Goal: Task Accomplishment & Management: Use online tool/utility

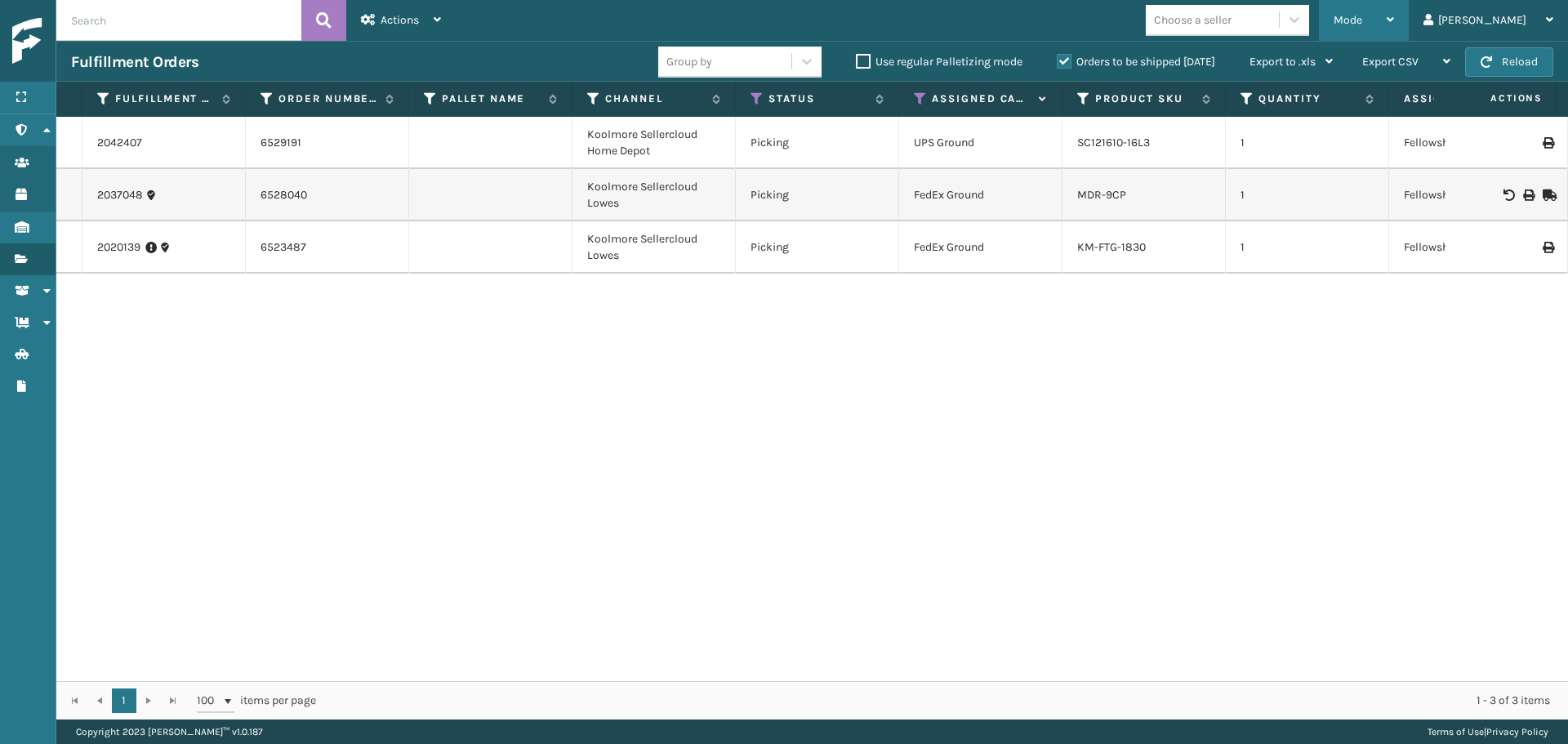
click at [1363, 21] on span "Mode" at bounding box center [1347, 19] width 28 height 14
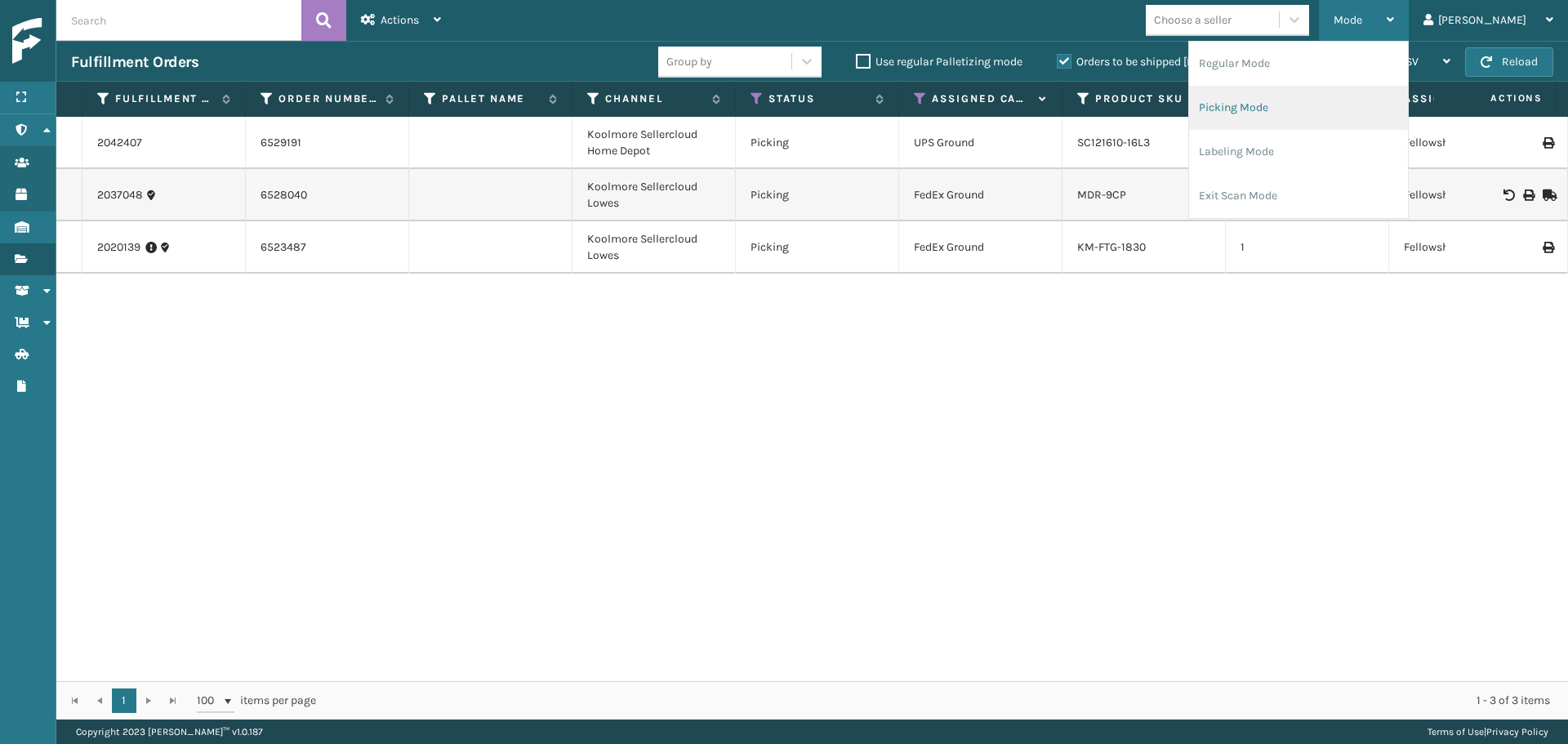
click at [1311, 111] on li "Picking Mode" at bounding box center [1299, 108] width 219 height 44
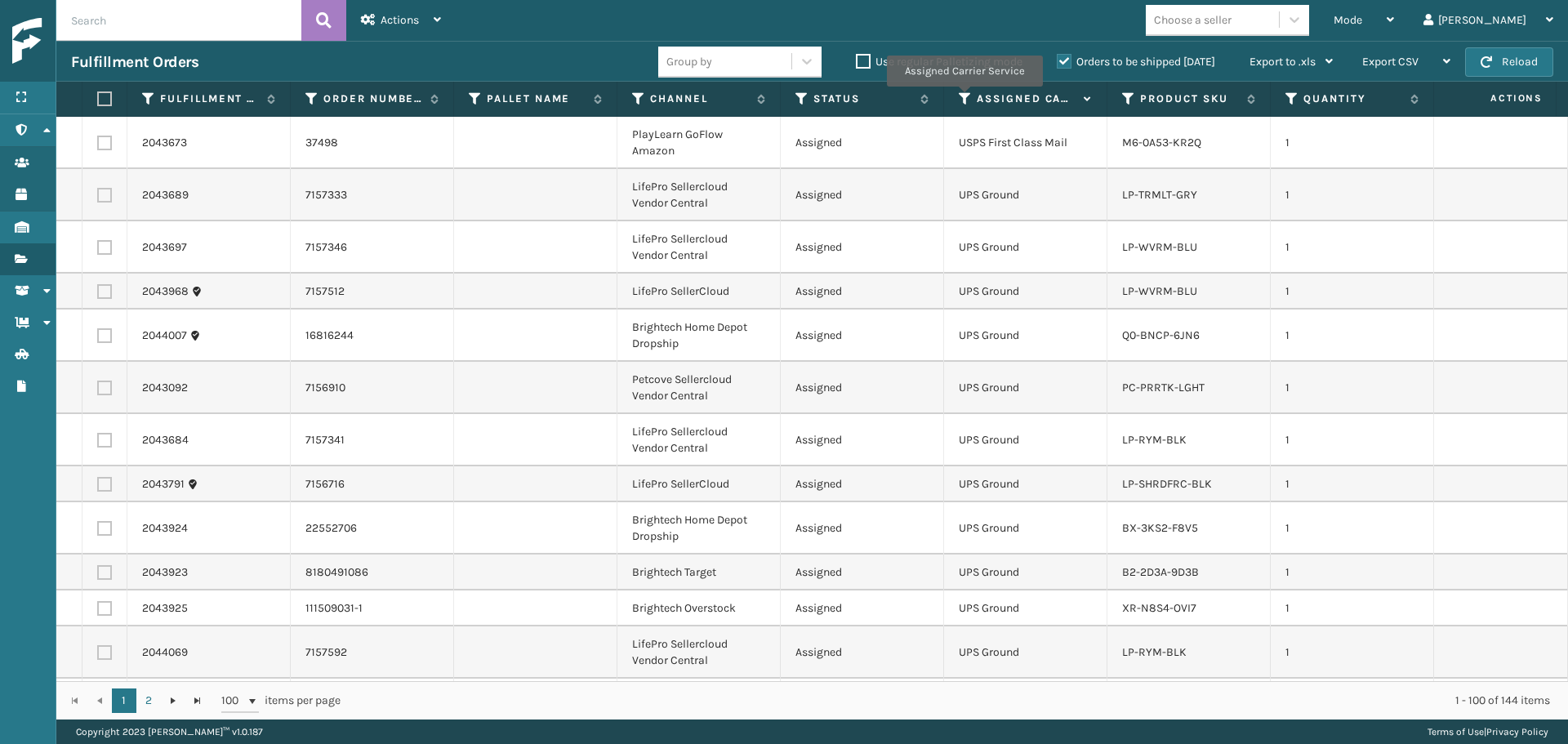
click at [964, 98] on icon at bounding box center [966, 99] width 13 height 15
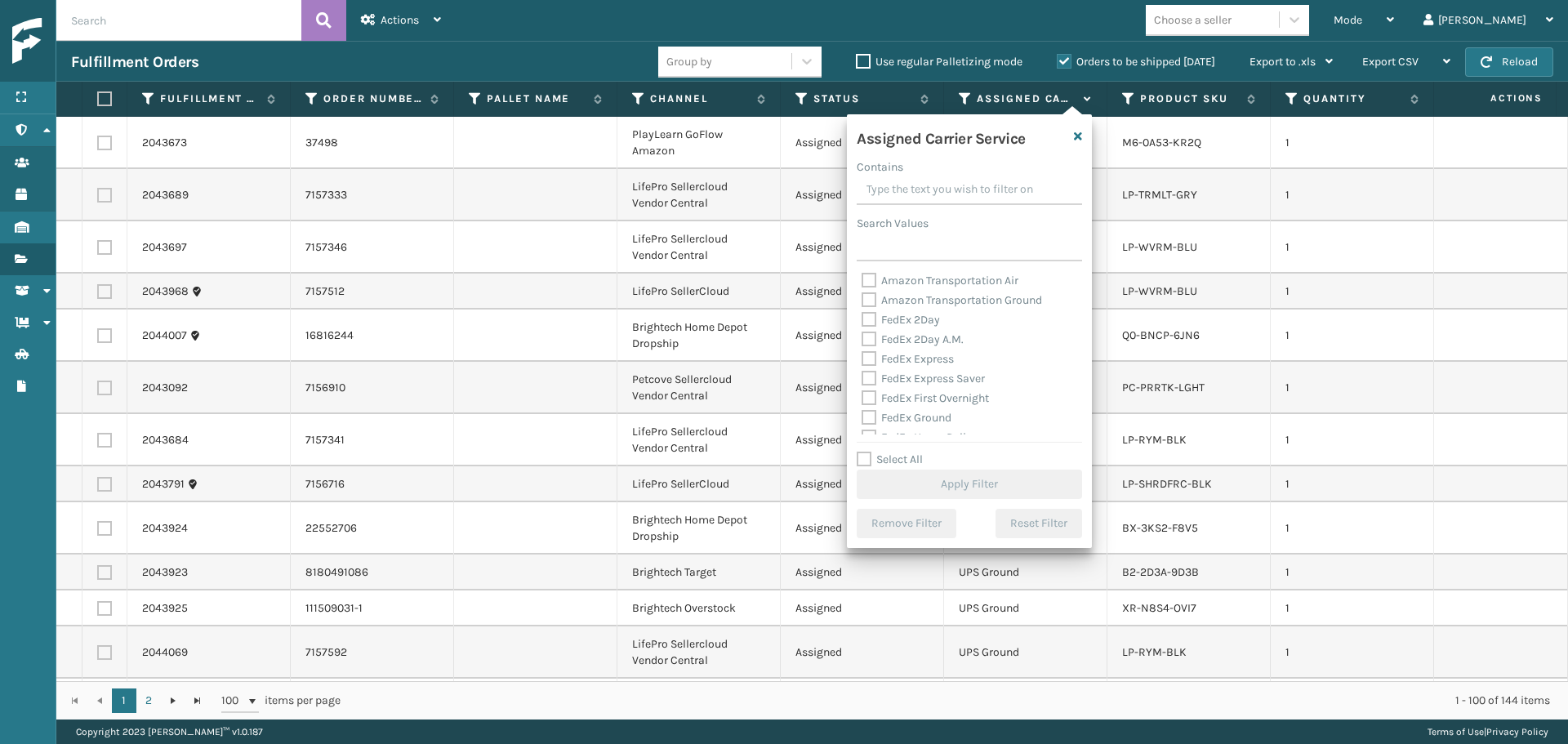
click at [919, 320] on label "FedEx 2Day" at bounding box center [901, 320] width 78 height 14
click at [862, 320] on input "FedEx 2Day" at bounding box center [862, 316] width 1 height 11
checkbox input "true"
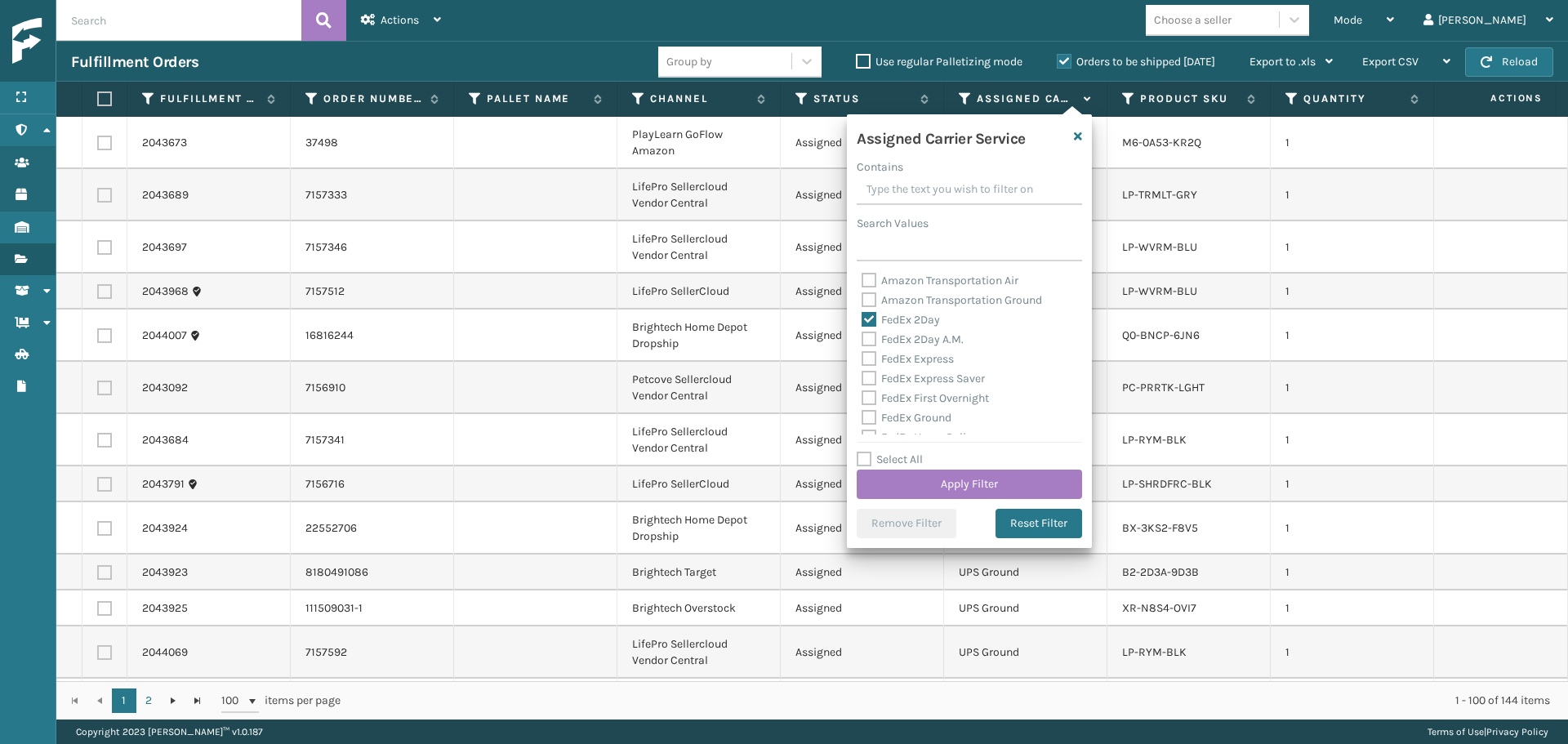
click at [921, 345] on label "FedEx 2Day A.M." at bounding box center [913, 339] width 102 height 14
click at [862, 341] on input "FedEx 2Day A.M." at bounding box center [862, 336] width 1 height 11
checkbox input "true"
click at [922, 363] on label "FedEx Express" at bounding box center [907, 359] width 92 height 14
click at [862, 361] on input "FedEx Express" at bounding box center [862, 355] width 1 height 11
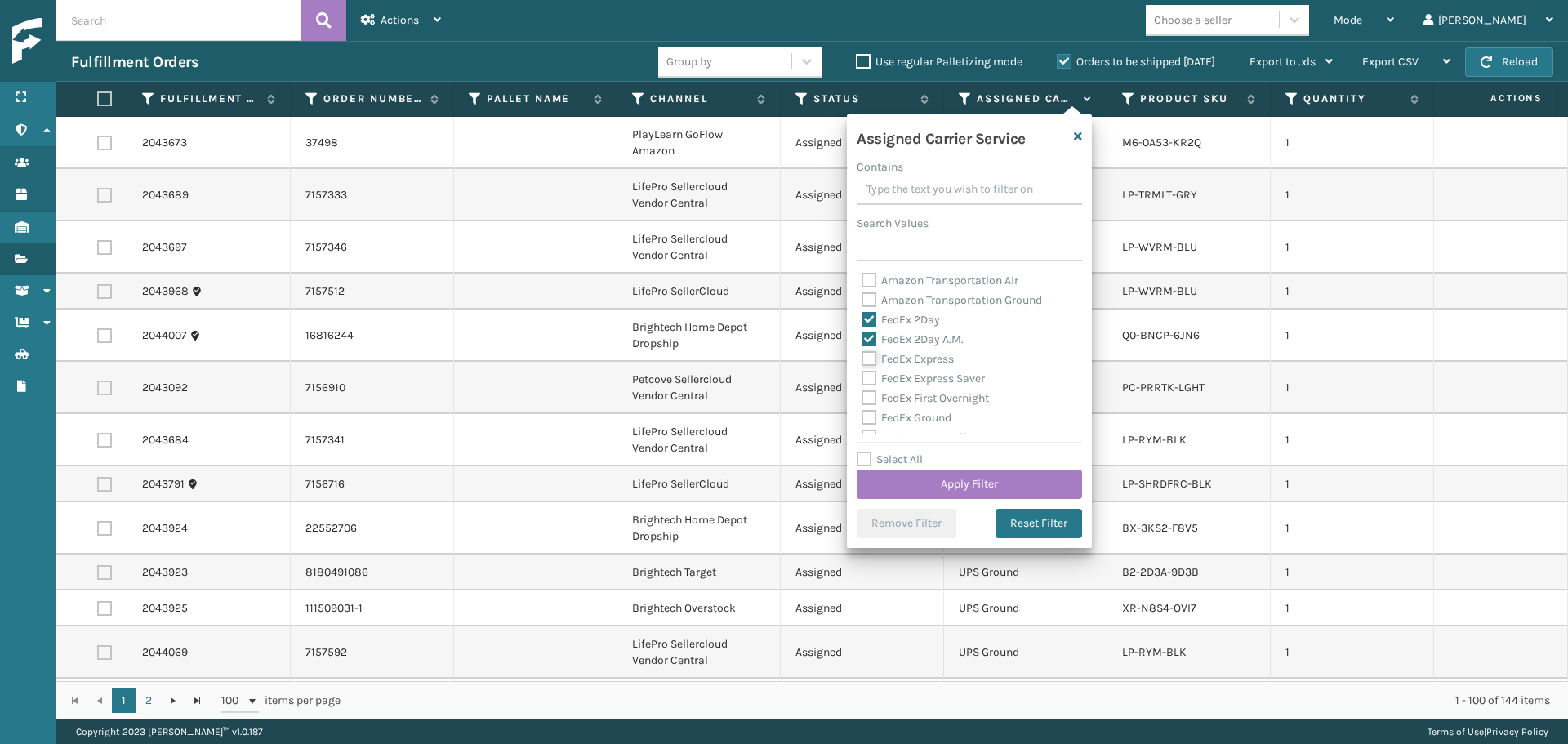
checkbox input "true"
click at [923, 378] on label "FedEx Express Saver" at bounding box center [923, 378] width 123 height 14
click at [862, 378] on input "FedEx Express Saver" at bounding box center [862, 375] width 1 height 11
checkbox input "true"
click at [924, 401] on label "FedEx First Overnight" at bounding box center [925, 398] width 128 height 14
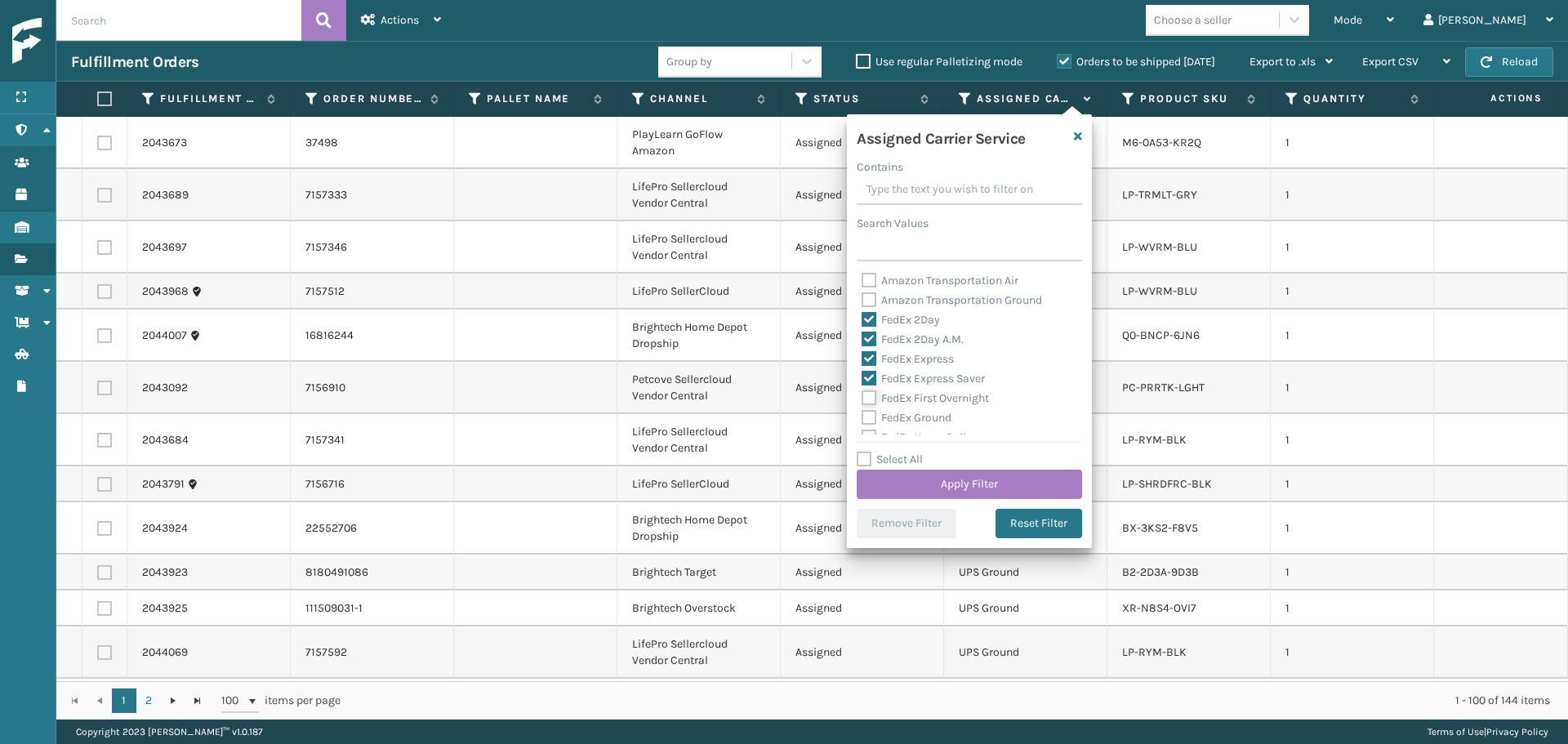
click at [862, 400] on input "FedEx First Overnight" at bounding box center [862, 394] width 1 height 11
checkbox input "true"
click at [923, 424] on label "FedEx Ground" at bounding box center [906, 417] width 89 height 14
click at [862, 419] on input "FedEx Ground" at bounding box center [862, 414] width 1 height 11
checkbox input "true"
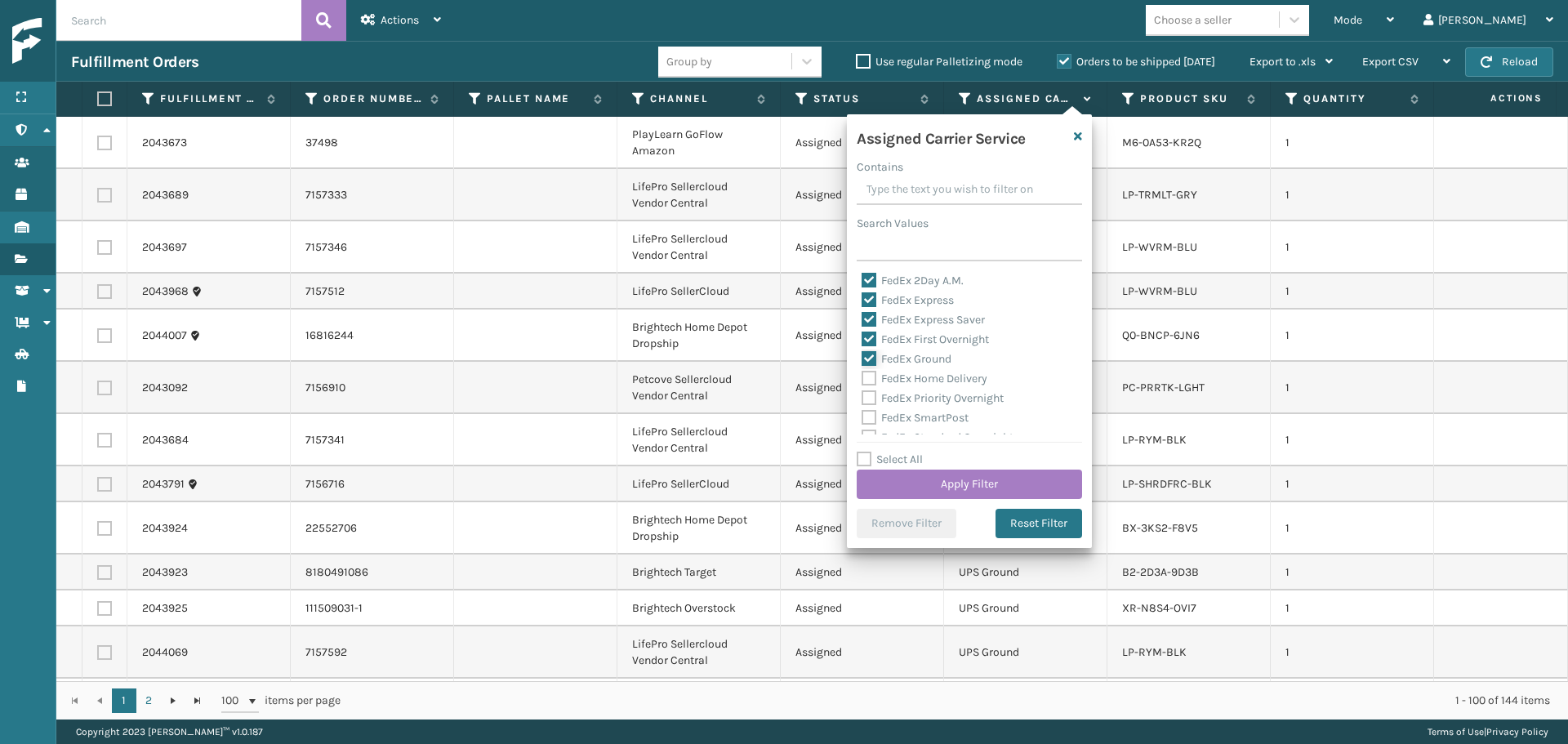
scroll to position [81, 0]
click at [894, 356] on label "FedEx Home Delivery" at bounding box center [925, 355] width 126 height 14
click at [862, 356] on input "FedEx Home Delivery" at bounding box center [862, 351] width 1 height 11
checkbox input "true"
click at [897, 383] on div "FedEx Priority Overnight" at bounding box center [969, 375] width 215 height 19
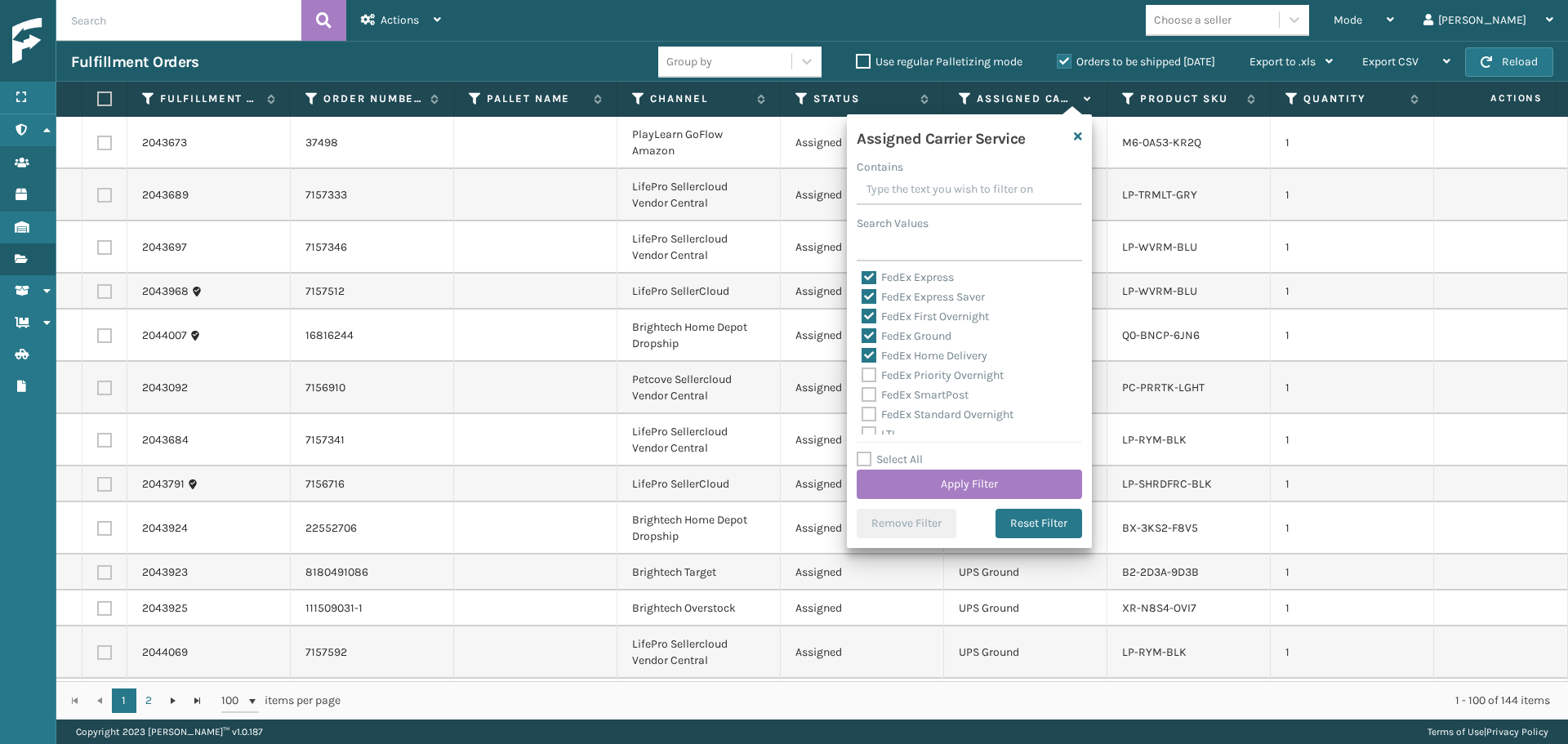
click at [897, 393] on label "FedEx SmartPost" at bounding box center [915, 394] width 107 height 14
click at [862, 393] on input "FedEx SmartPost" at bounding box center [862, 391] width 1 height 11
checkbox input "true"
click at [892, 377] on label "FedEx Priority Overnight" at bounding box center [933, 375] width 142 height 14
click at [862, 377] on input "FedEx Priority Overnight" at bounding box center [862, 372] width 1 height 11
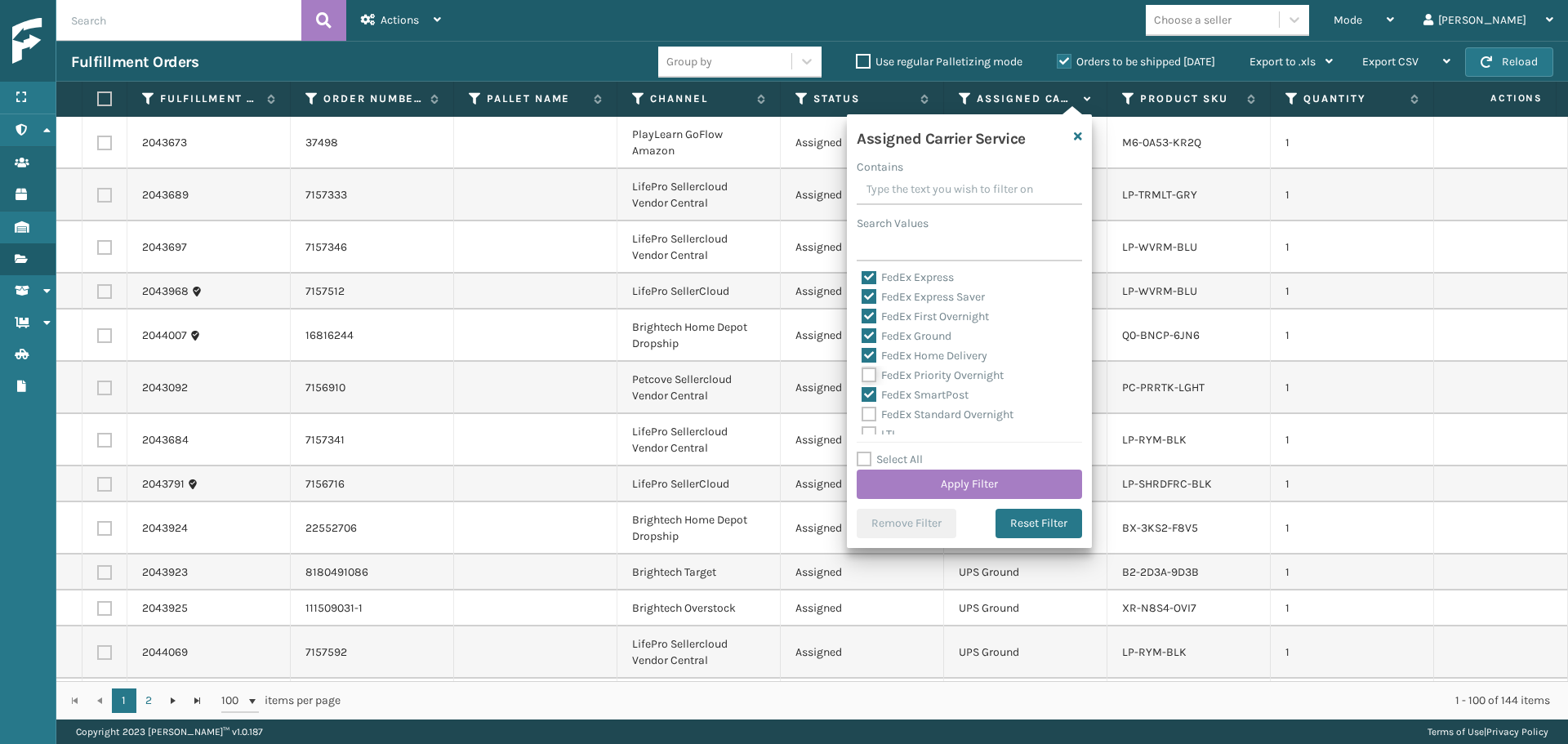
checkbox input "true"
click at [902, 409] on label "FedEx Standard Overnight" at bounding box center [937, 414] width 152 height 14
click at [862, 409] on input "FedEx Standard Overnight" at bounding box center [862, 411] width 1 height 11
checkbox input "true"
click at [921, 472] on button "Apply Filter" at bounding box center [969, 485] width 225 height 29
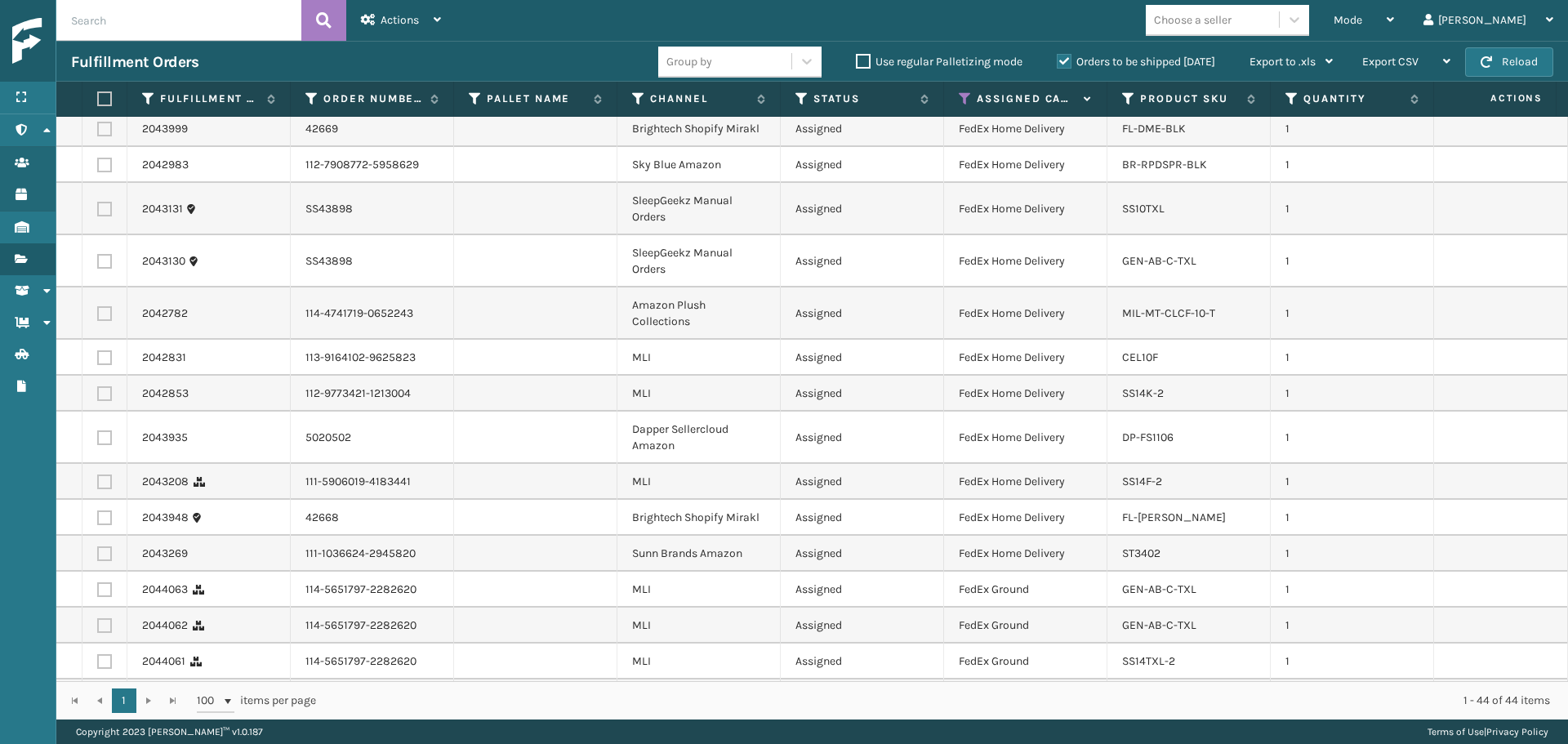
scroll to position [1177, 0]
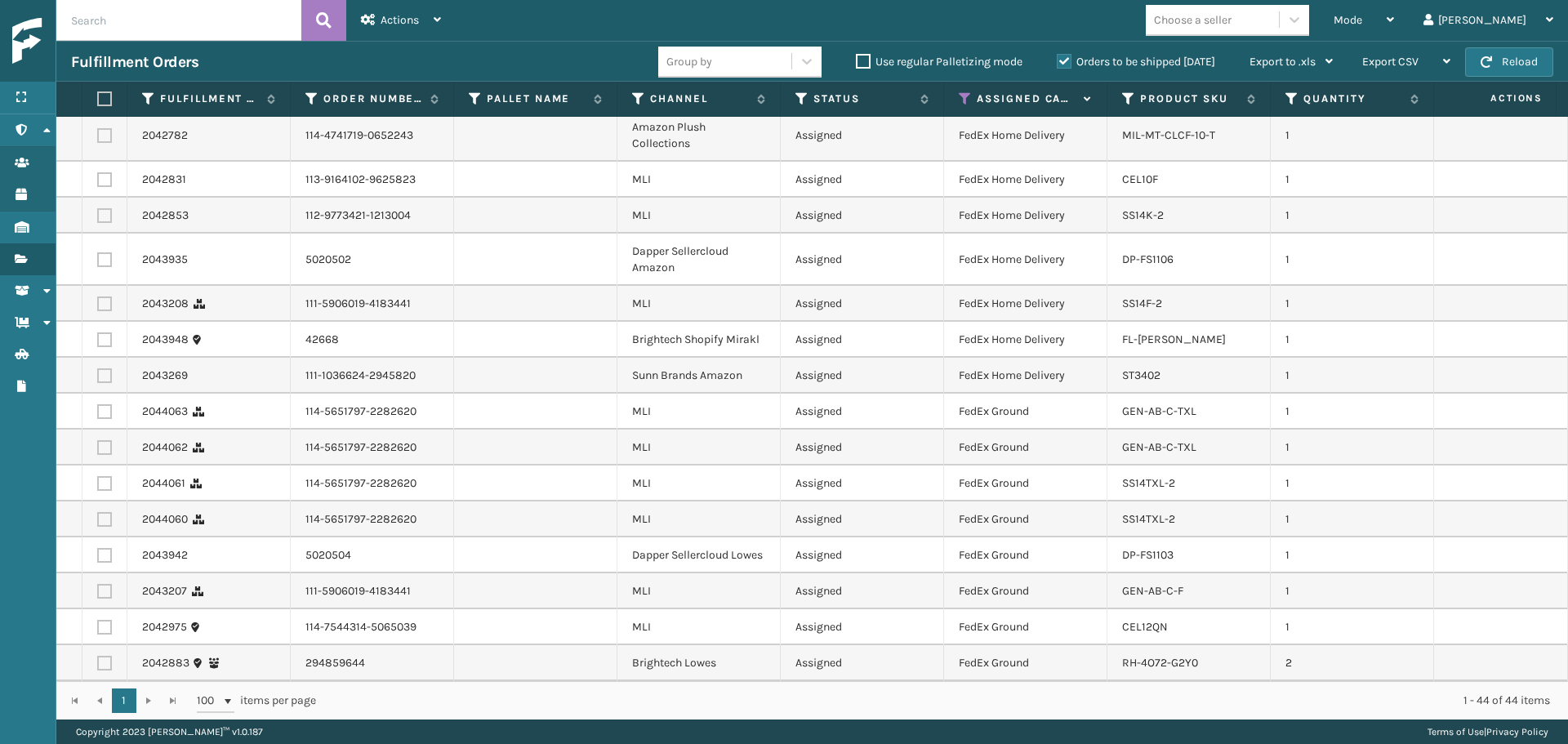
click at [1232, 18] on div "Choose a seller" at bounding box center [1193, 20] width 78 height 17
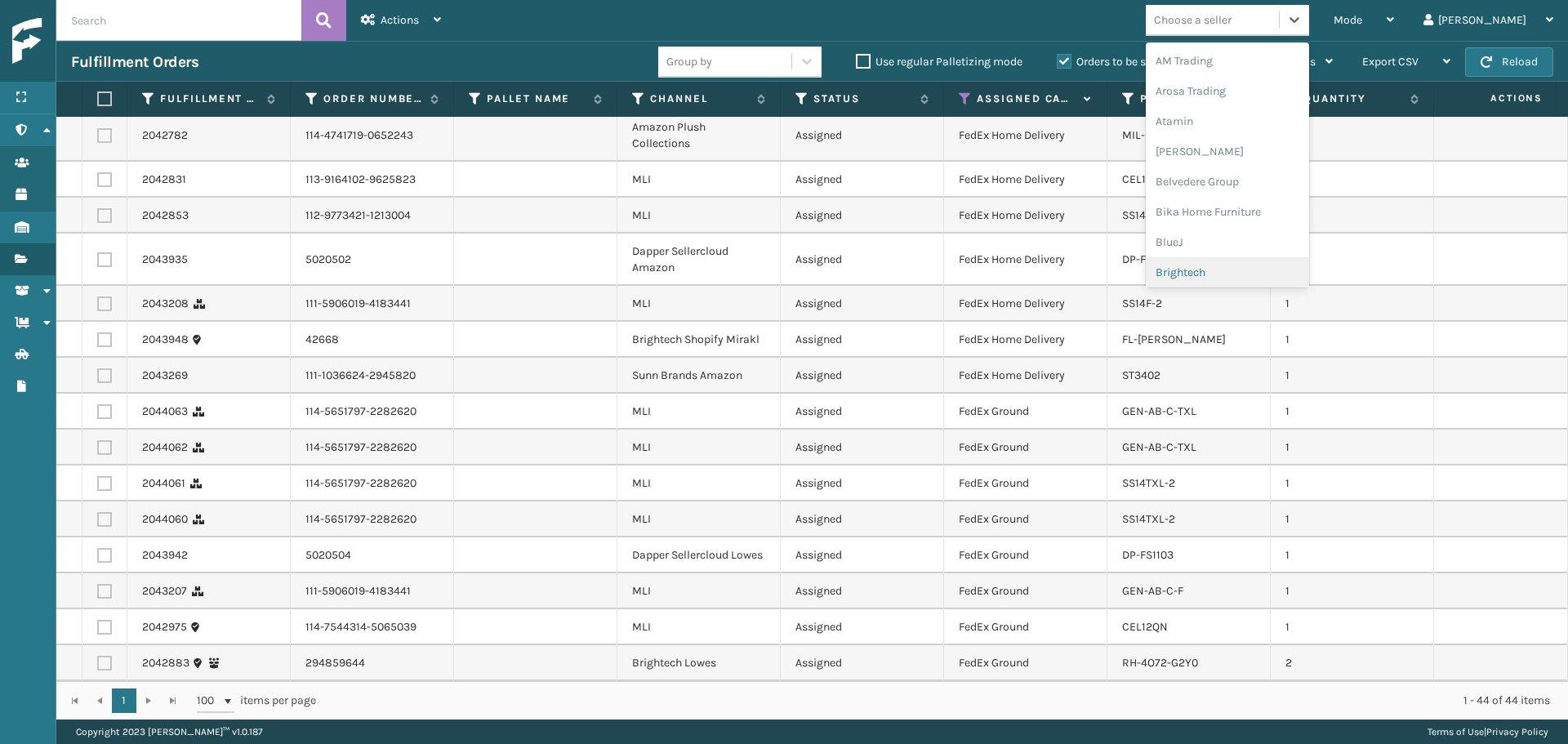
click at [1261, 276] on div "Brightech" at bounding box center [1228, 272] width 163 height 30
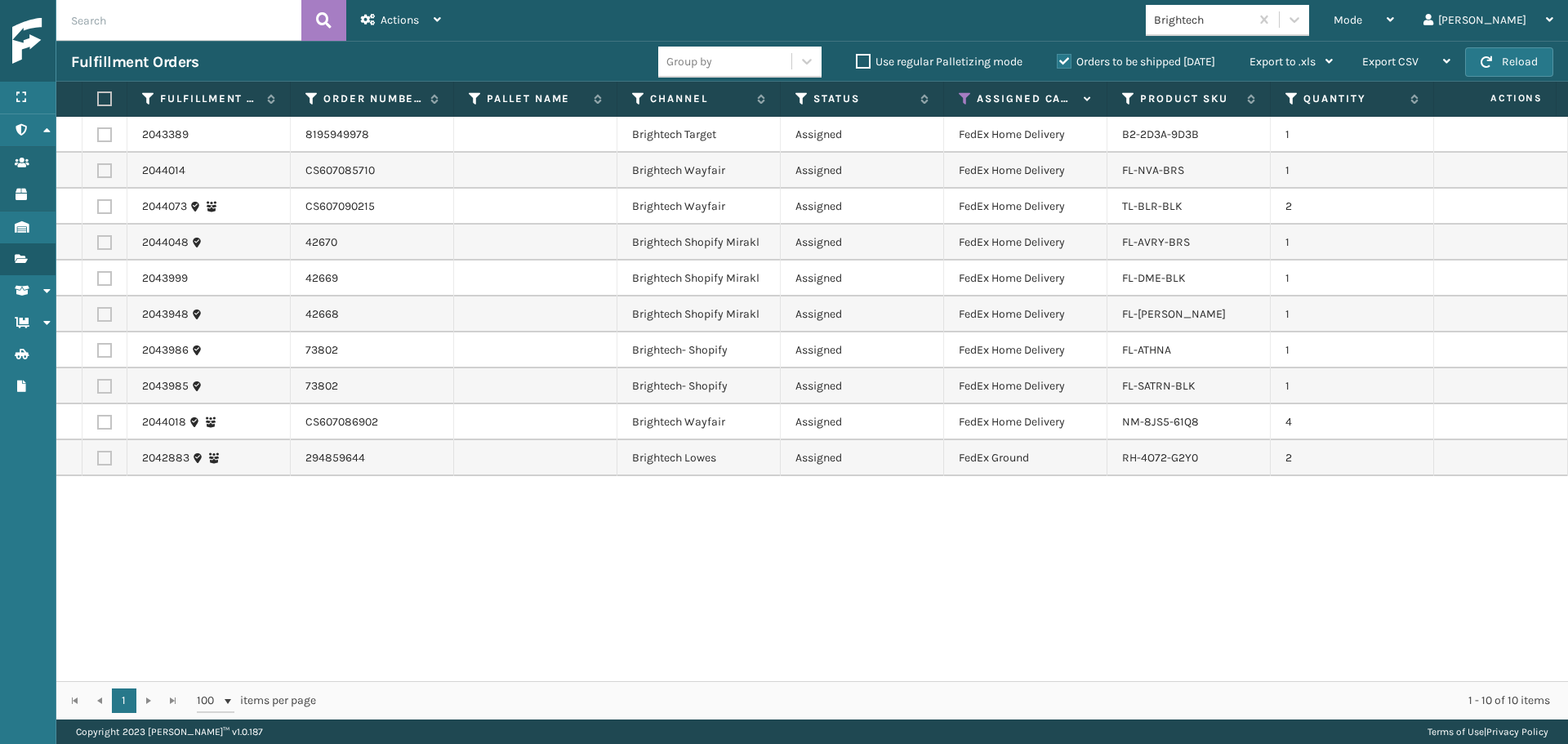
click at [99, 95] on label at bounding box center [101, 99] width 10 height 15
click at [98, 95] on input "checkbox" at bounding box center [97, 100] width 1 height 11
checkbox input "true"
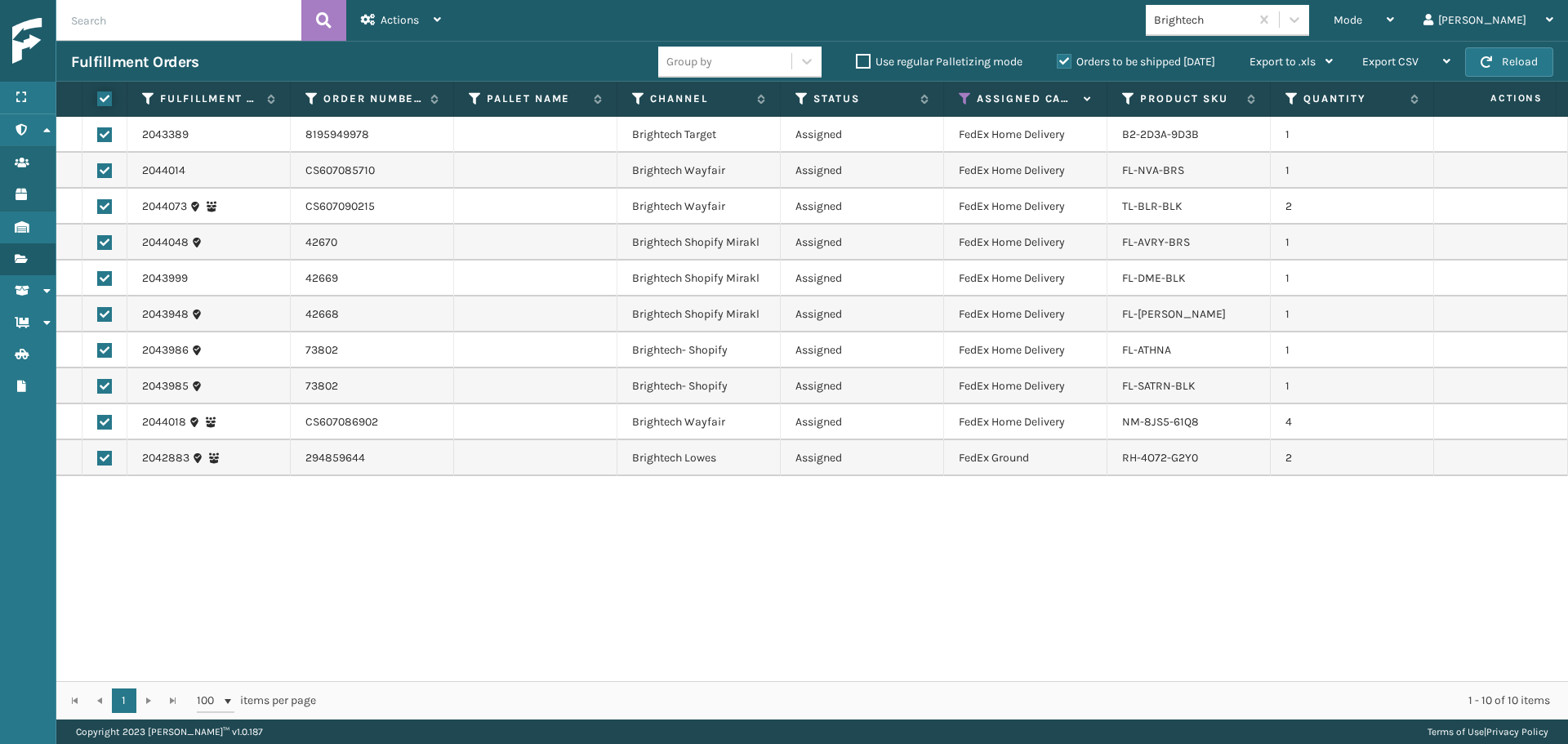
checkbox input "true"
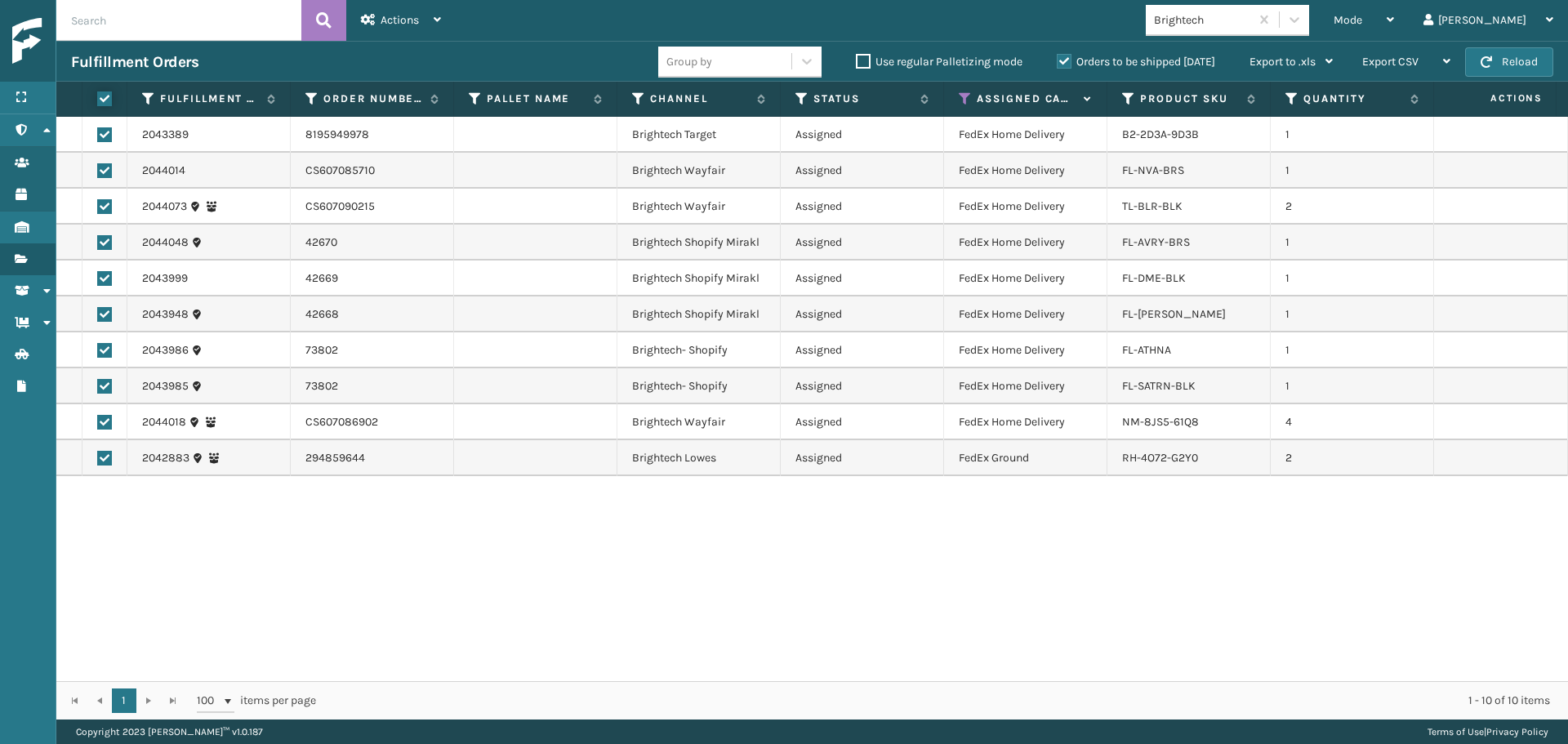
checkbox input "true"
click at [392, 20] on span "Actions" at bounding box center [400, 19] width 38 height 14
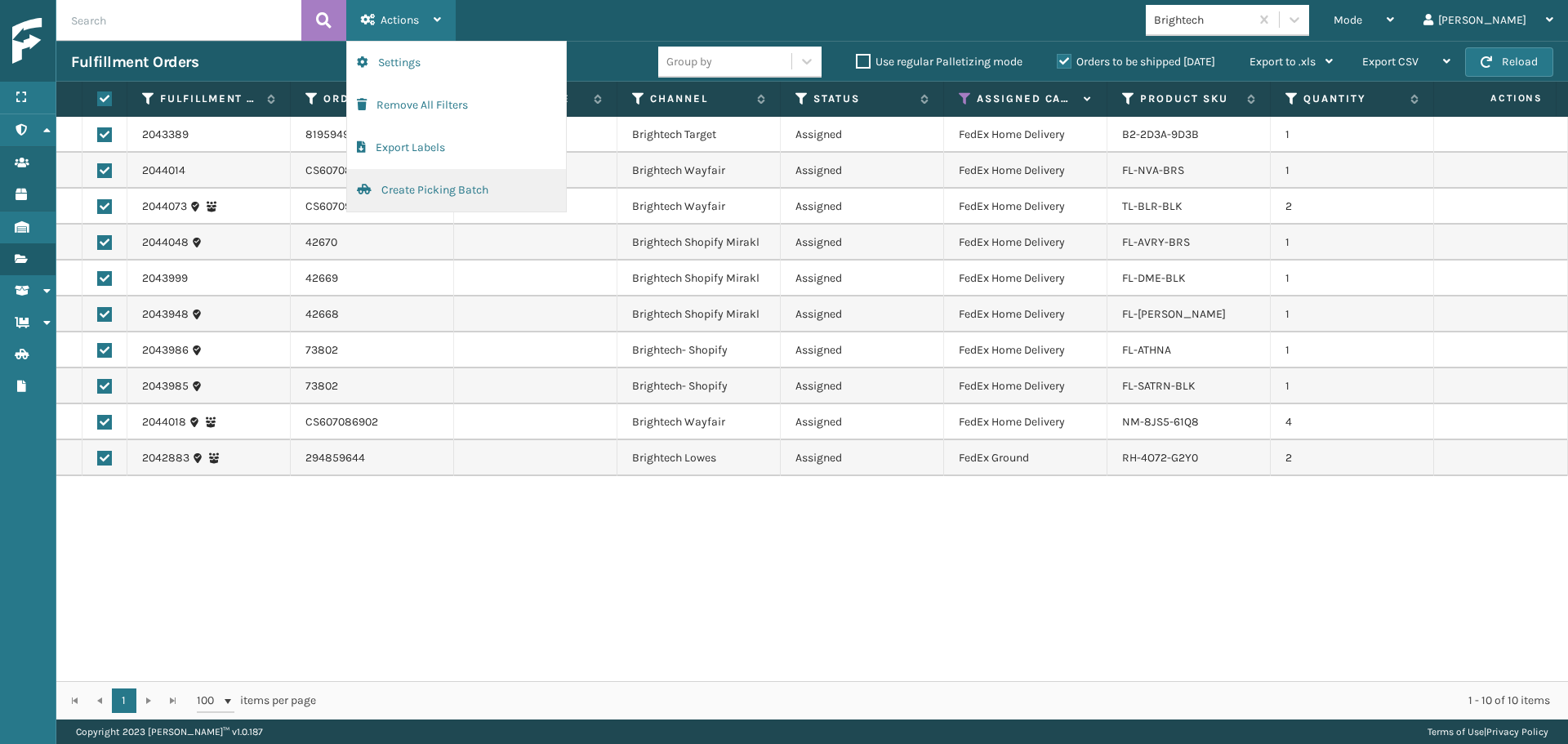
click at [448, 194] on button "Create Picking Batch" at bounding box center [456, 190] width 219 height 43
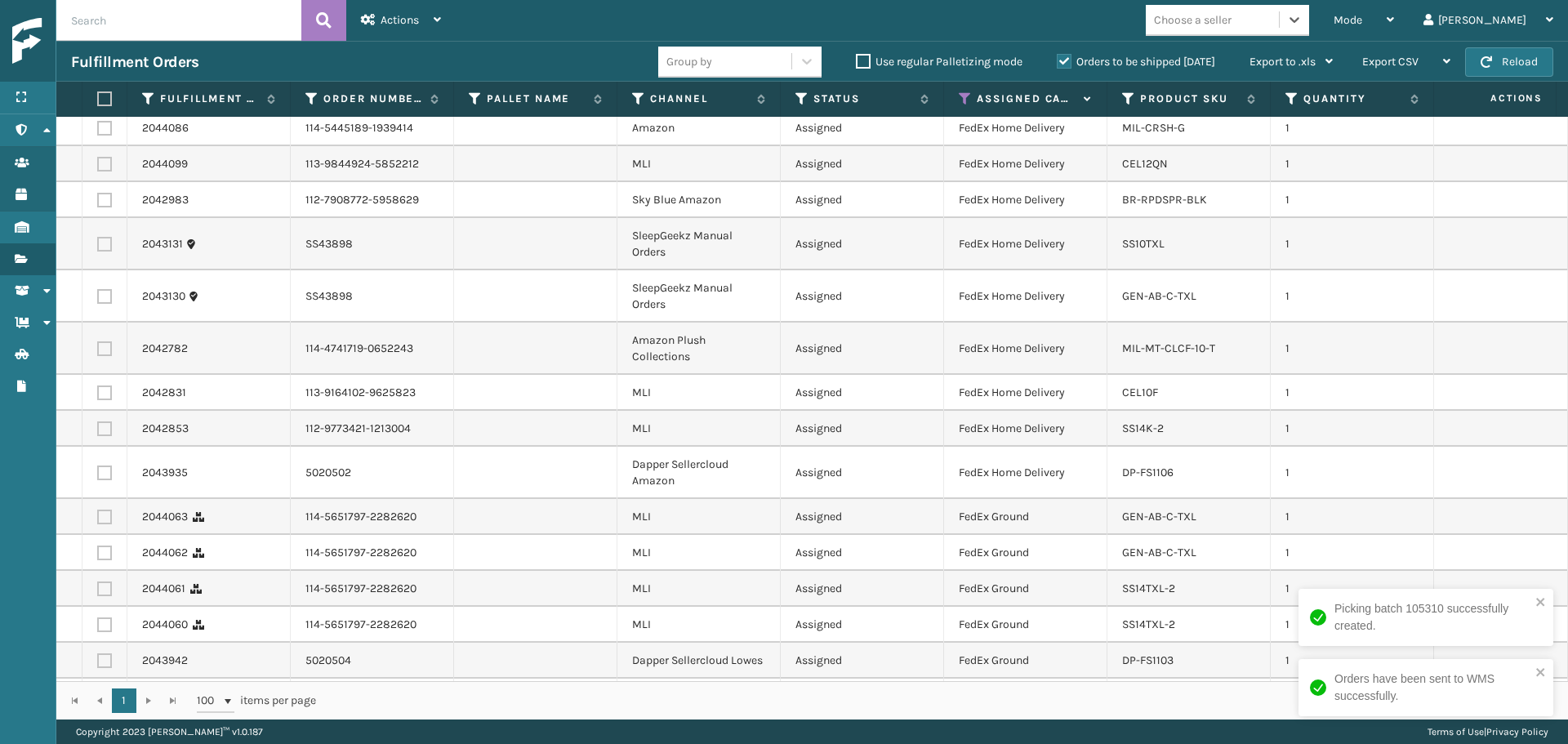
scroll to position [817, 0]
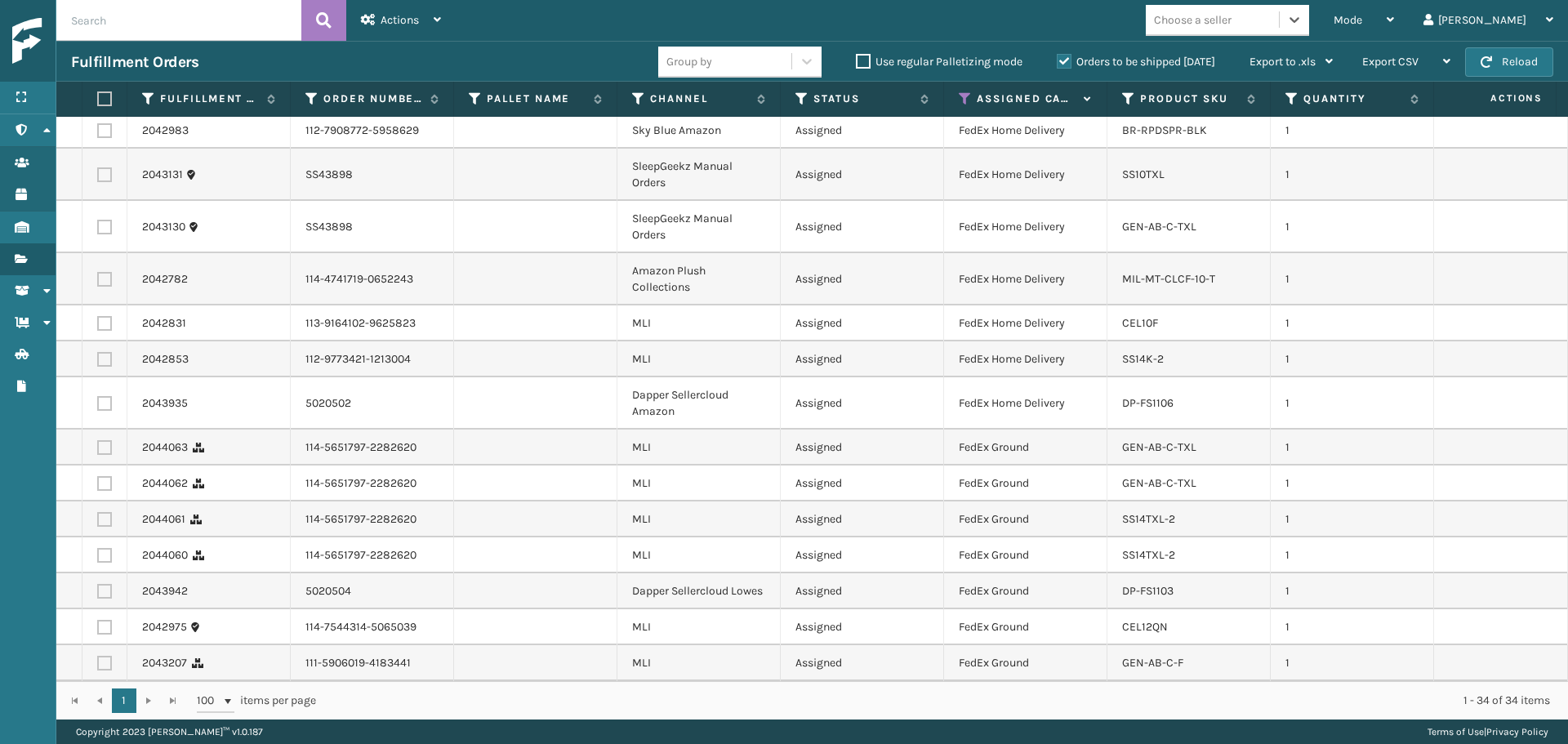
click at [1279, 30] on div "Choose a seller" at bounding box center [1213, 20] width 133 height 27
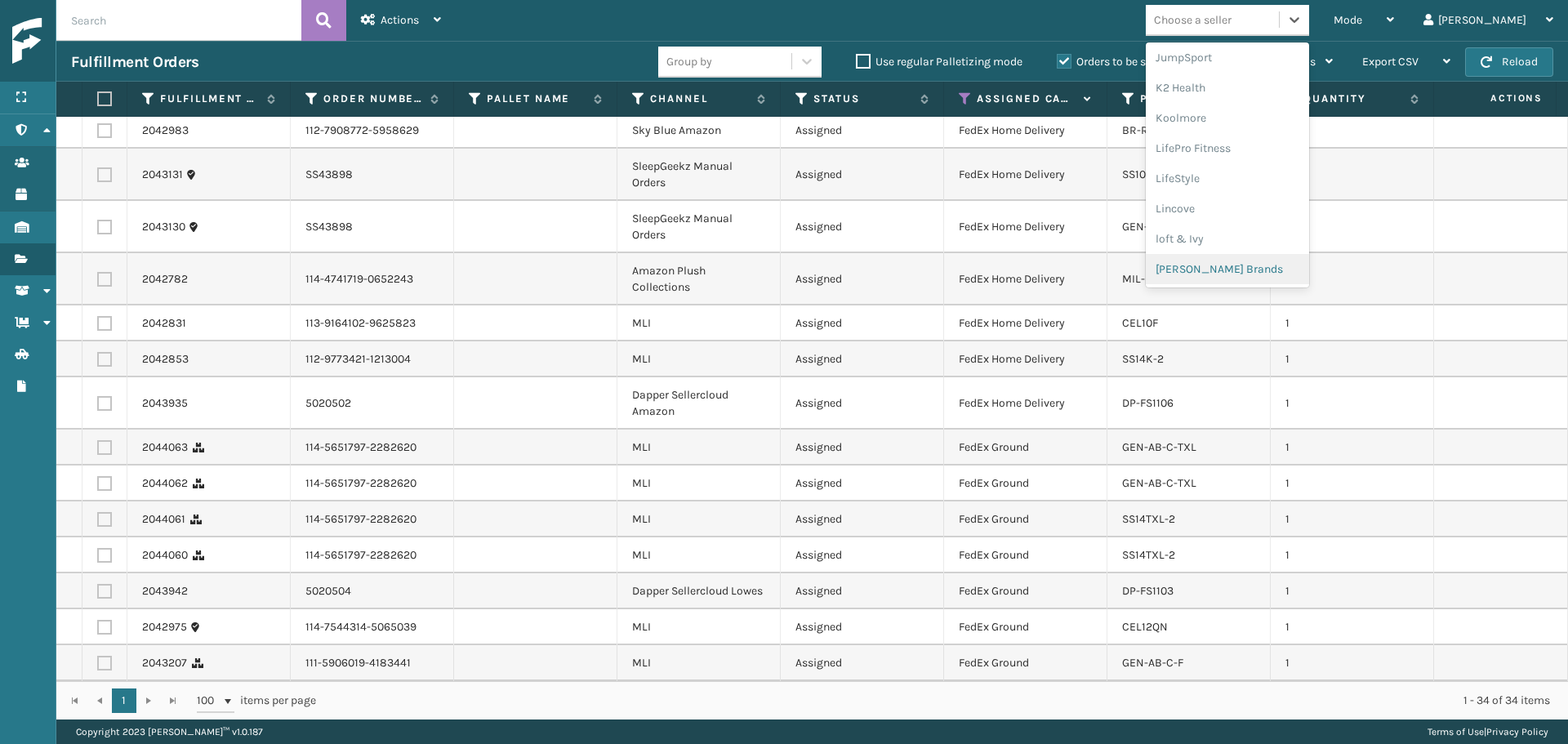
scroll to position [789, 0]
click at [1264, 249] on div "SleepGeekz" at bounding box center [1228, 238] width 163 height 30
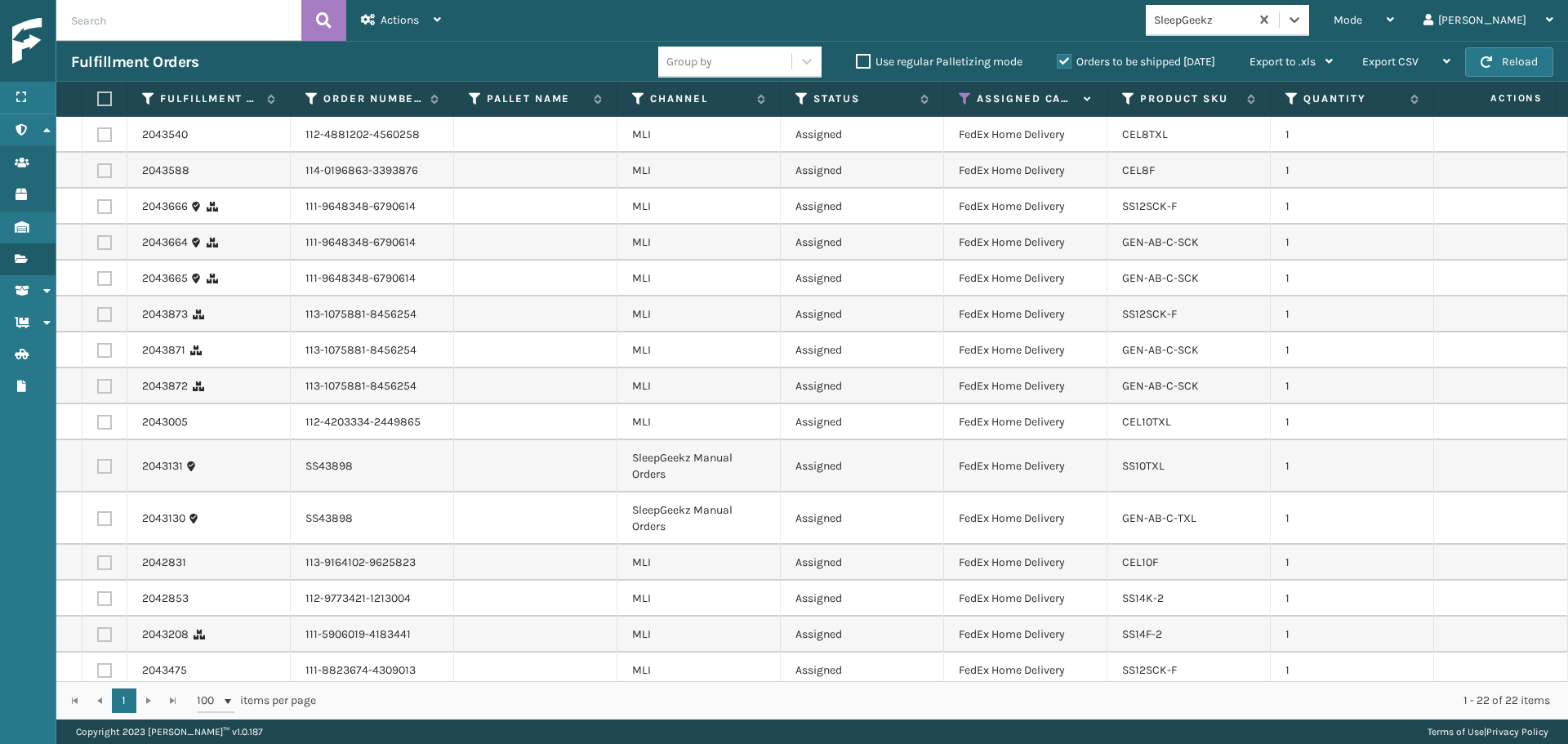
click at [107, 95] on label at bounding box center [101, 99] width 10 height 15
click at [98, 95] on input "checkbox" at bounding box center [97, 100] width 1 height 11
checkbox input "true"
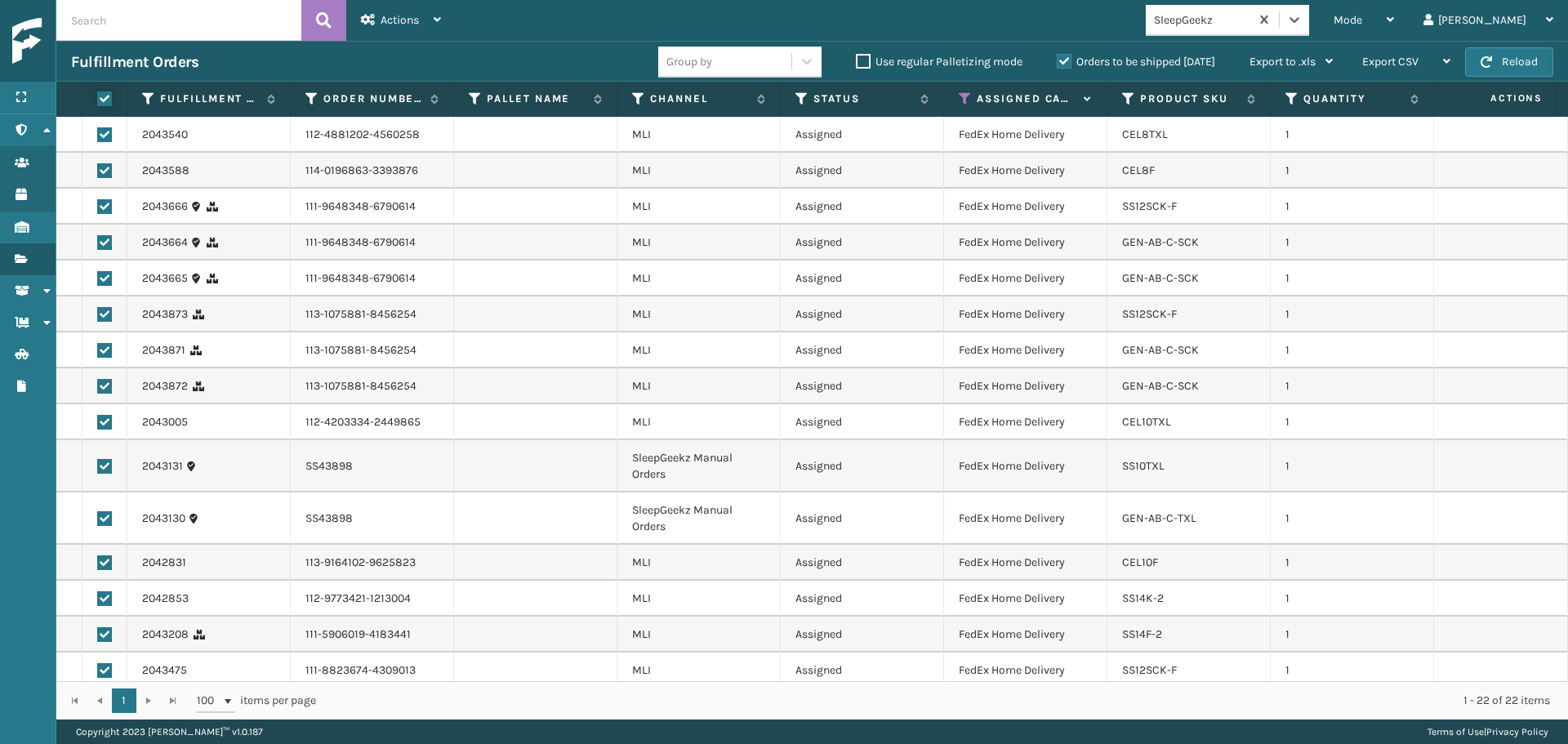
checkbox input "true"
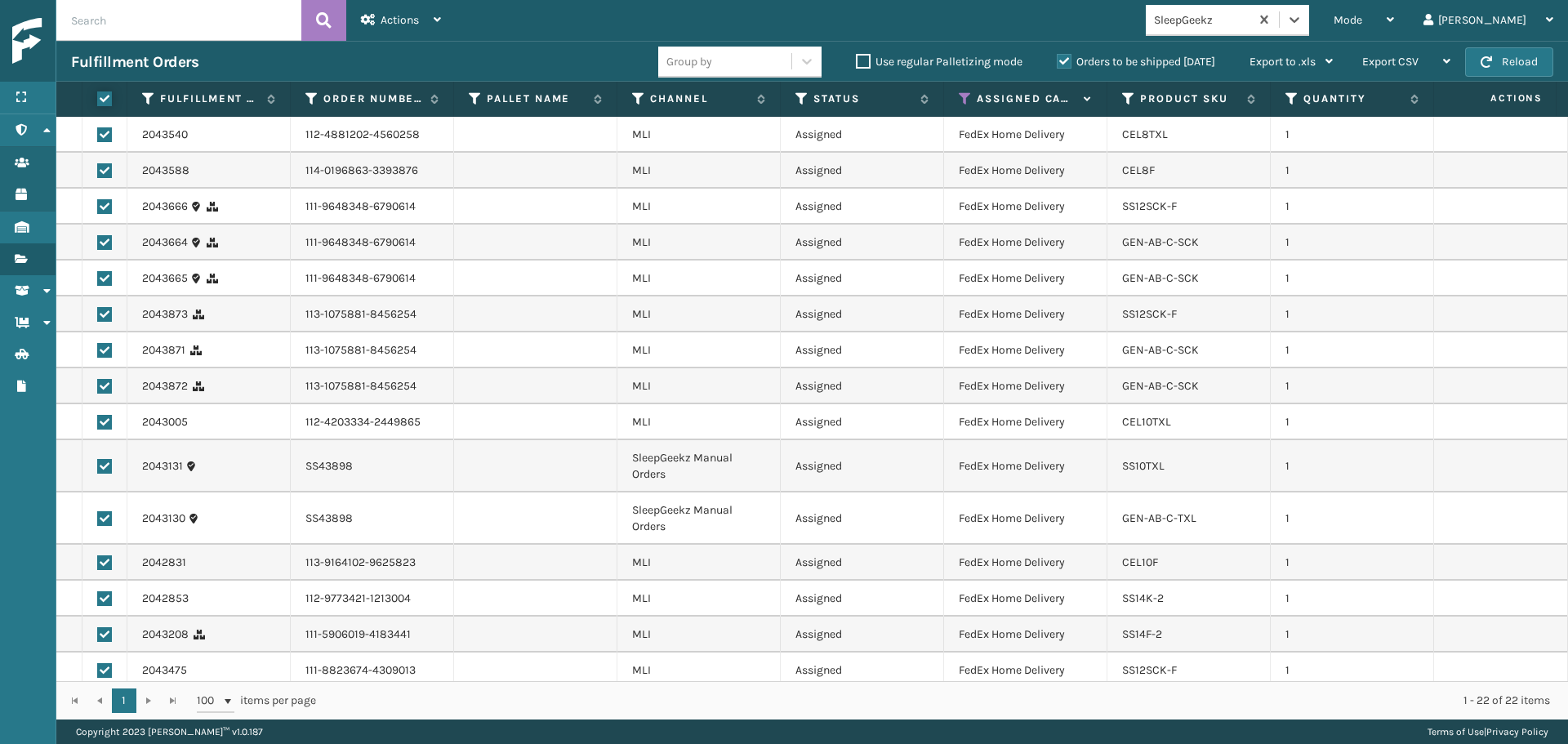
checkbox input "true"
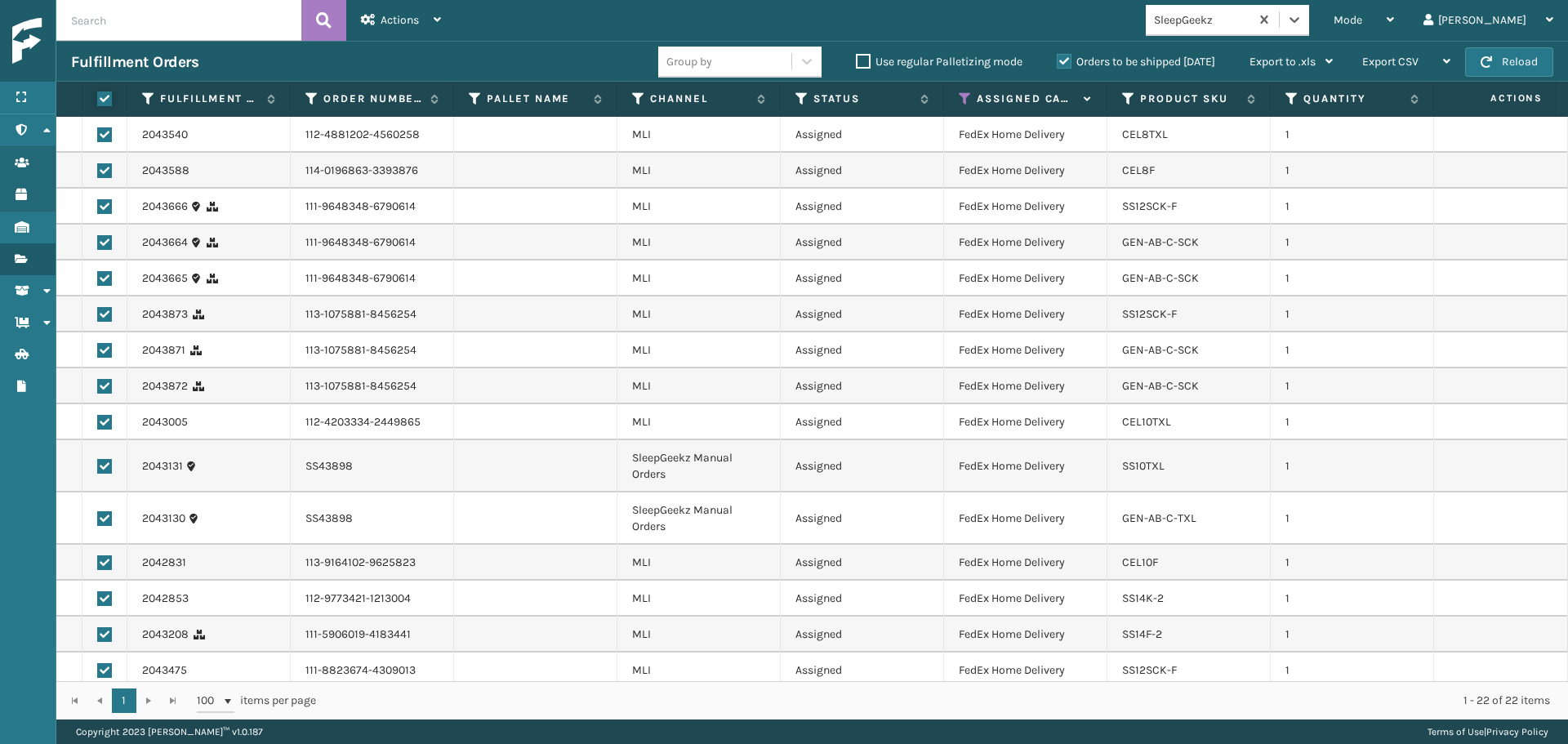
checkbox input "true"
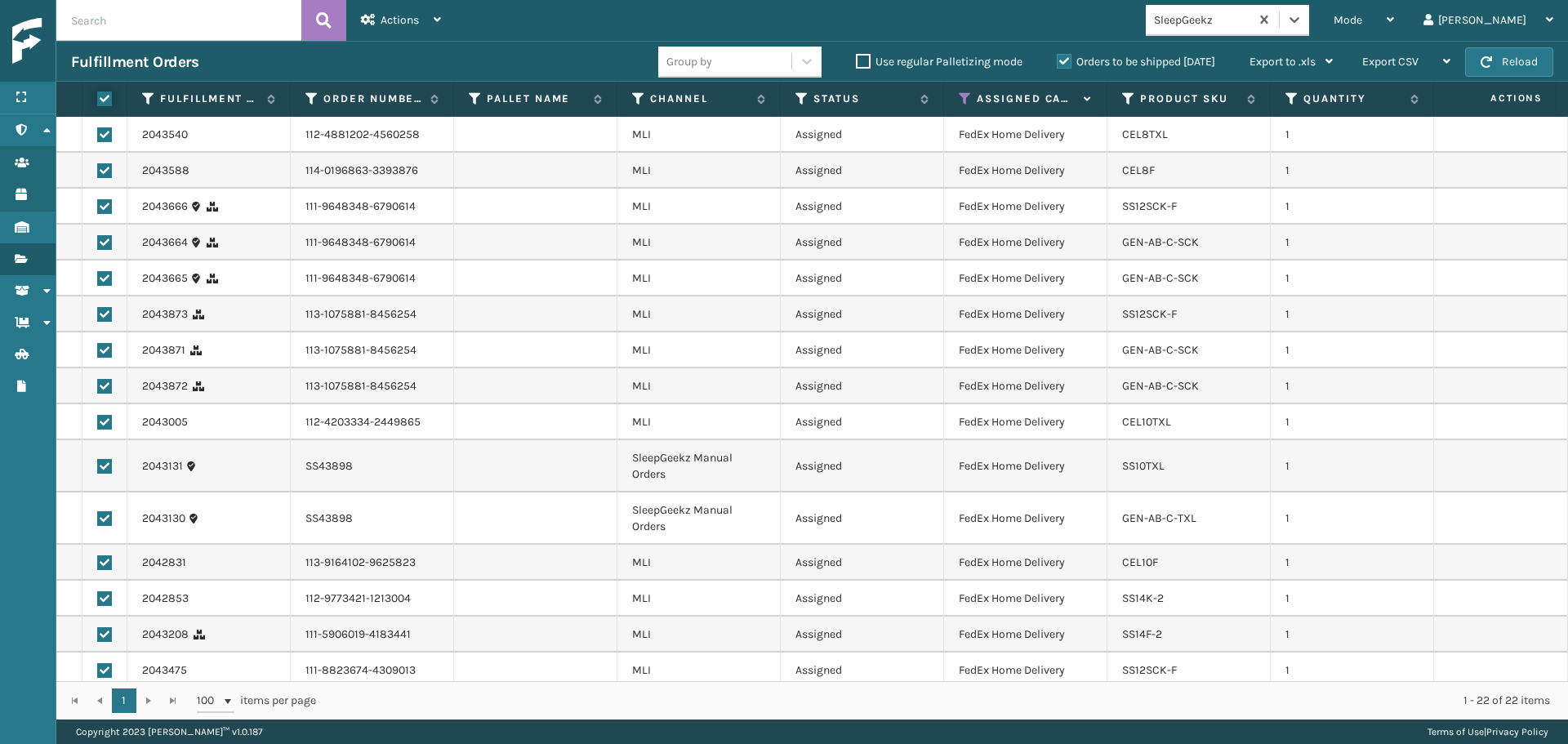
checkbox input "true"
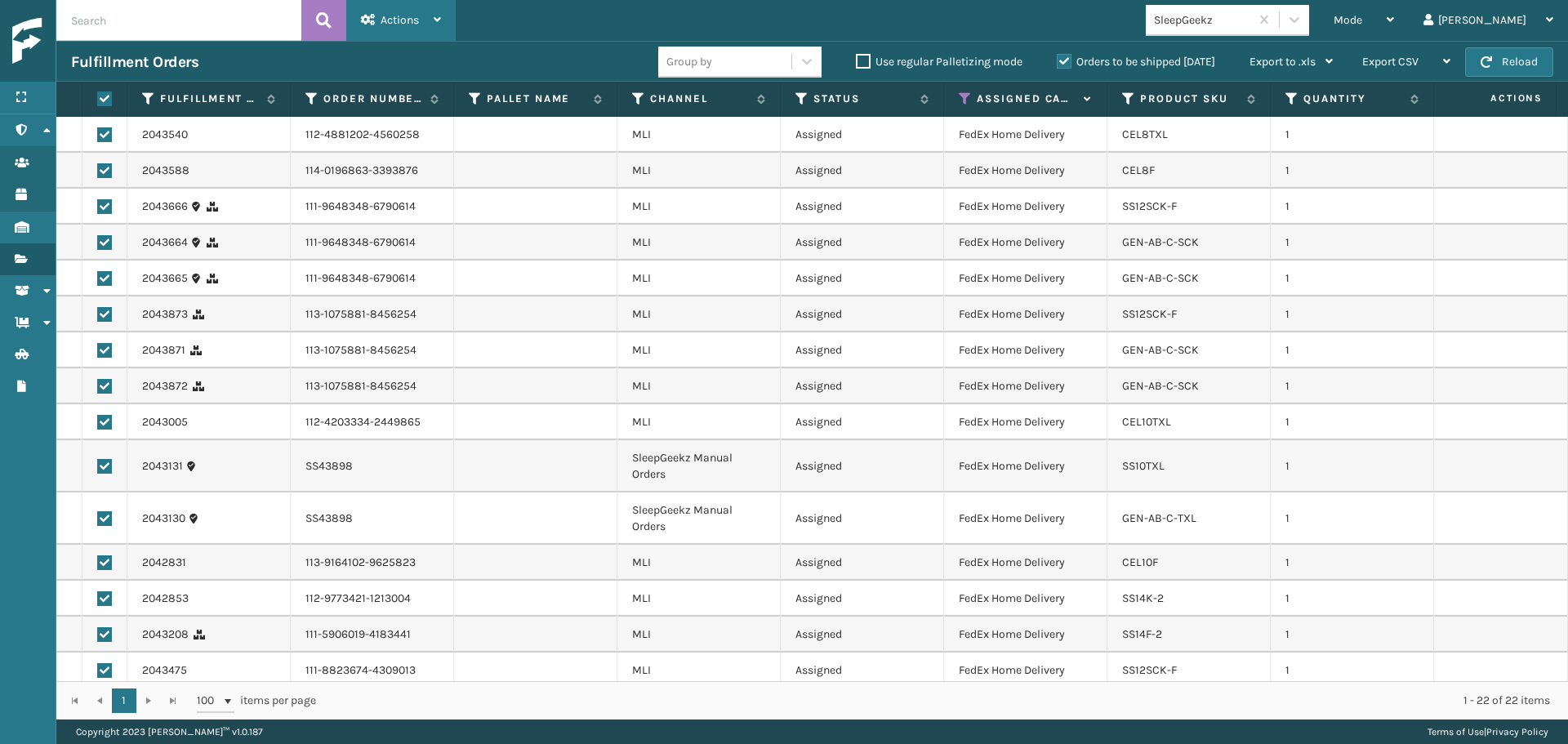
click at [361, 27] on div "Actions" at bounding box center [402, 20] width 80 height 41
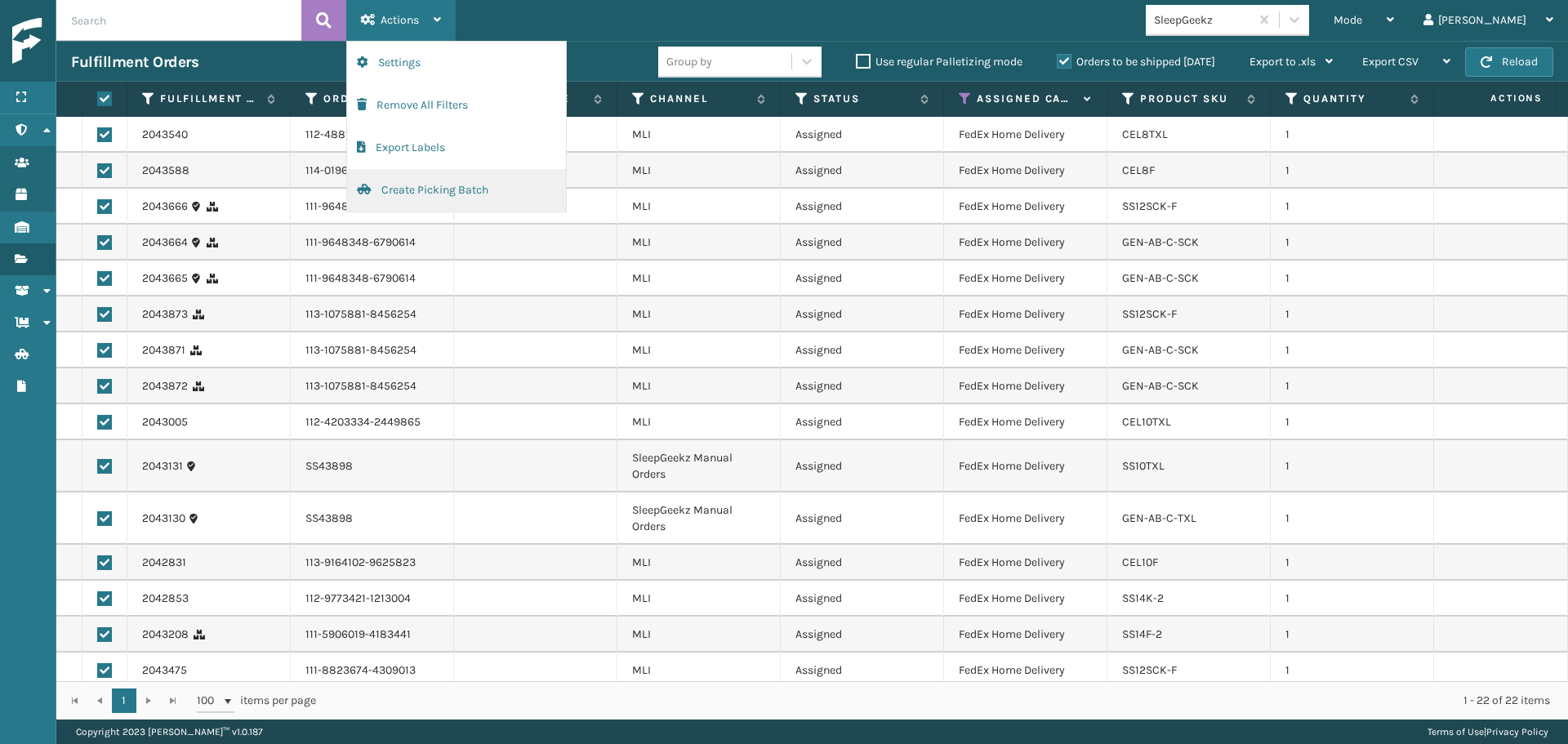
click at [462, 196] on button "Create Picking Batch" at bounding box center [456, 190] width 219 height 43
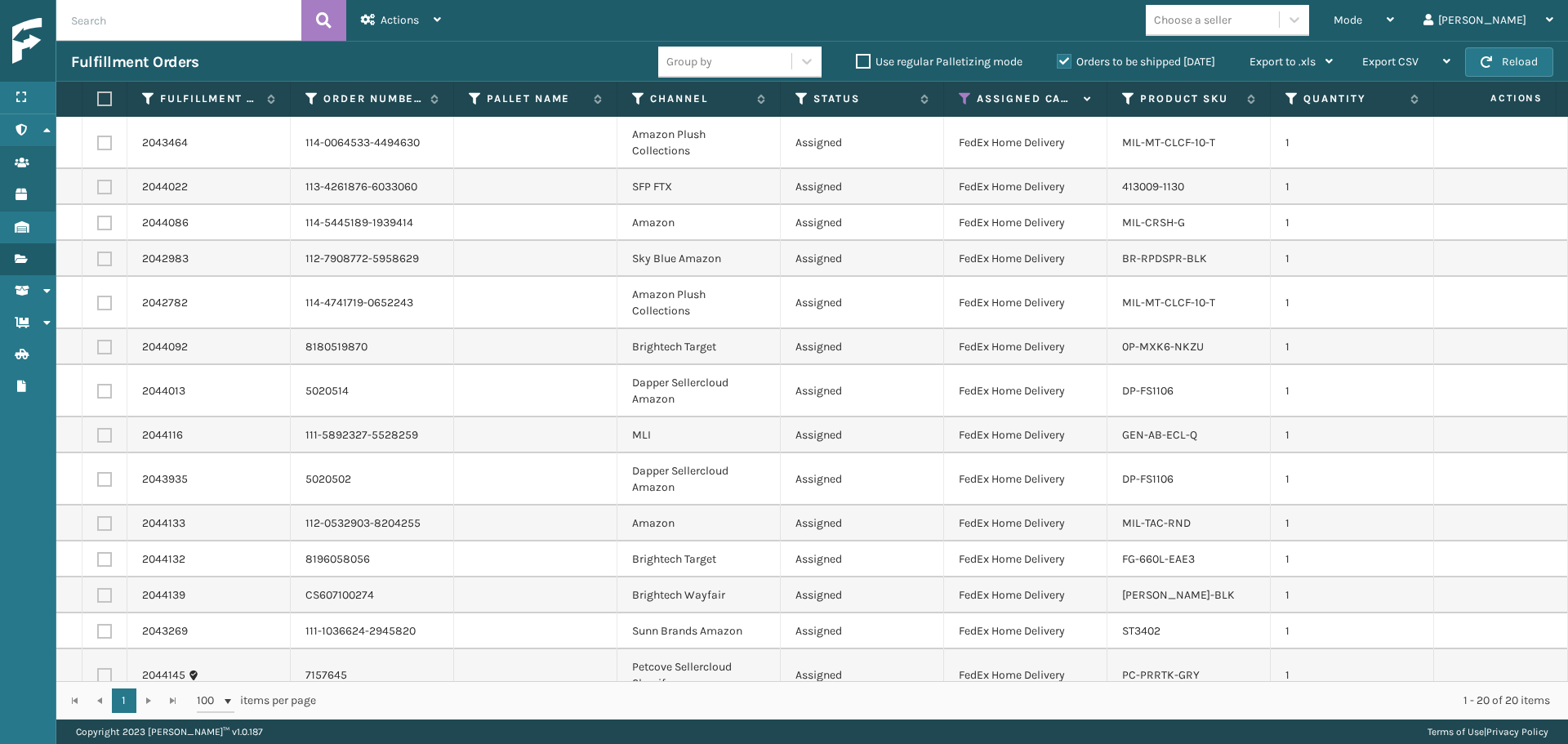
drag, startPoint x: 26, startPoint y: 307, endPoint x: 735, endPoint y: 334, distance: 709.5
click at [26, 307] on link "Administration Shipment Status" at bounding box center [27, 291] width 56 height 32
click at [1232, 16] on div "Choose a seller" at bounding box center [1193, 20] width 78 height 17
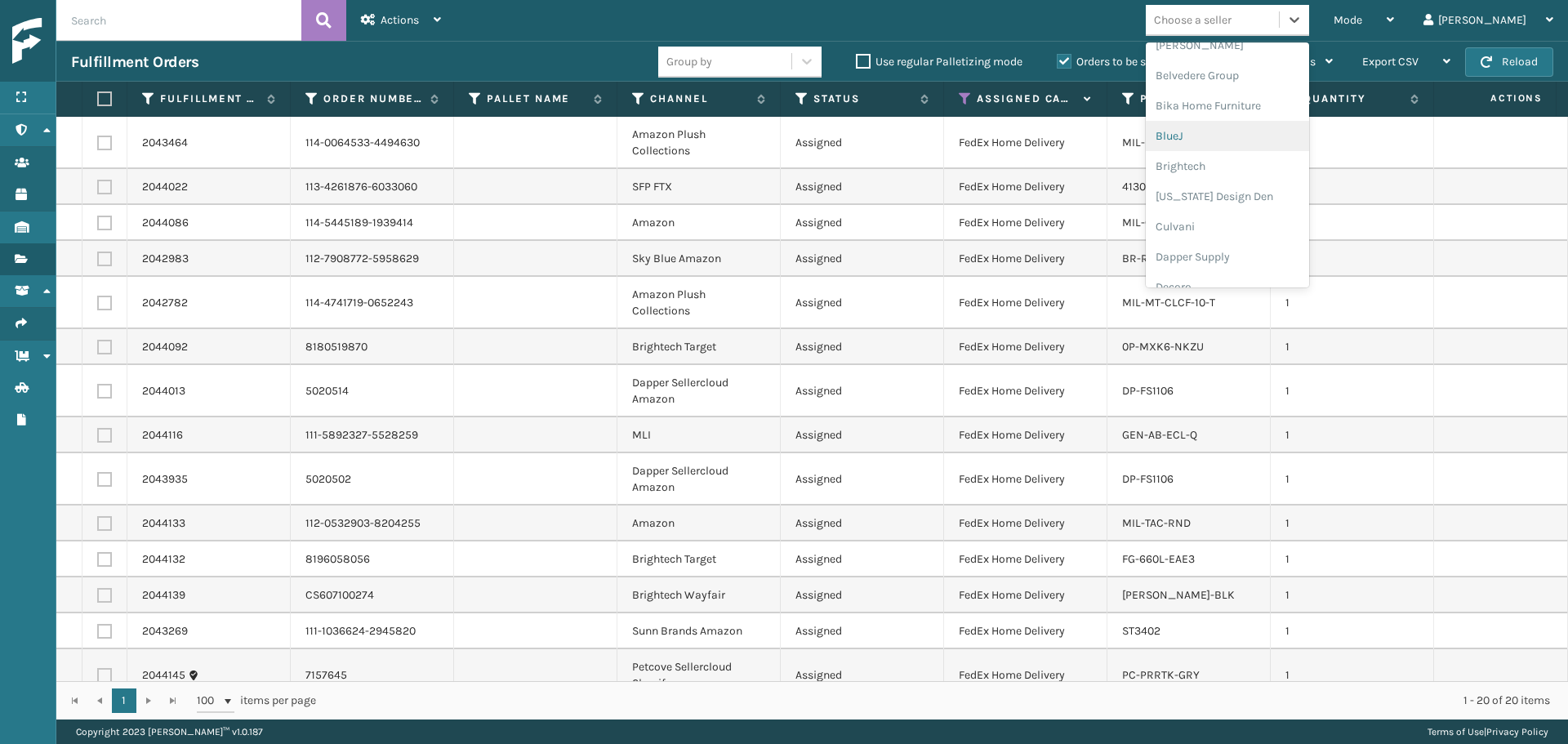
scroll to position [245, 0]
click at [1239, 123] on div "Dapper Supply" at bounding box center [1228, 118] width 163 height 30
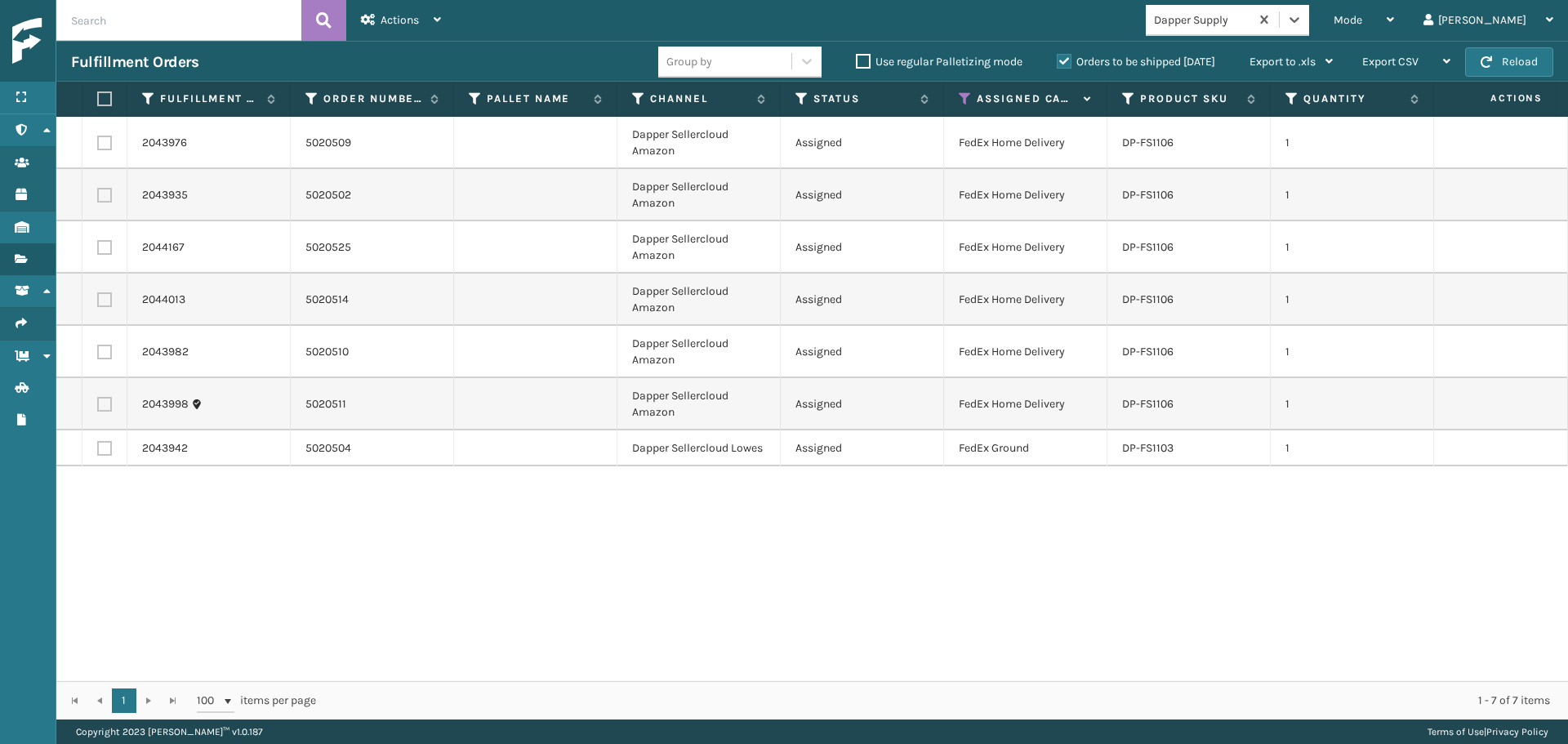
click at [106, 97] on label at bounding box center [101, 99] width 10 height 15
click at [98, 97] on input "checkbox" at bounding box center [97, 100] width 1 height 11
checkbox input "true"
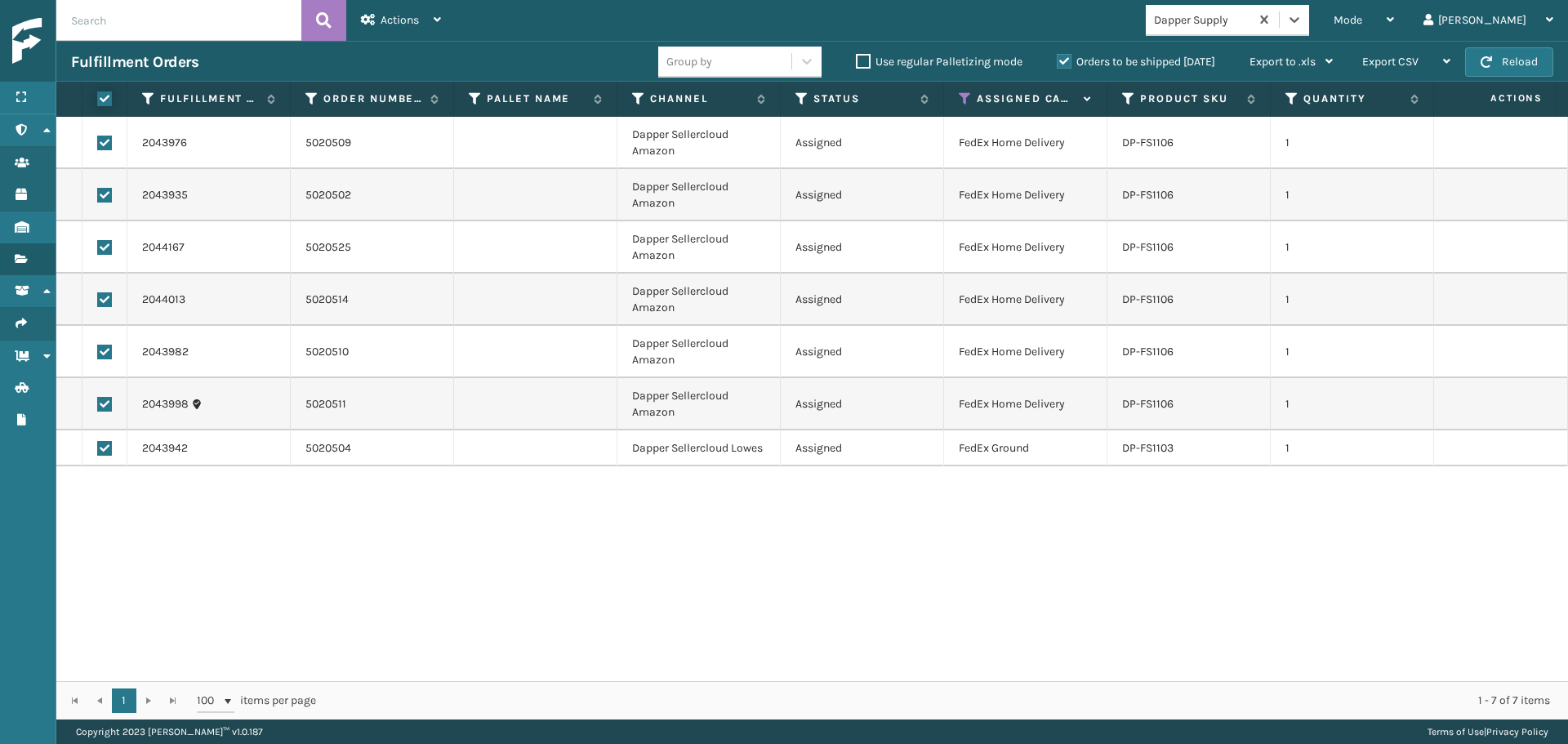
checkbox input "true"
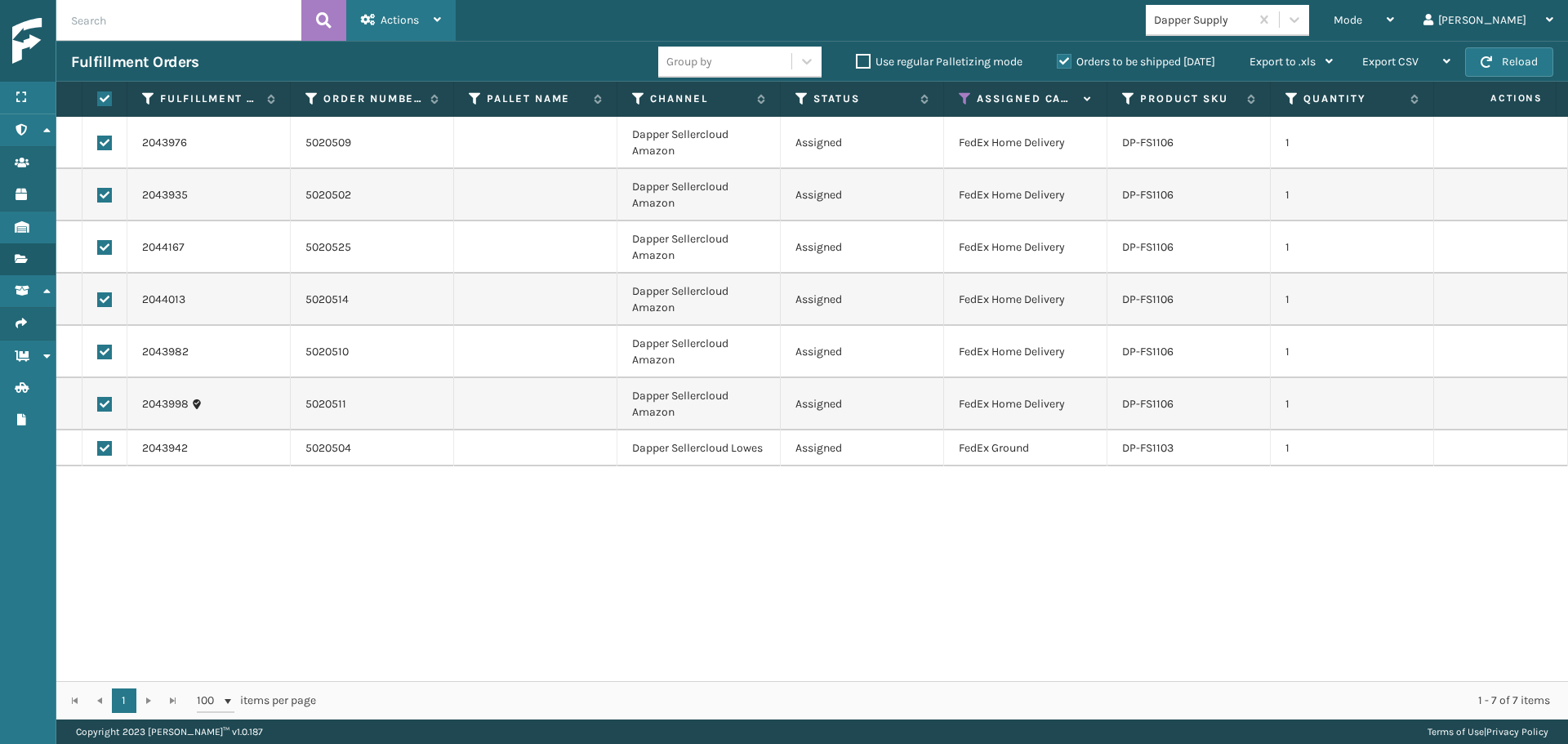
click at [391, 27] on div "Actions" at bounding box center [402, 20] width 80 height 41
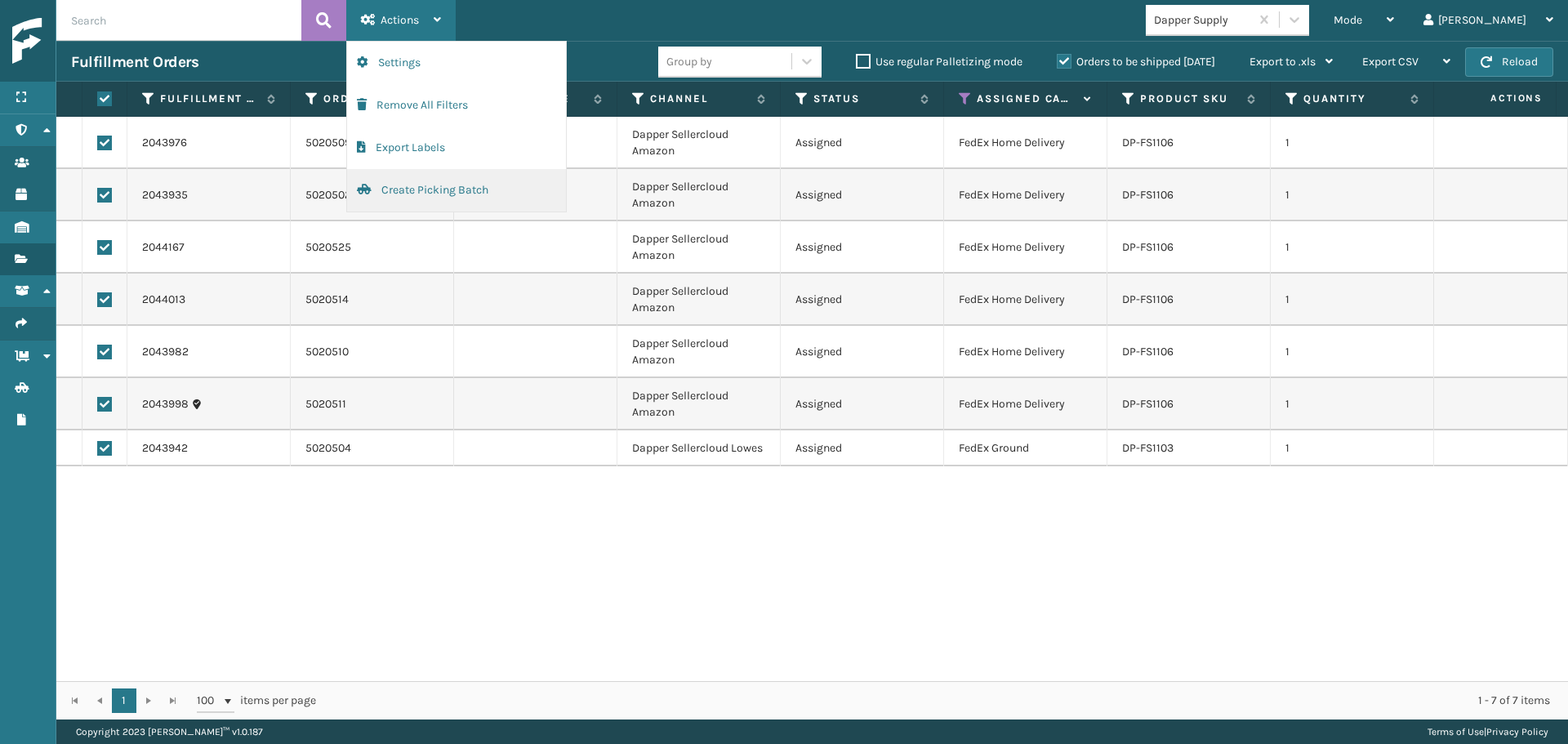
click at [411, 198] on button "Create Picking Batch" at bounding box center [456, 190] width 219 height 43
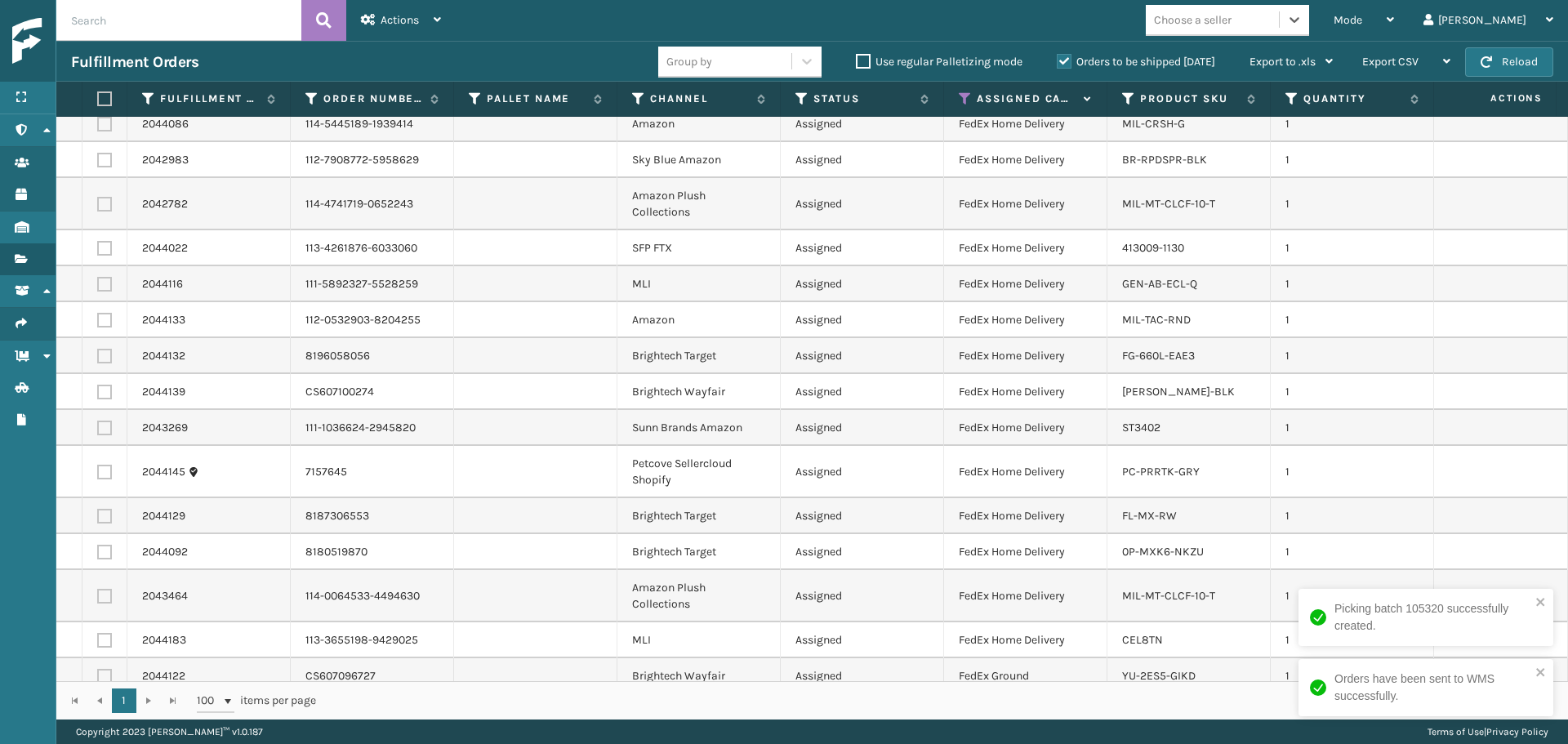
scroll to position [72, 0]
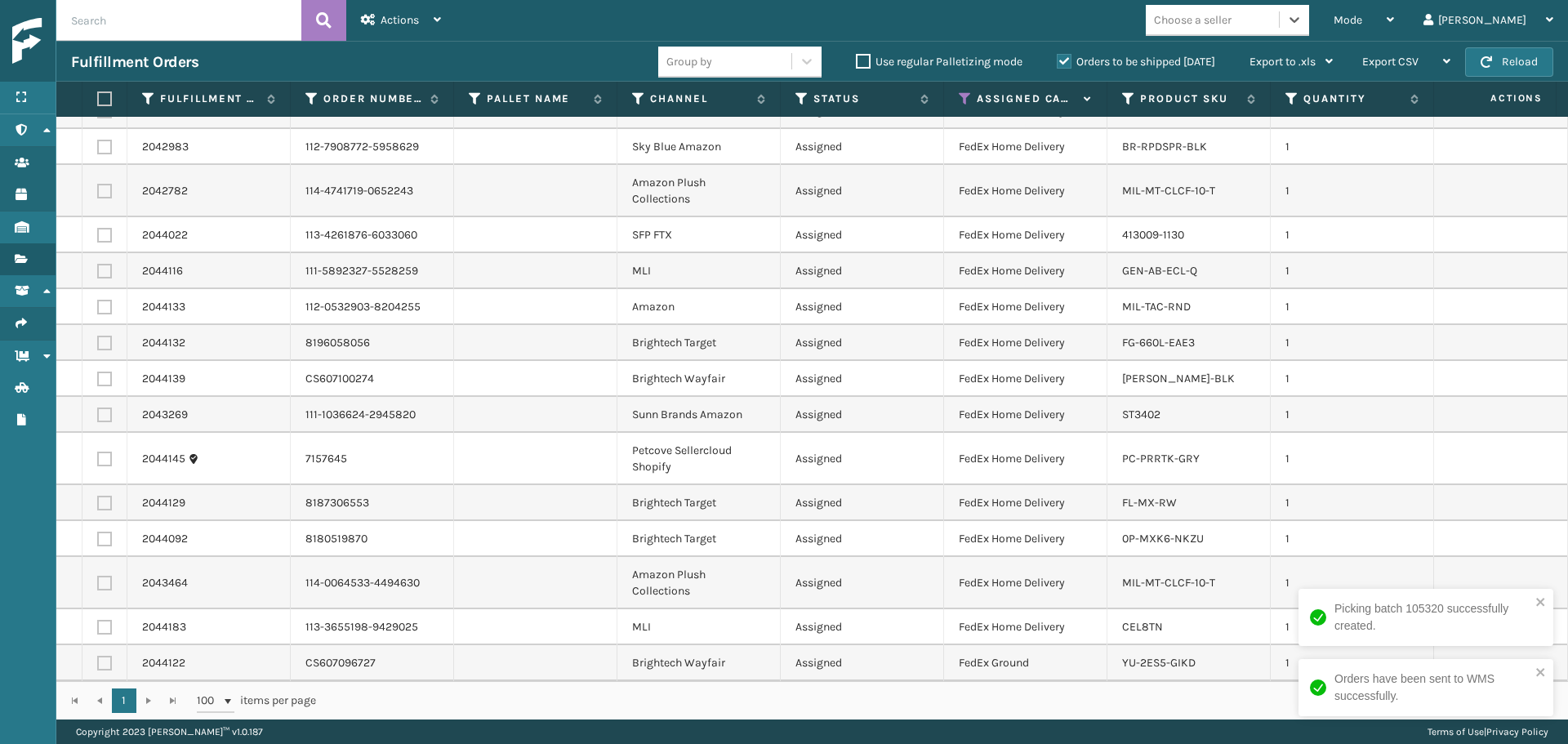
click at [1279, 31] on div "Choose a seller" at bounding box center [1213, 20] width 133 height 27
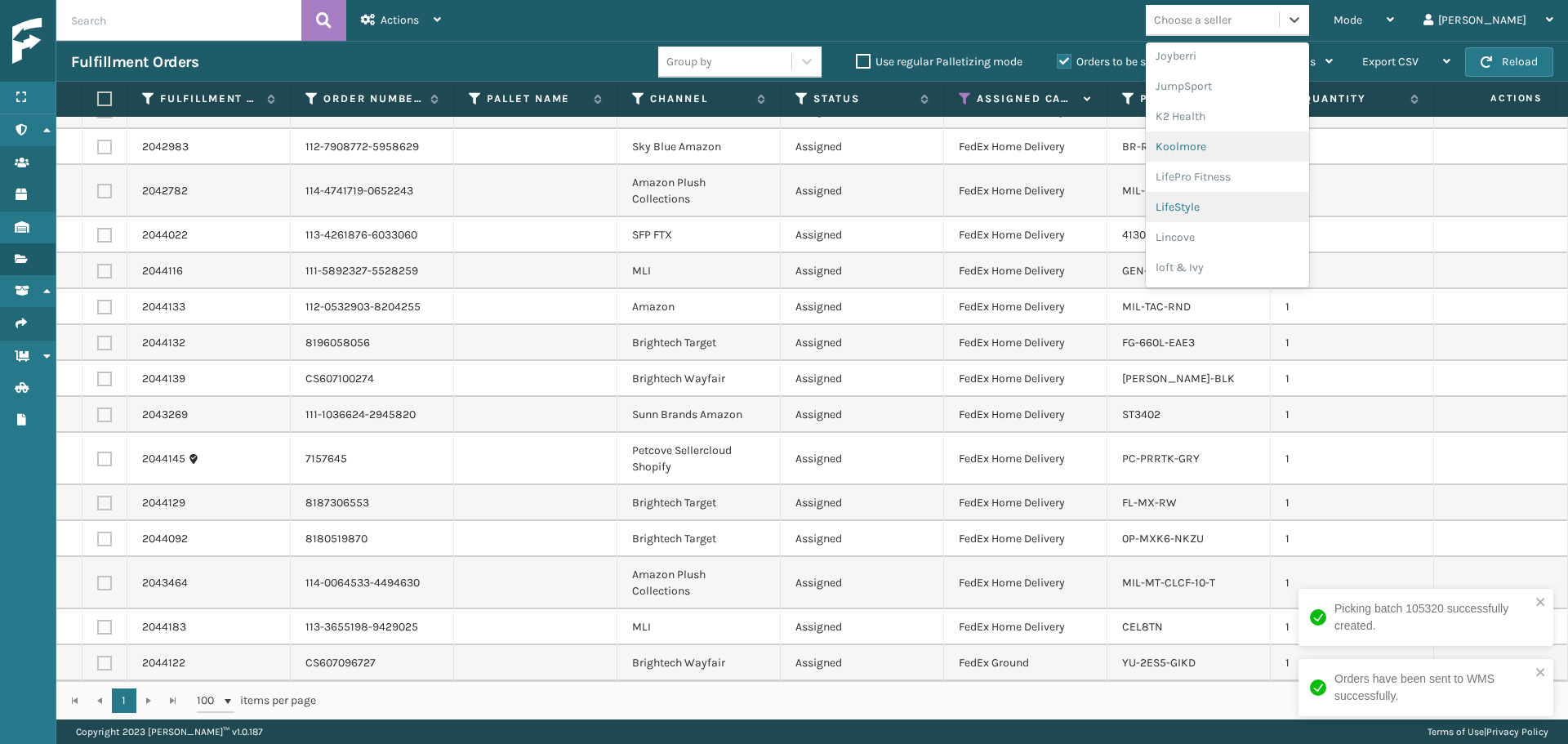
scroll to position [517, 0]
click at [1265, 262] on div "[PERSON_NAME] Brands" at bounding box center [1228, 268] width 163 height 30
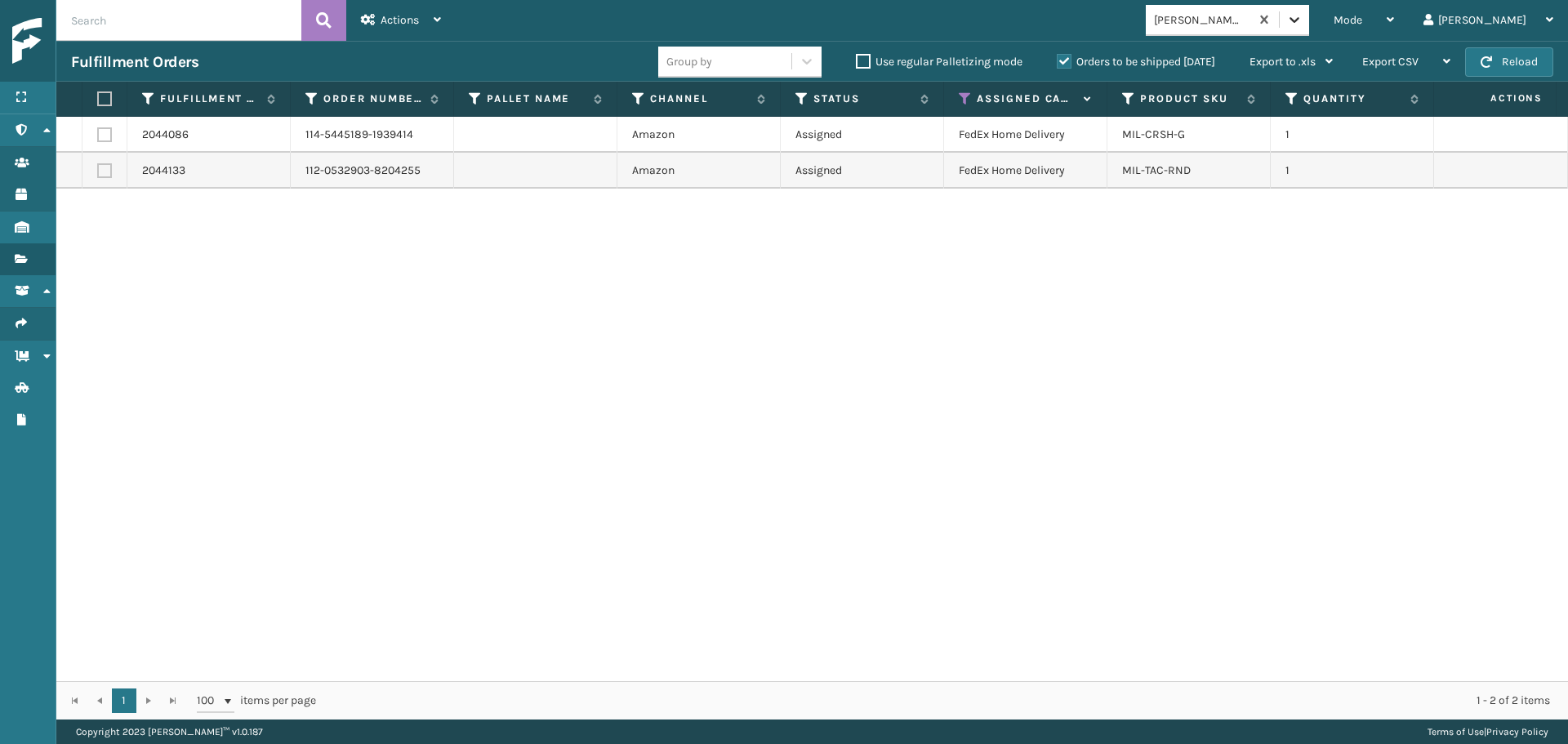
click at [1310, 13] on div at bounding box center [1294, 19] width 29 height 29
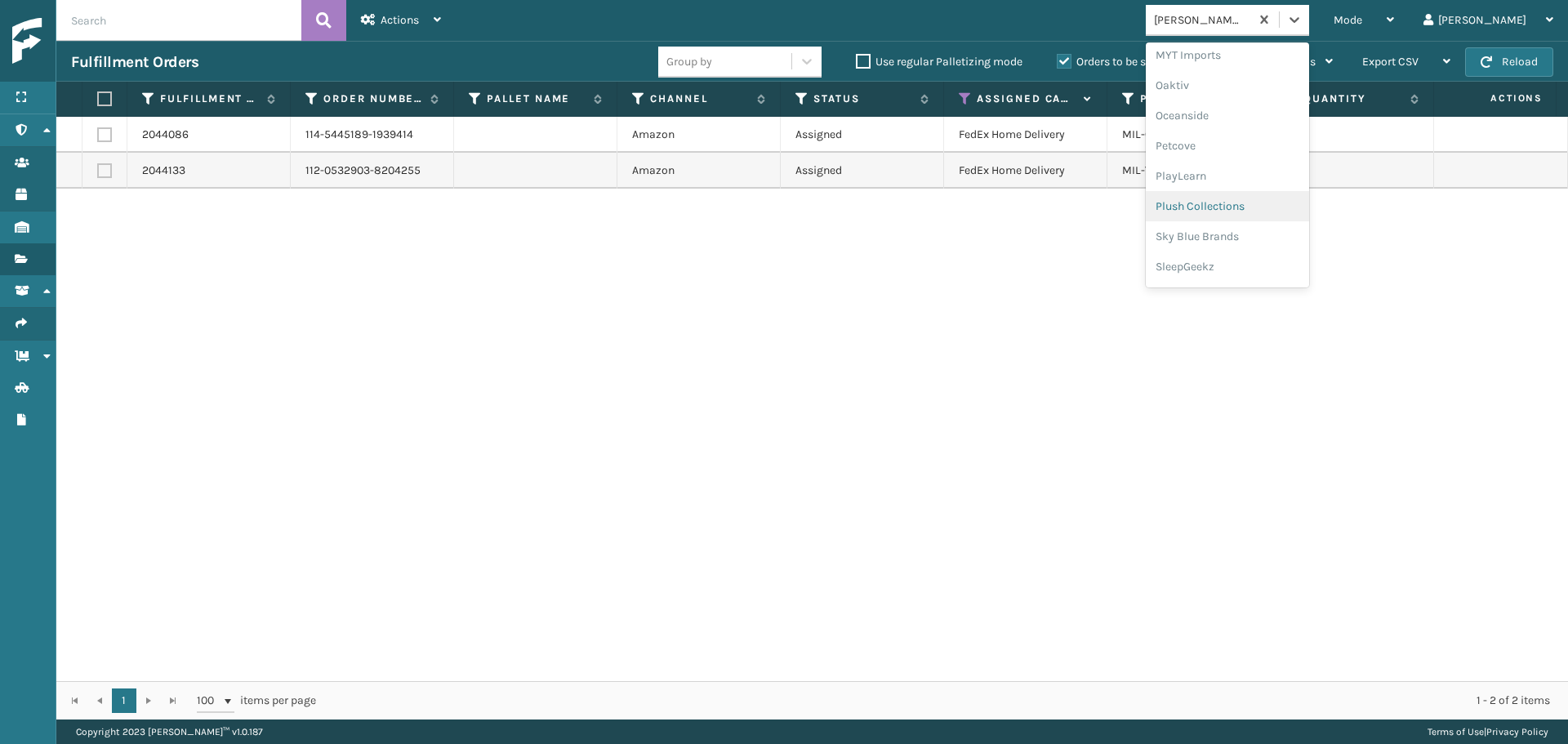
scroll to position [762, 0]
click at [1271, 208] on div "Plush Collections" at bounding box center [1228, 205] width 163 height 30
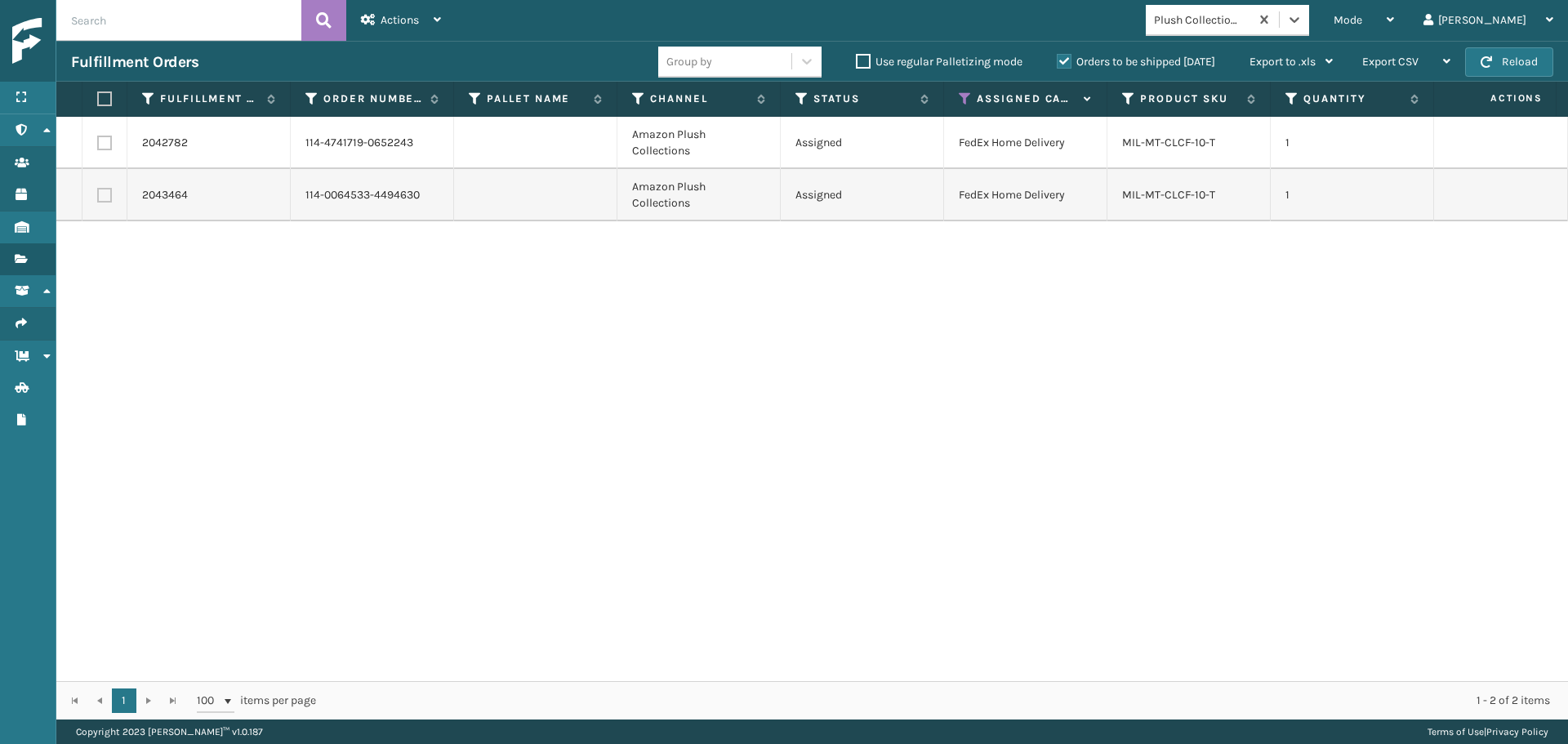
click at [107, 98] on label at bounding box center [101, 99] width 10 height 15
click at [98, 98] on input "checkbox" at bounding box center [97, 100] width 1 height 11
checkbox input "true"
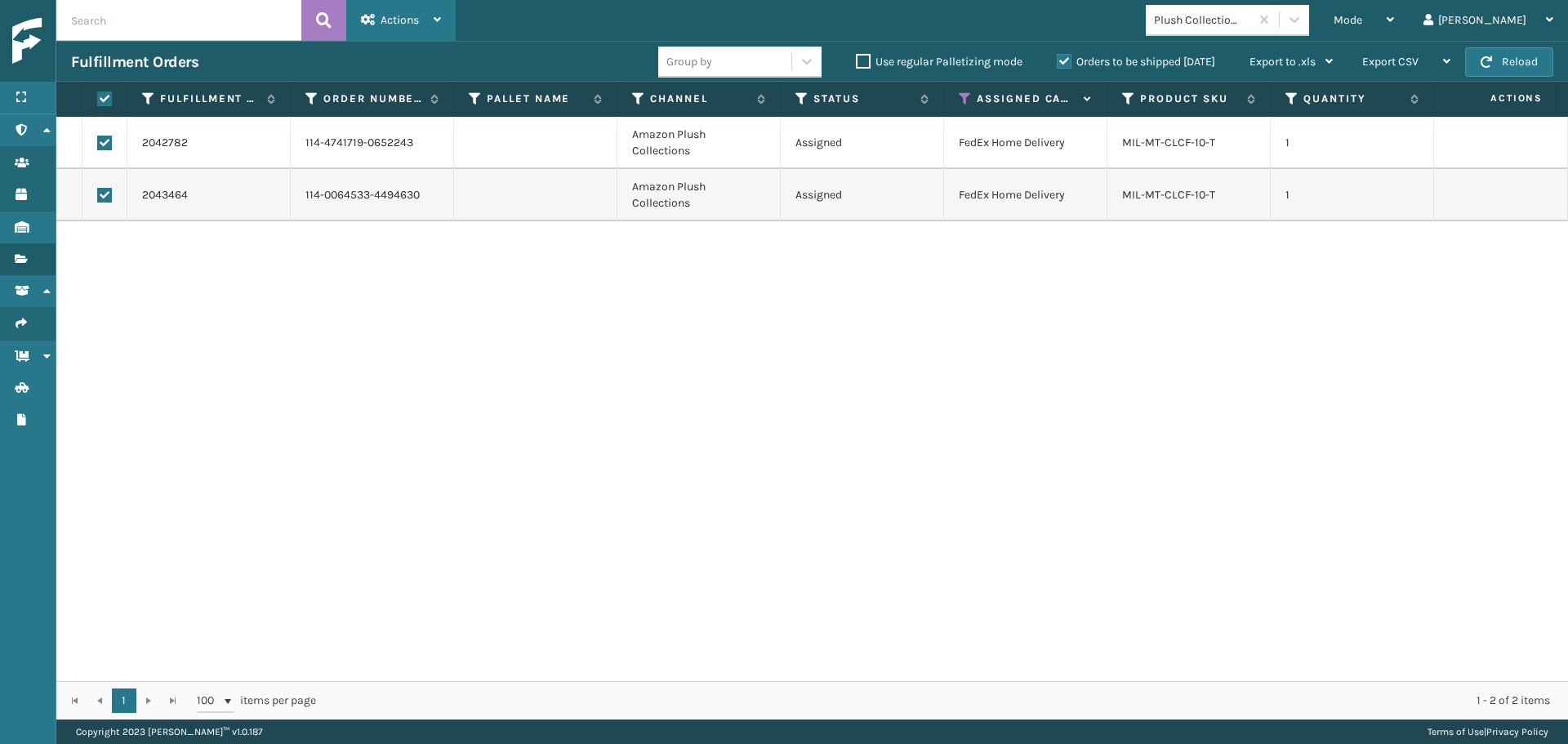
click at [407, 23] on span "Actions" at bounding box center [400, 19] width 38 height 14
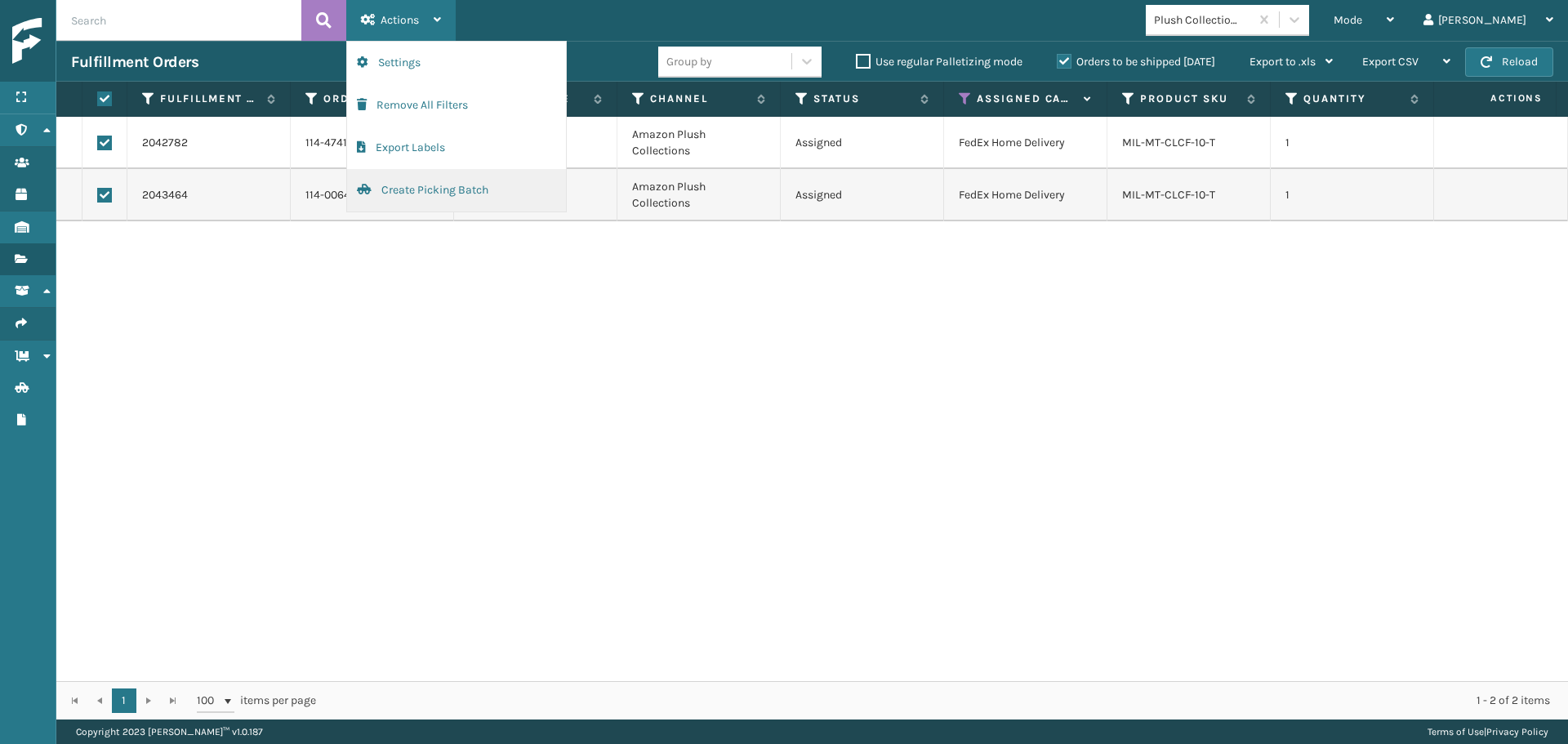
click at [413, 195] on button "Create Picking Batch" at bounding box center [456, 190] width 219 height 43
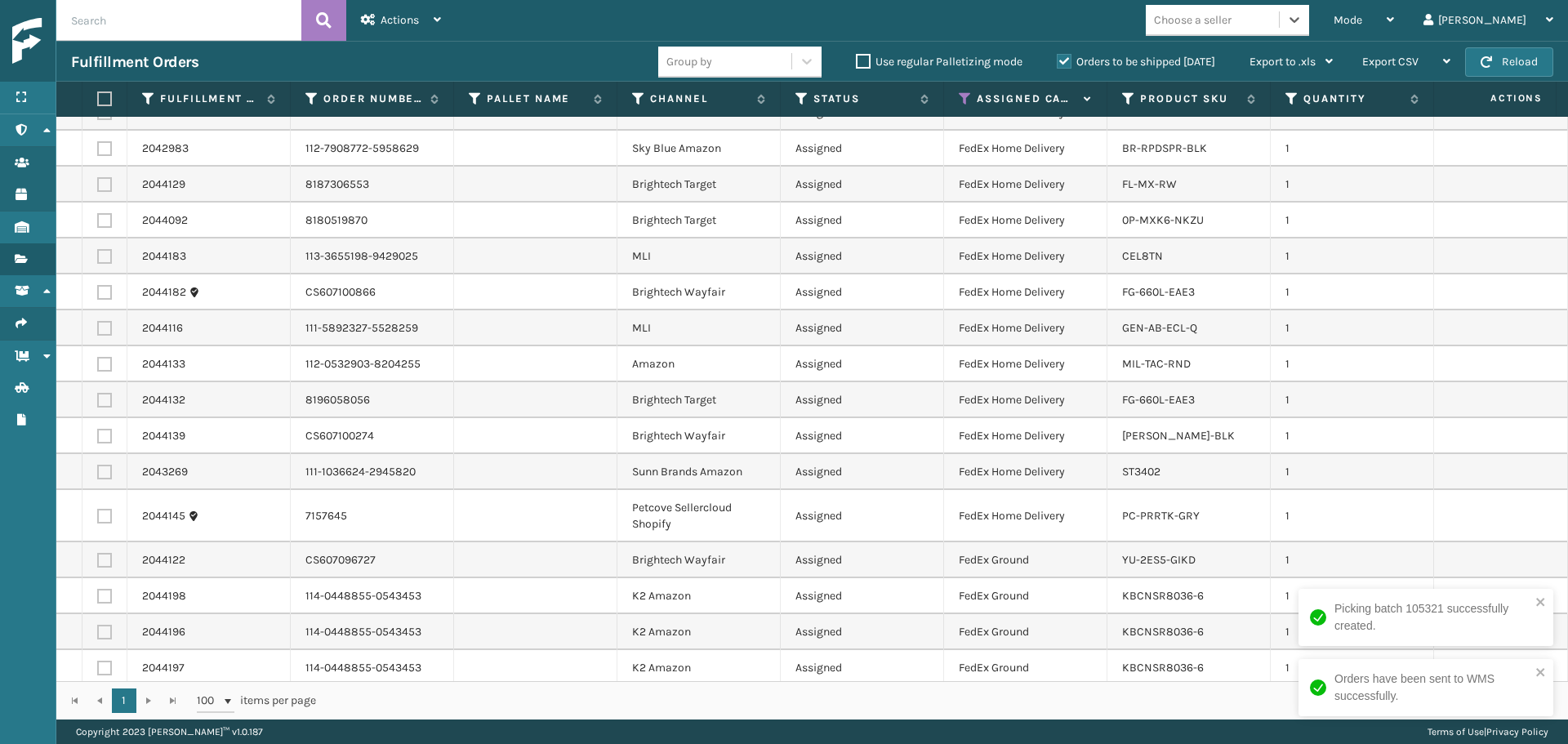
scroll to position [75, 0]
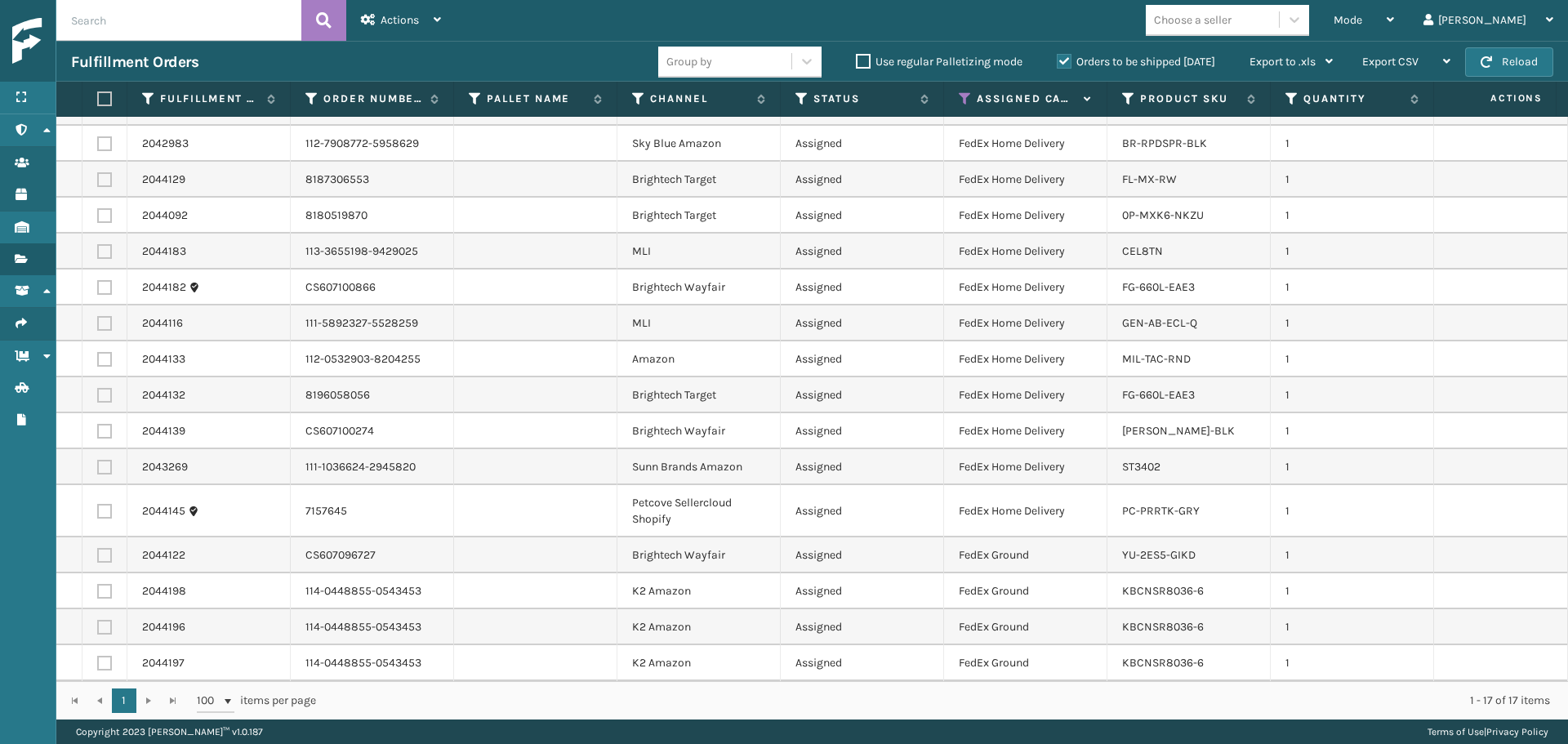
click at [104, 100] on label at bounding box center [101, 99] width 10 height 15
click at [98, 100] on input "checkbox" at bounding box center [97, 100] width 1 height 11
checkbox input "true"
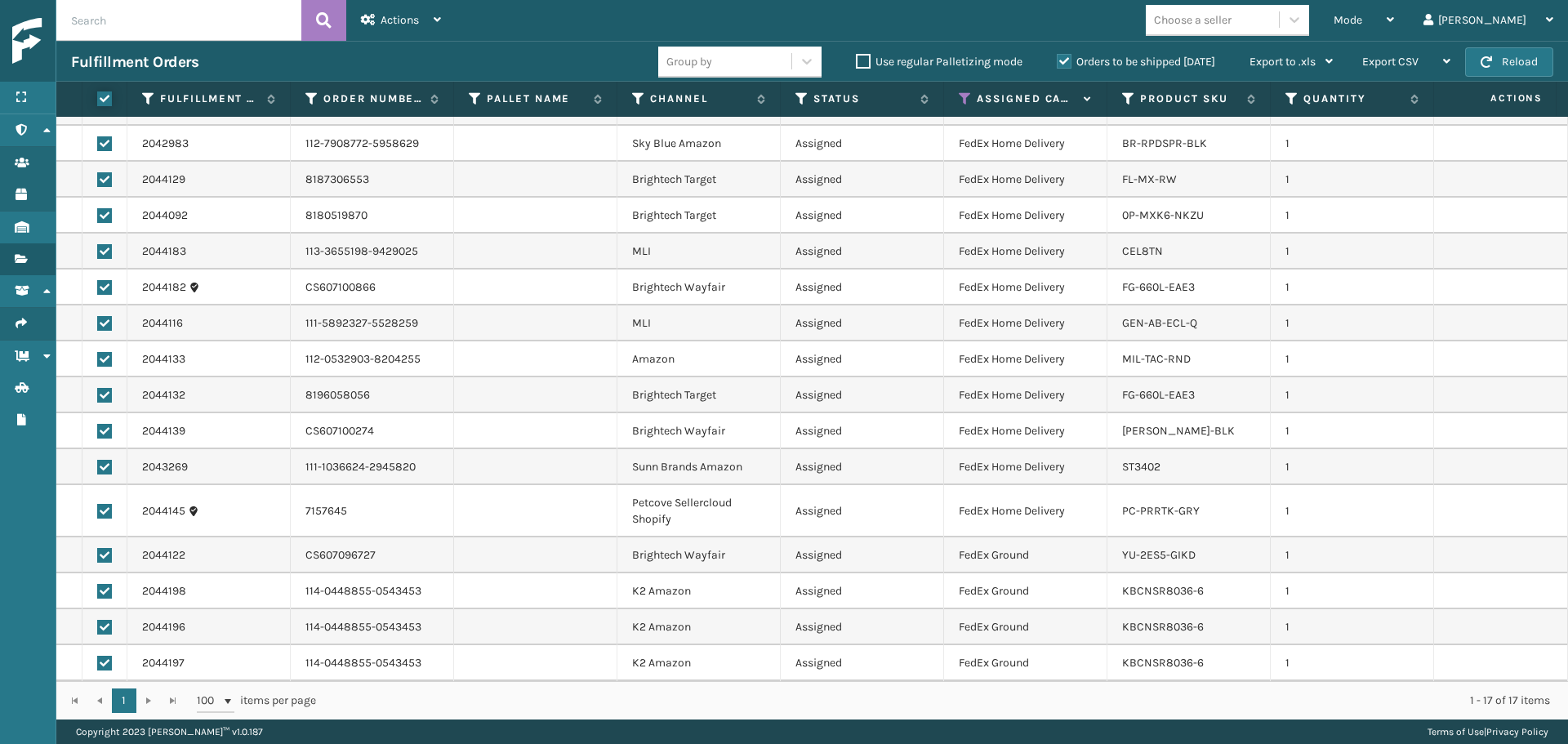
checkbox input "true"
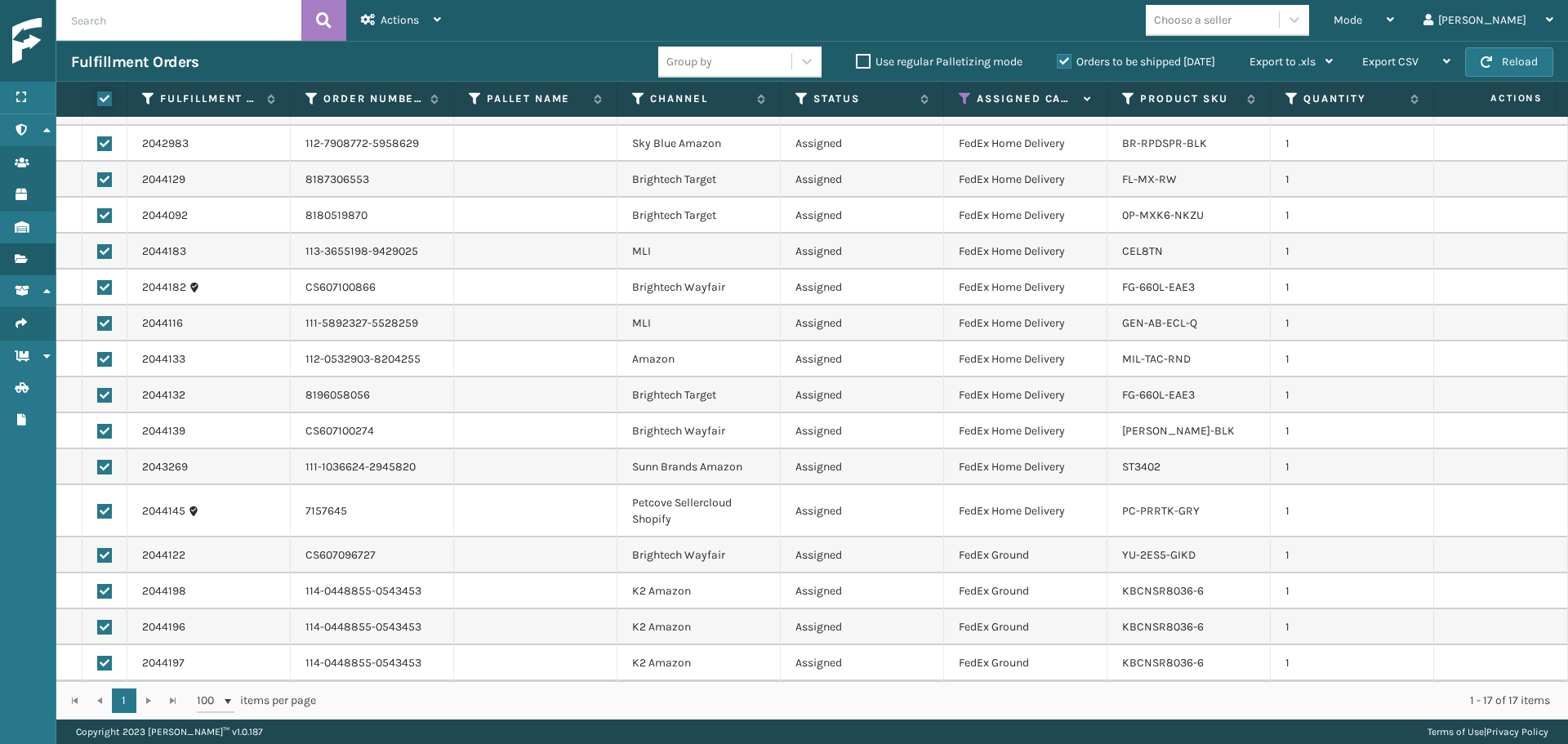
checkbox input "true"
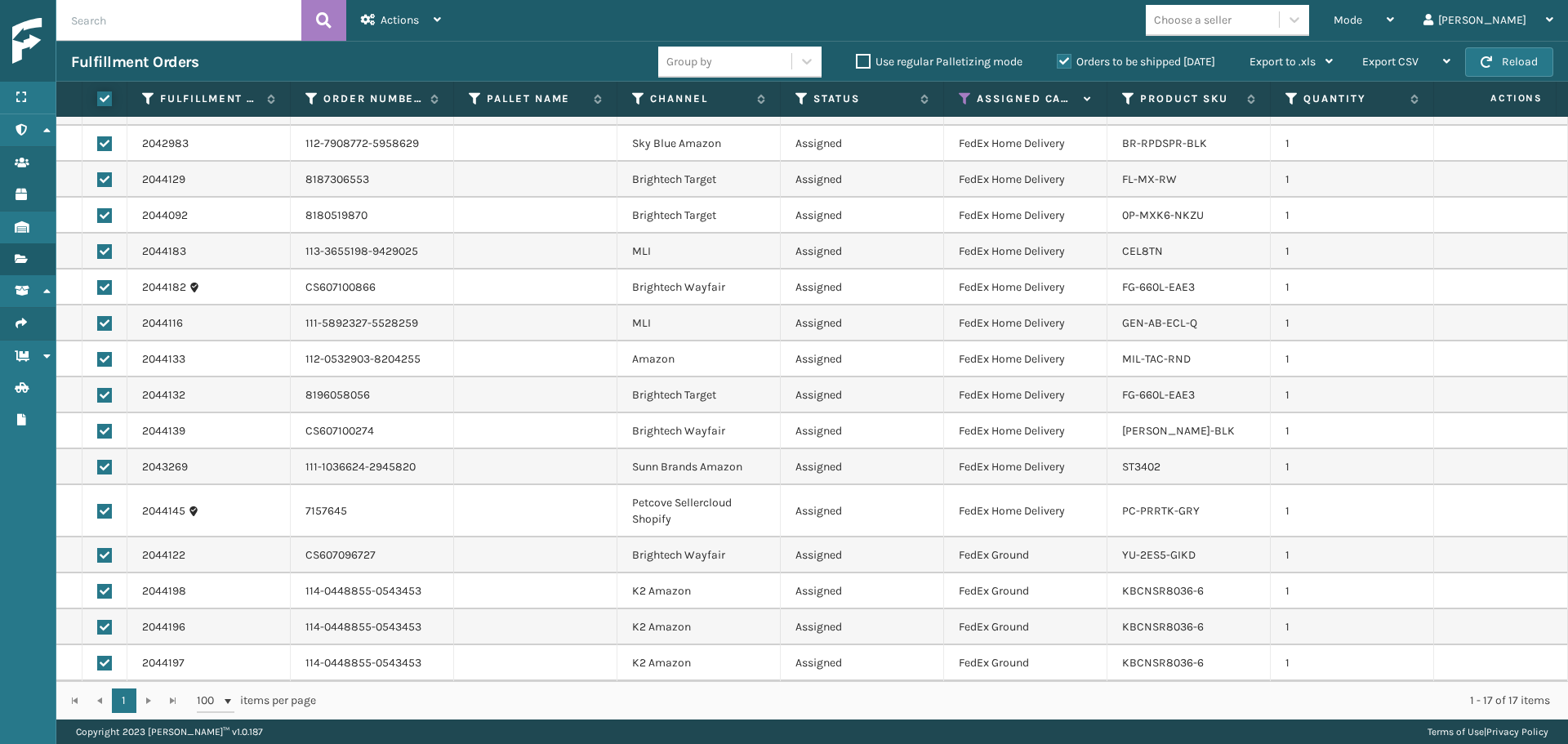
checkbox input "true"
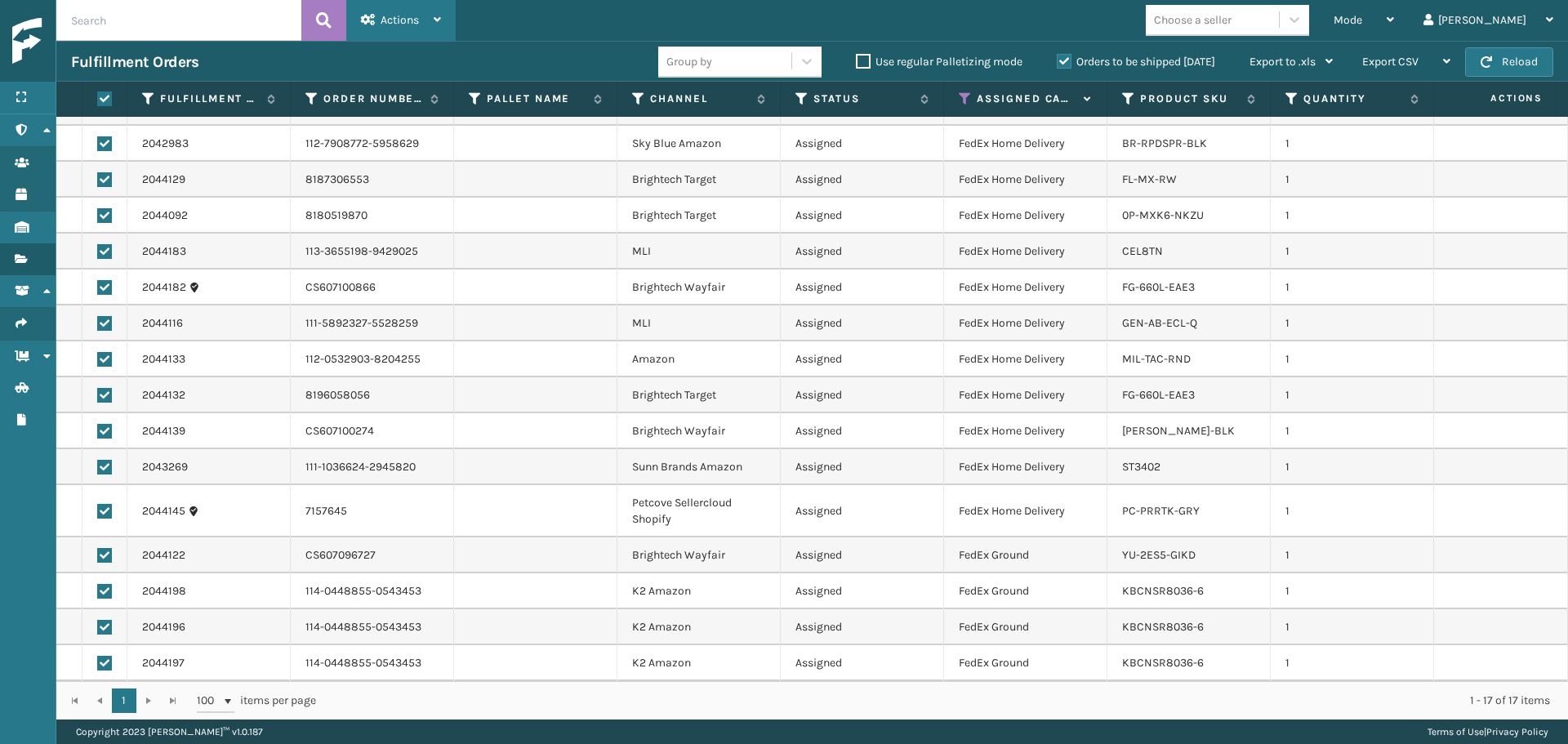
click at [399, 24] on span "Actions" at bounding box center [400, 19] width 38 height 14
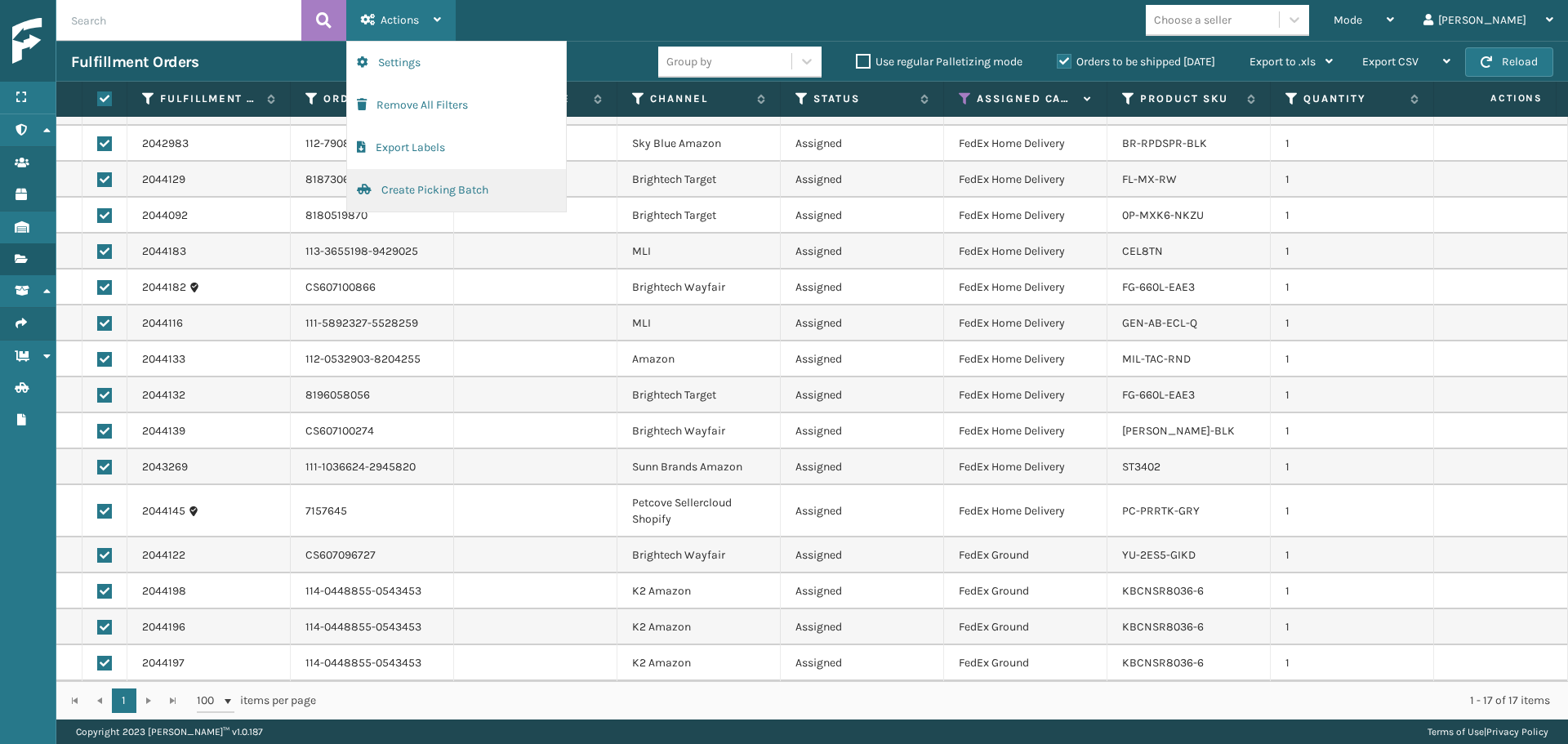
click at [418, 194] on button "Create Picking Batch" at bounding box center [456, 190] width 219 height 43
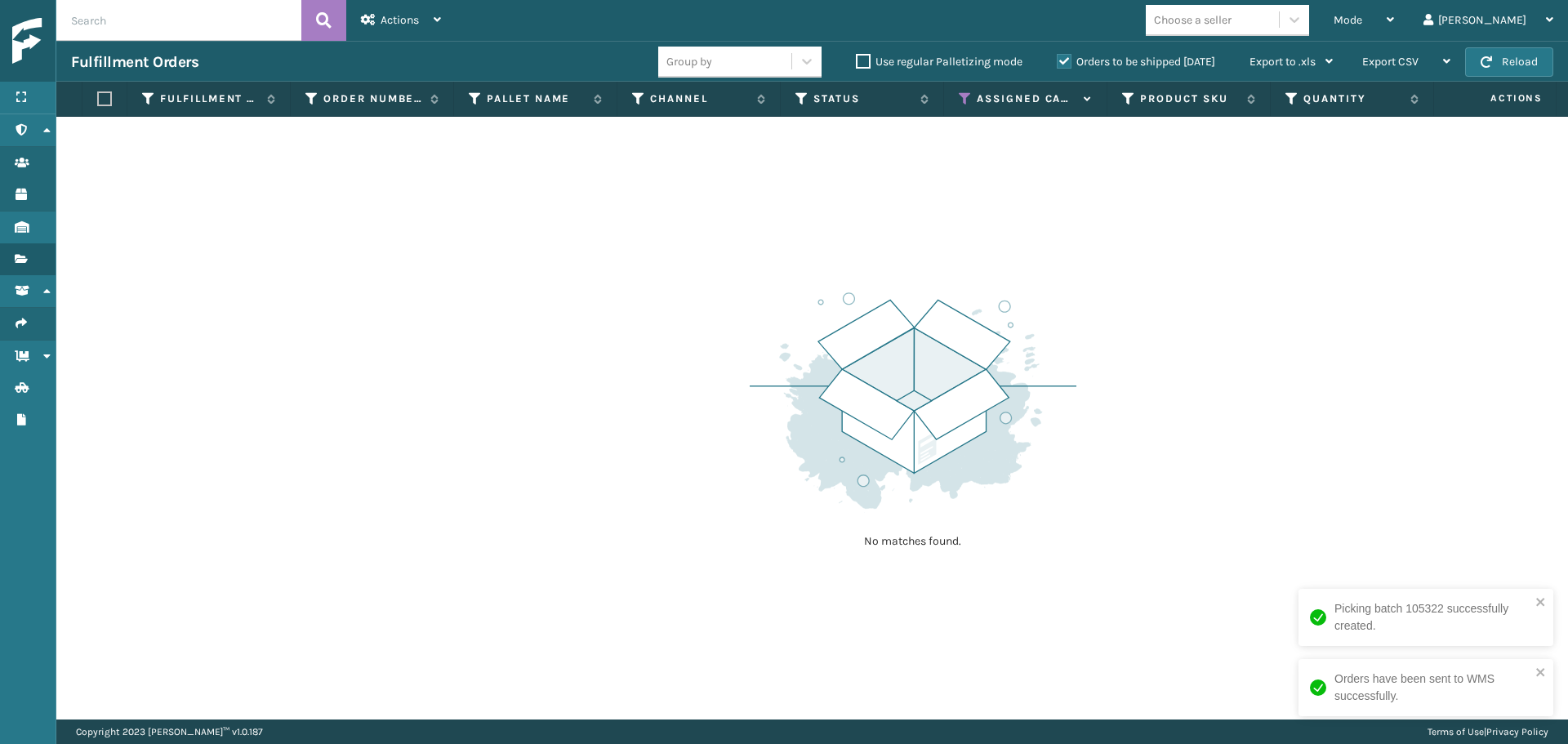
click at [963, 100] on icon at bounding box center [966, 99] width 13 height 15
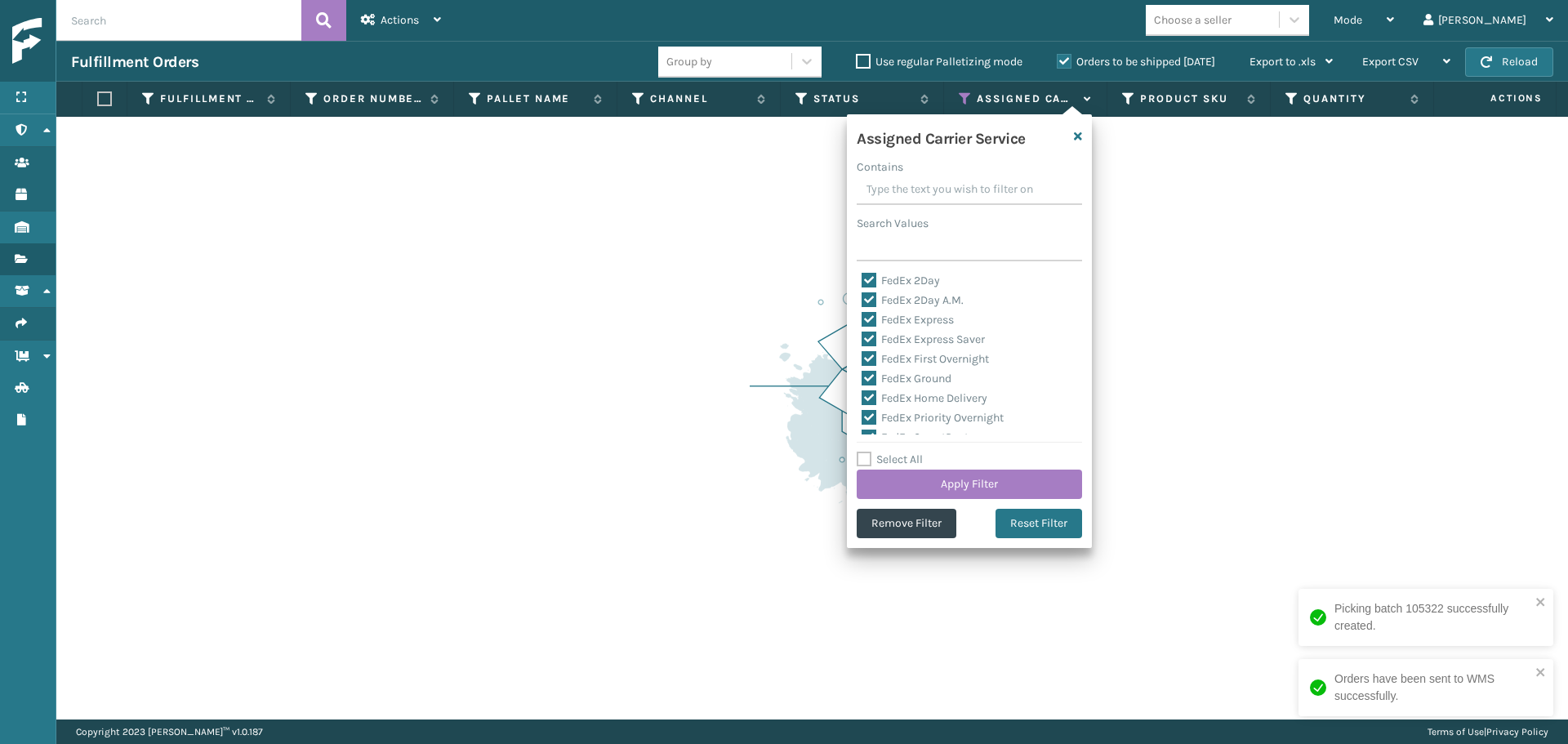
click at [909, 460] on label "Select All" at bounding box center [890, 459] width 66 height 14
click at [909, 452] on input "Select All" at bounding box center [979, 451] width 245 height 2
checkbox input "true"
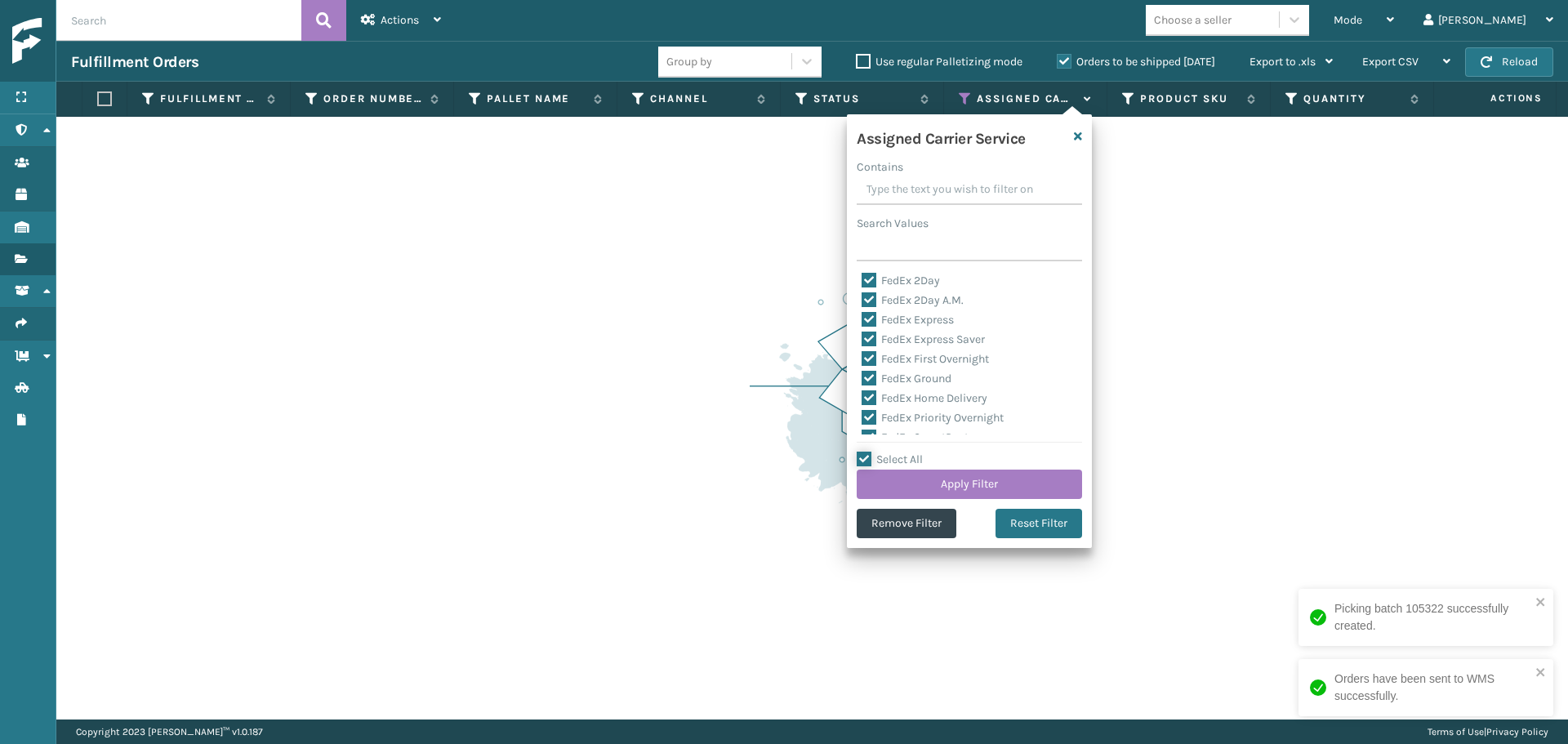
checkbox input "true"
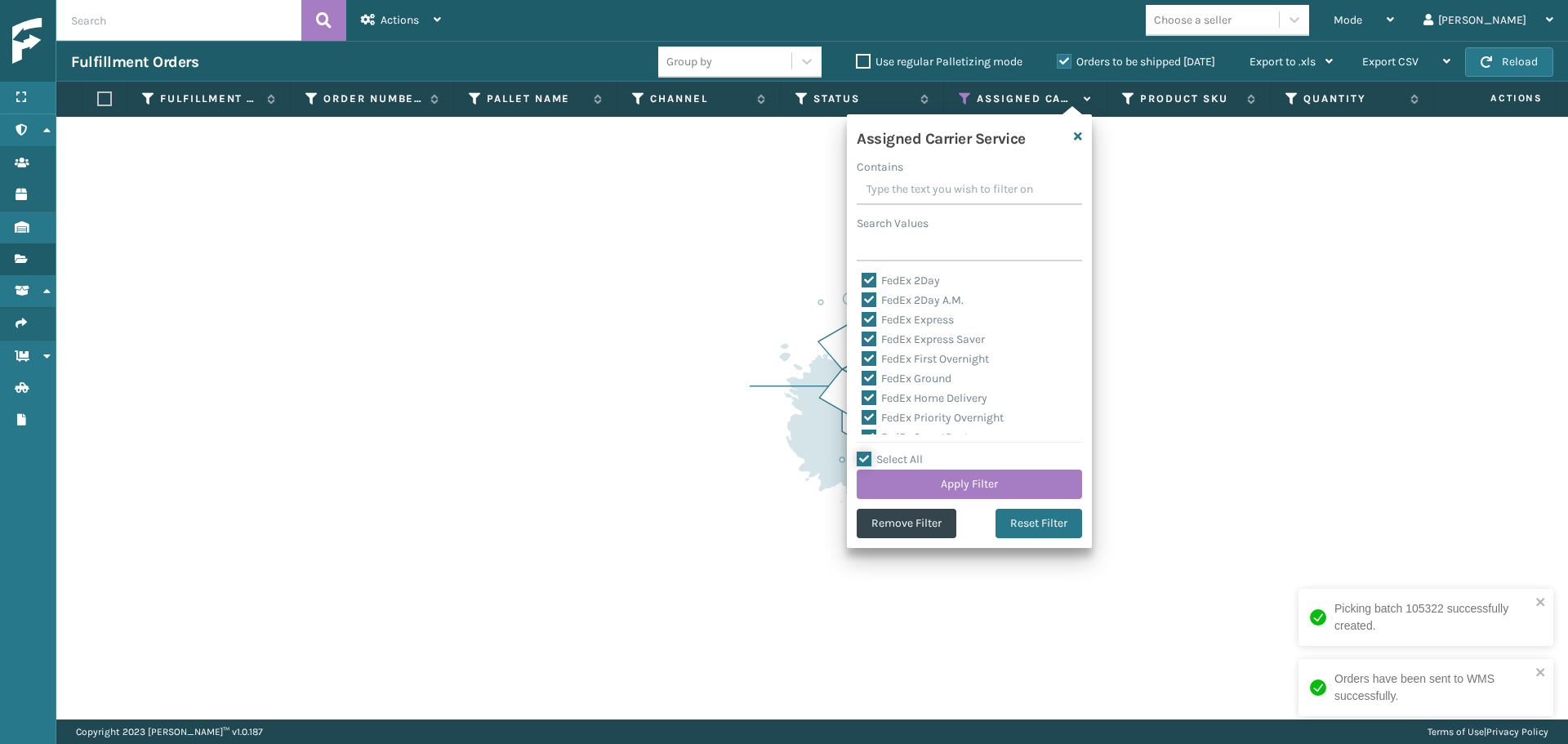
checkbox input "true"
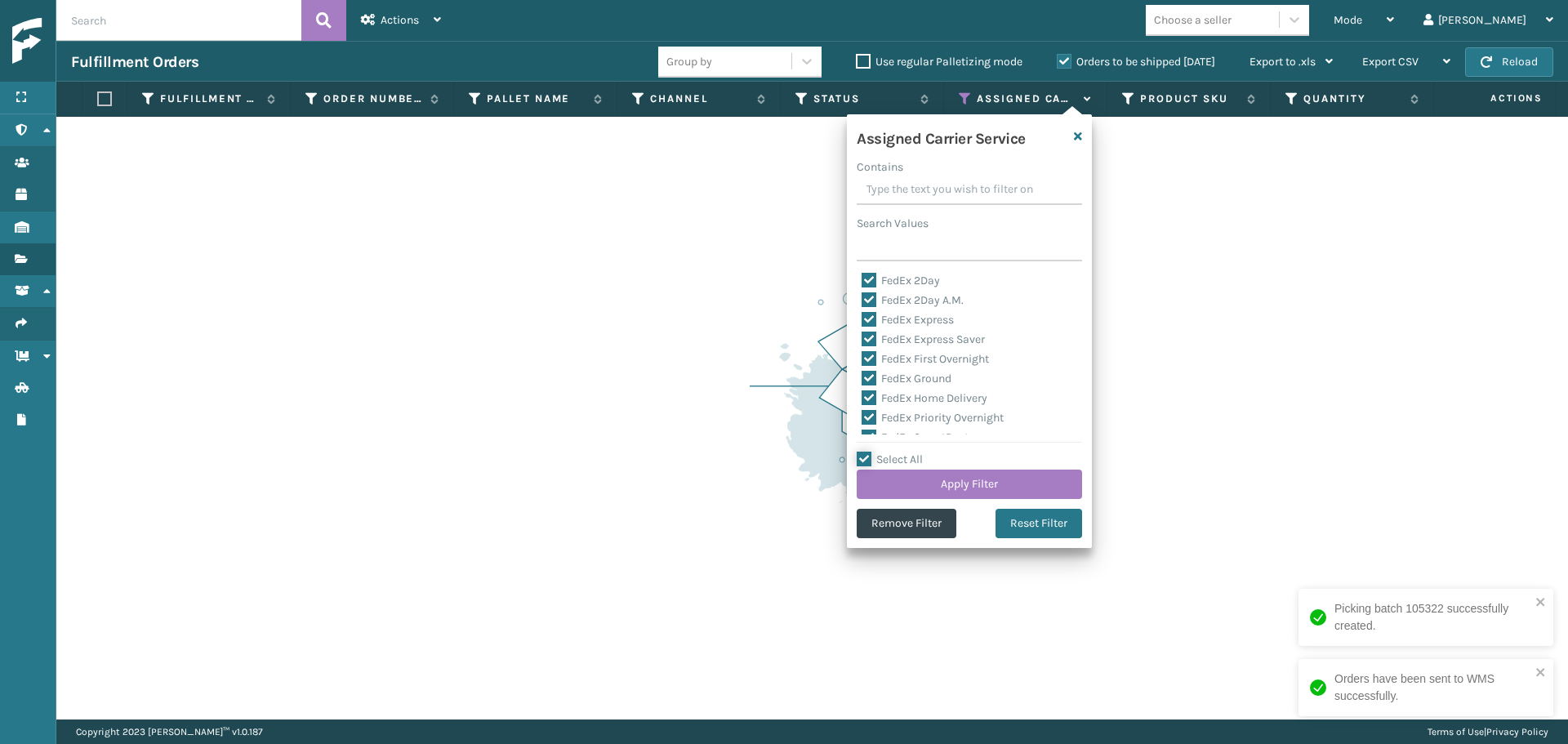
checkbox input "true"
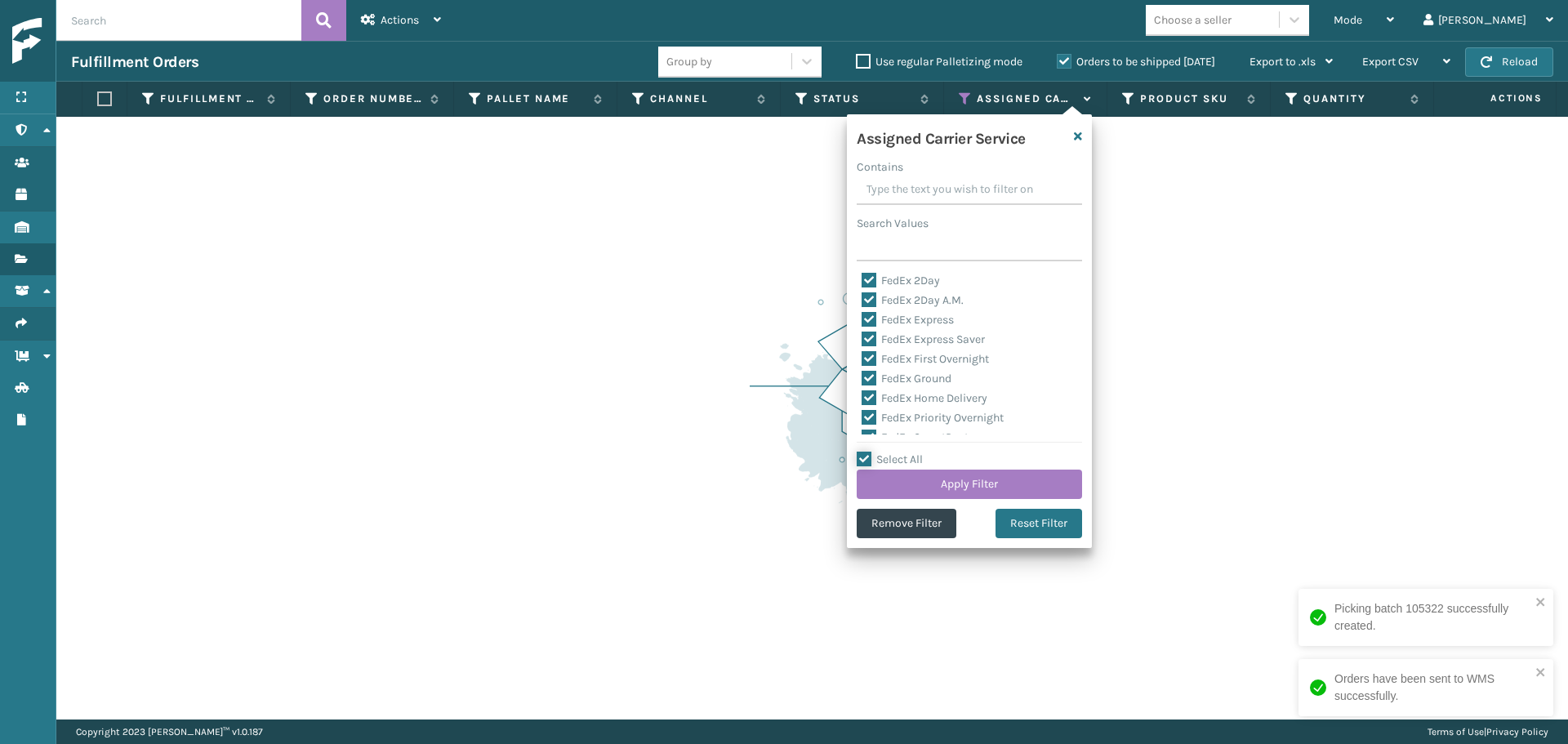
checkbox input "true"
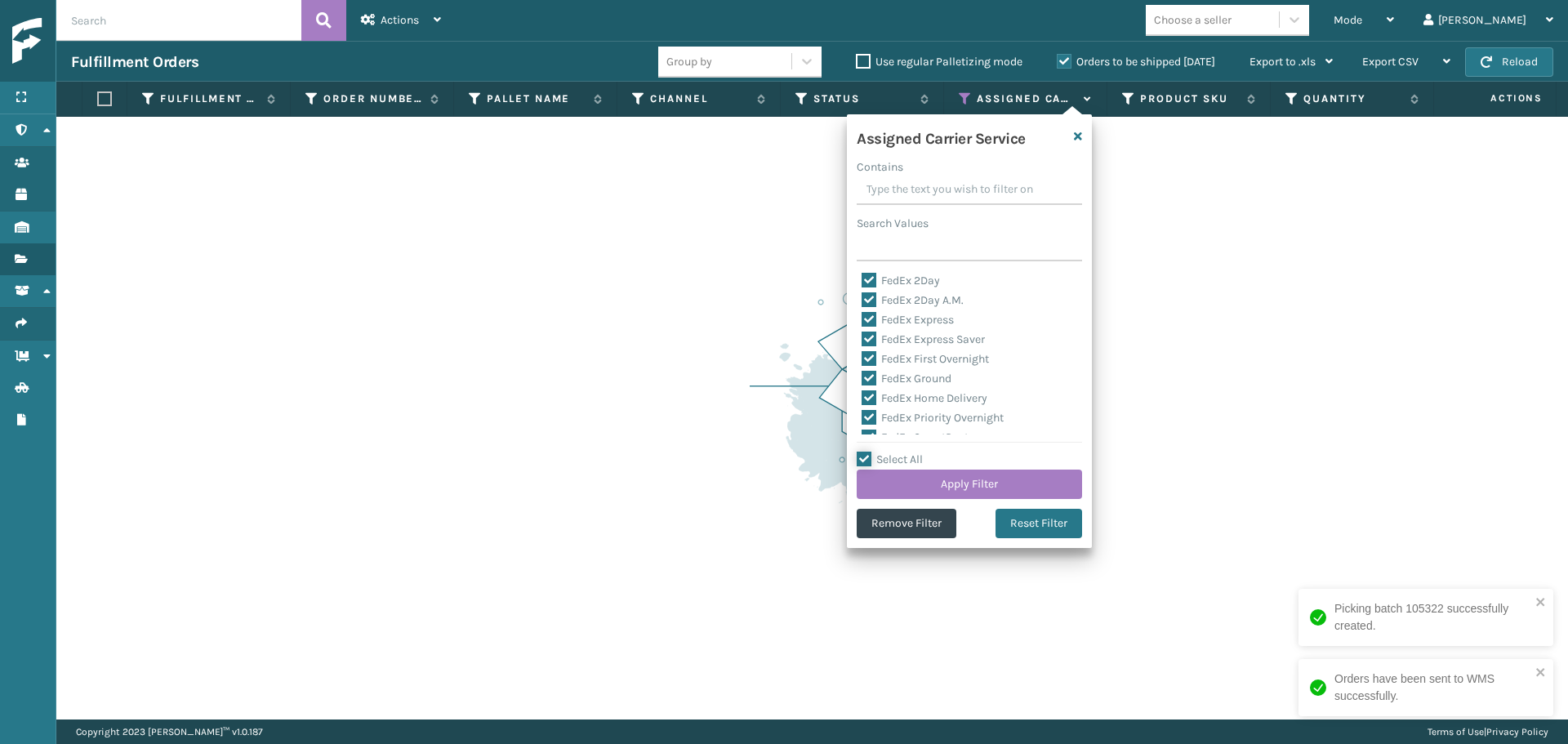
checkbox input "true"
click at [909, 460] on label "Select All" at bounding box center [890, 459] width 66 height 14
click at [909, 452] on input "Select All" at bounding box center [979, 451] width 245 height 2
checkbox input "false"
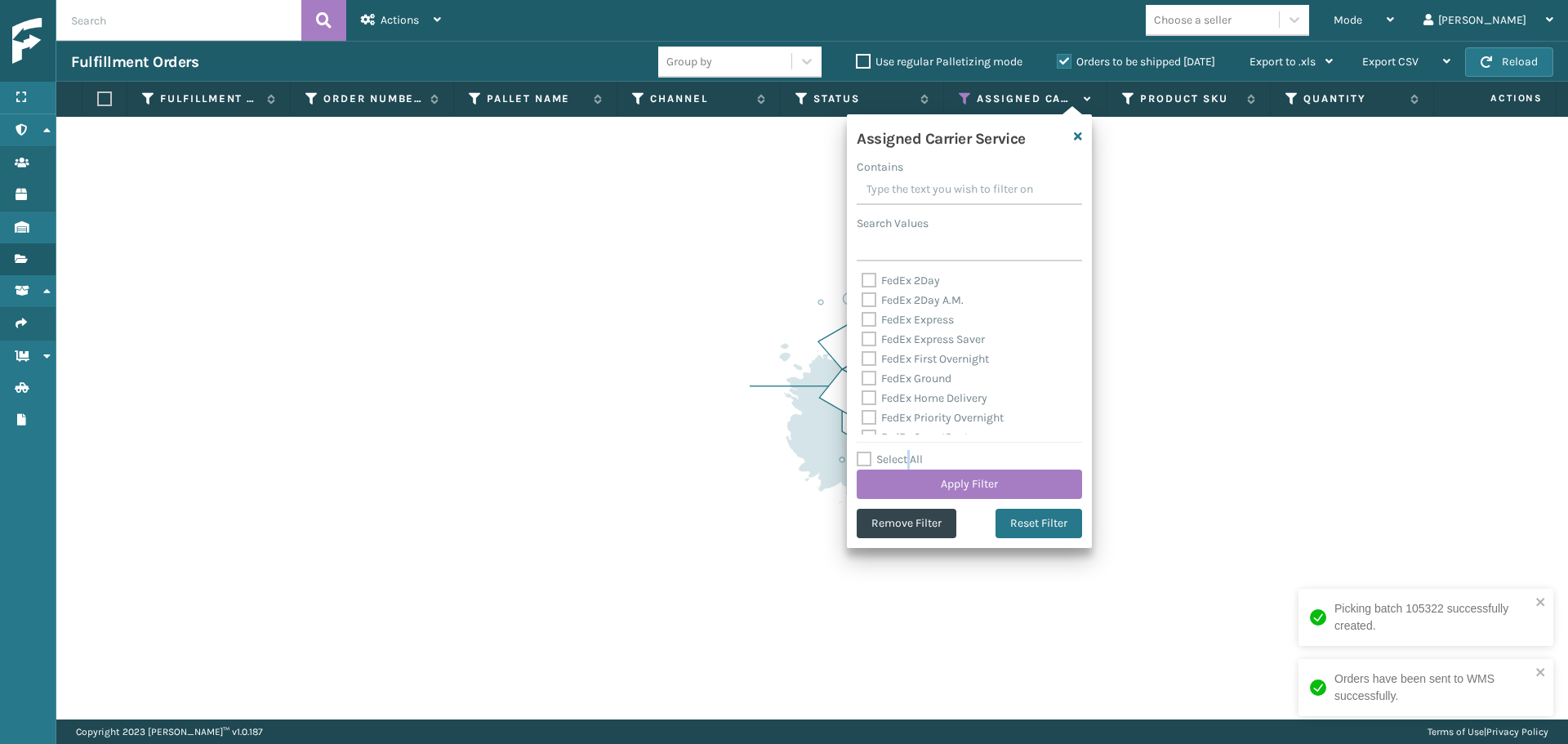
checkbox input "false"
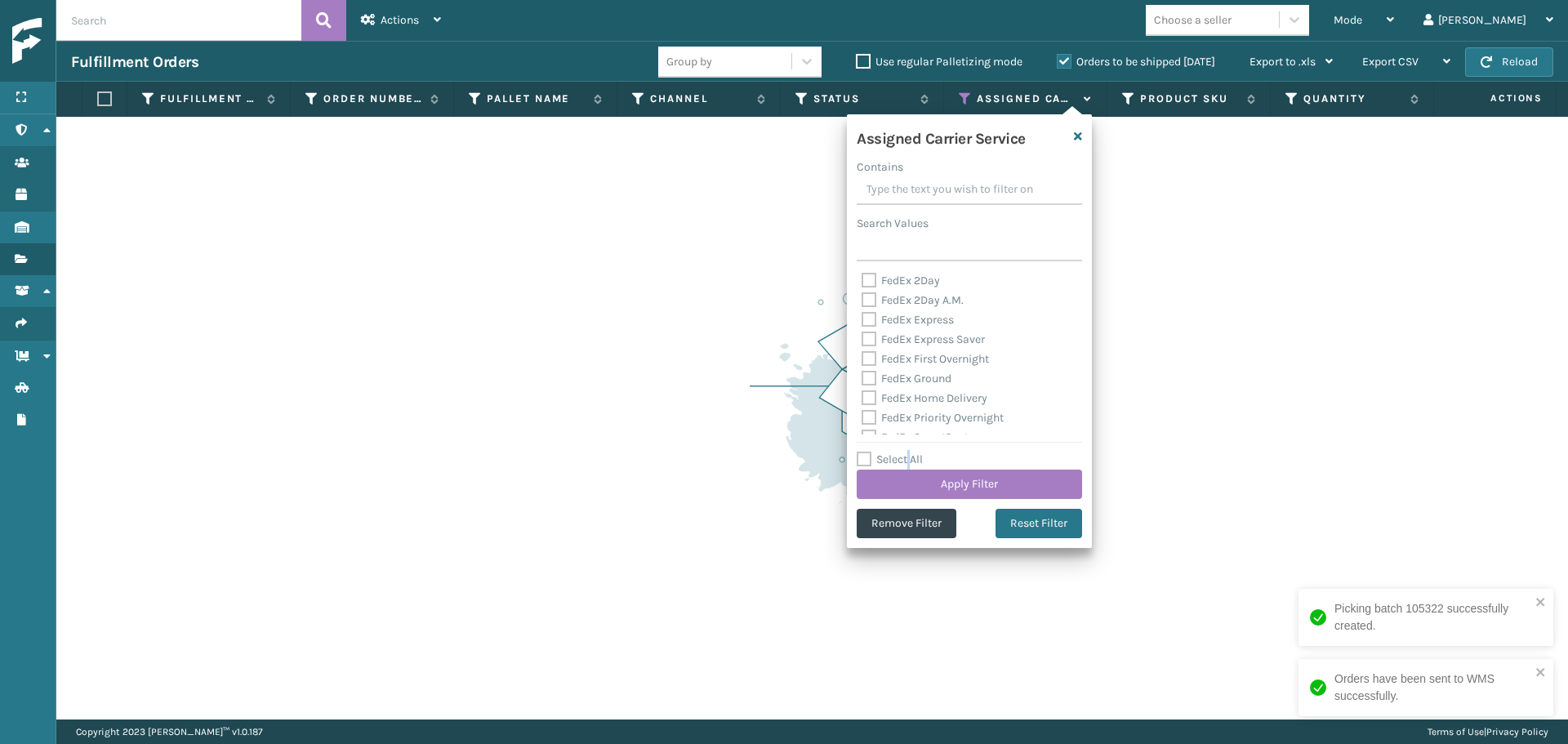
checkbox input "false"
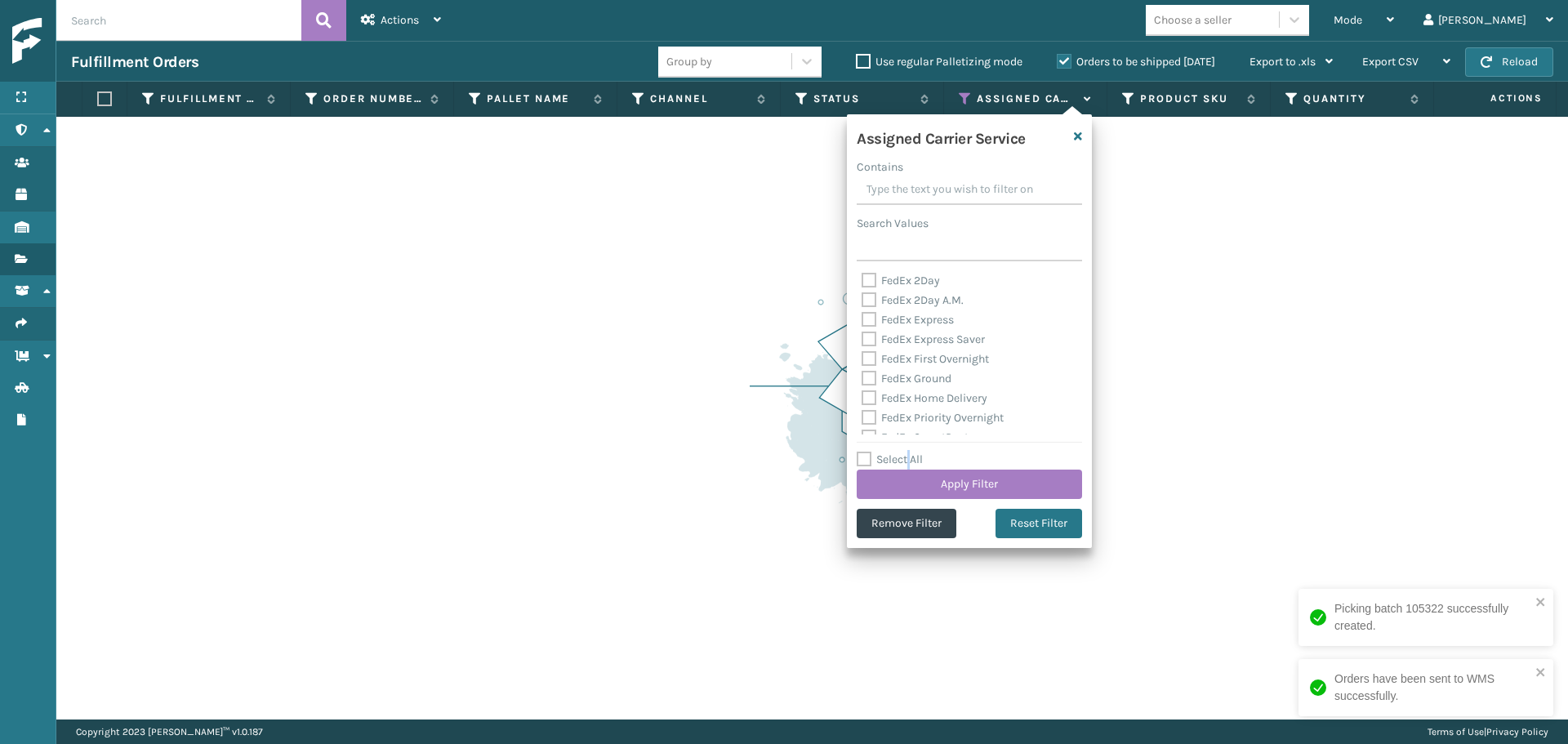
checkbox input "false"
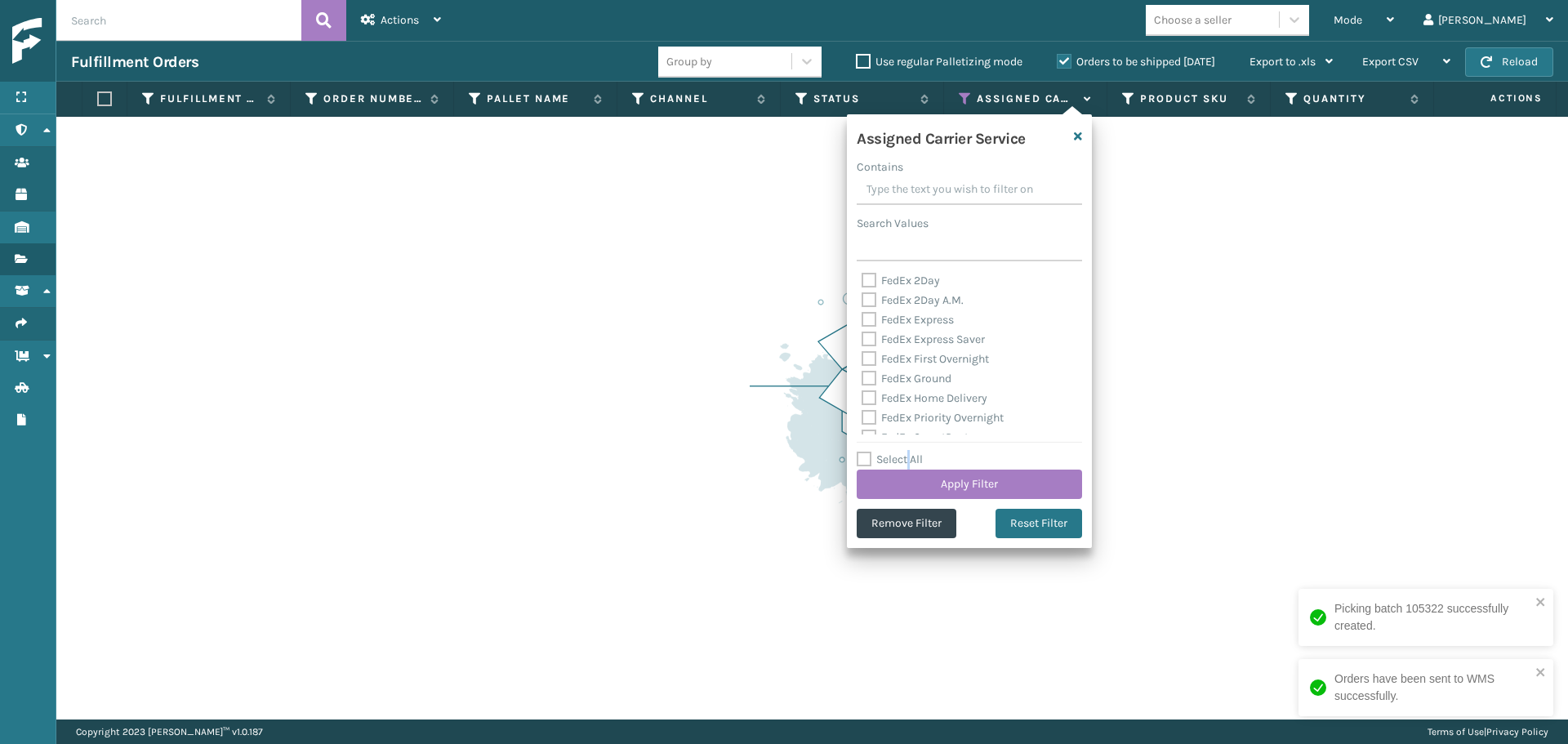
checkbox input "false"
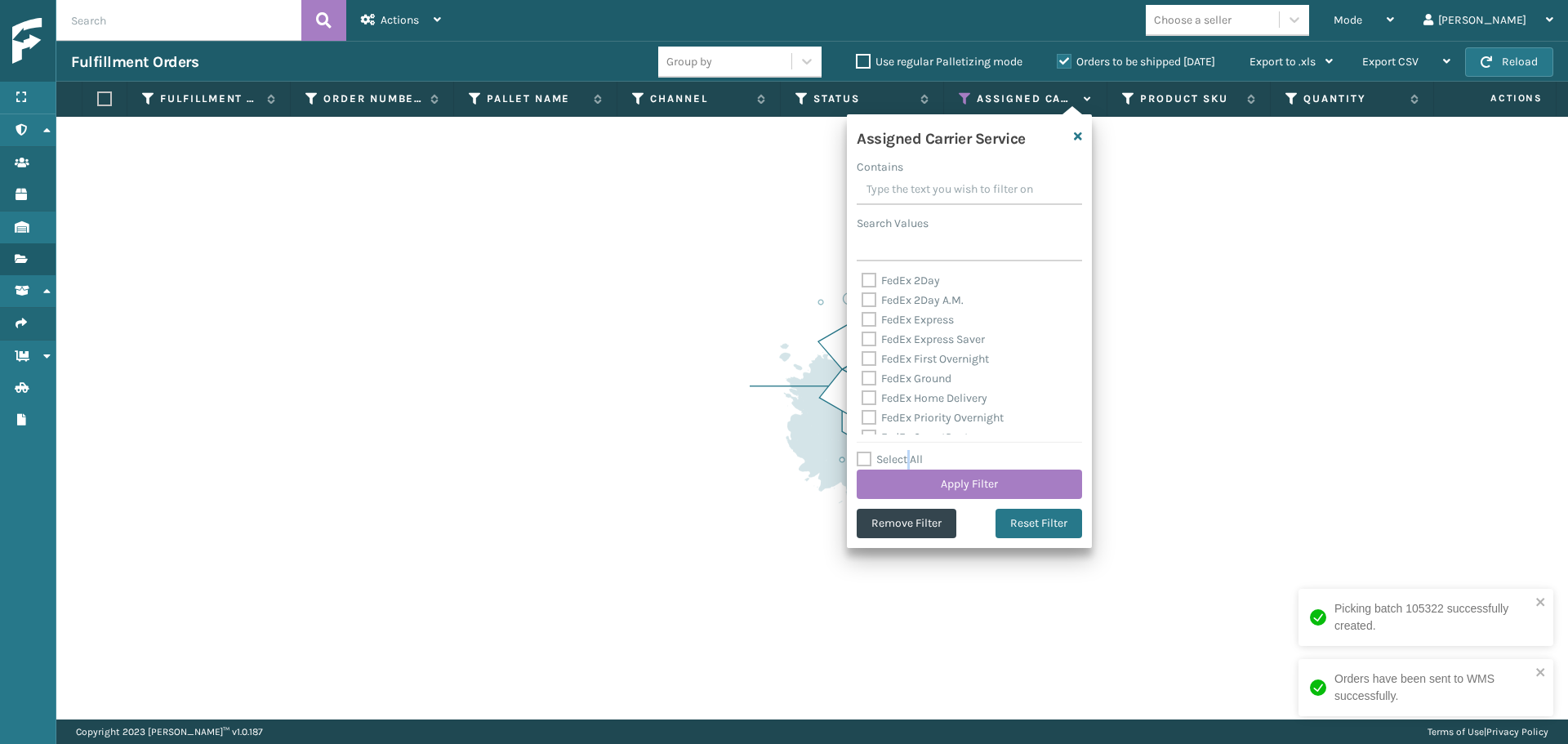
checkbox input "false"
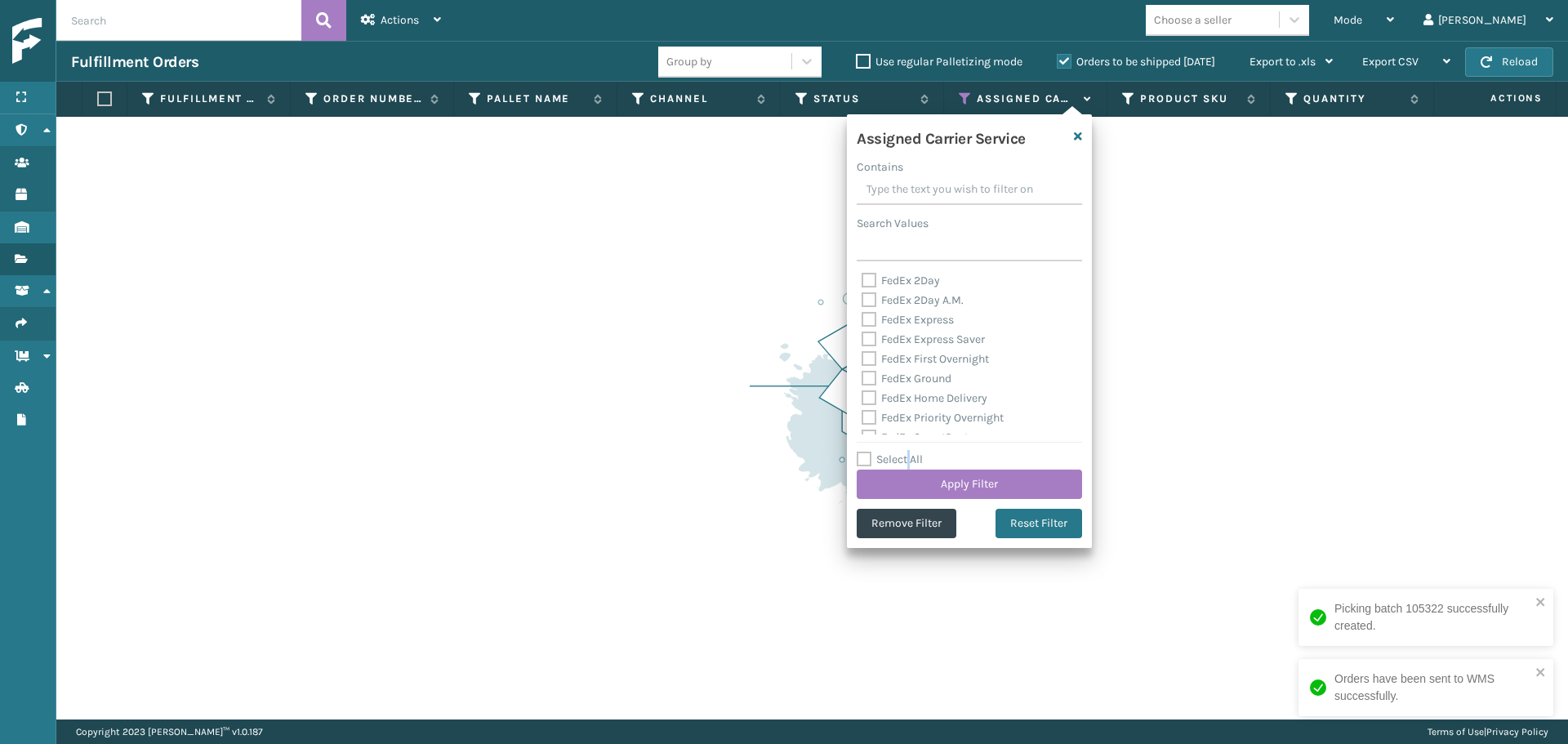
checkbox input "false"
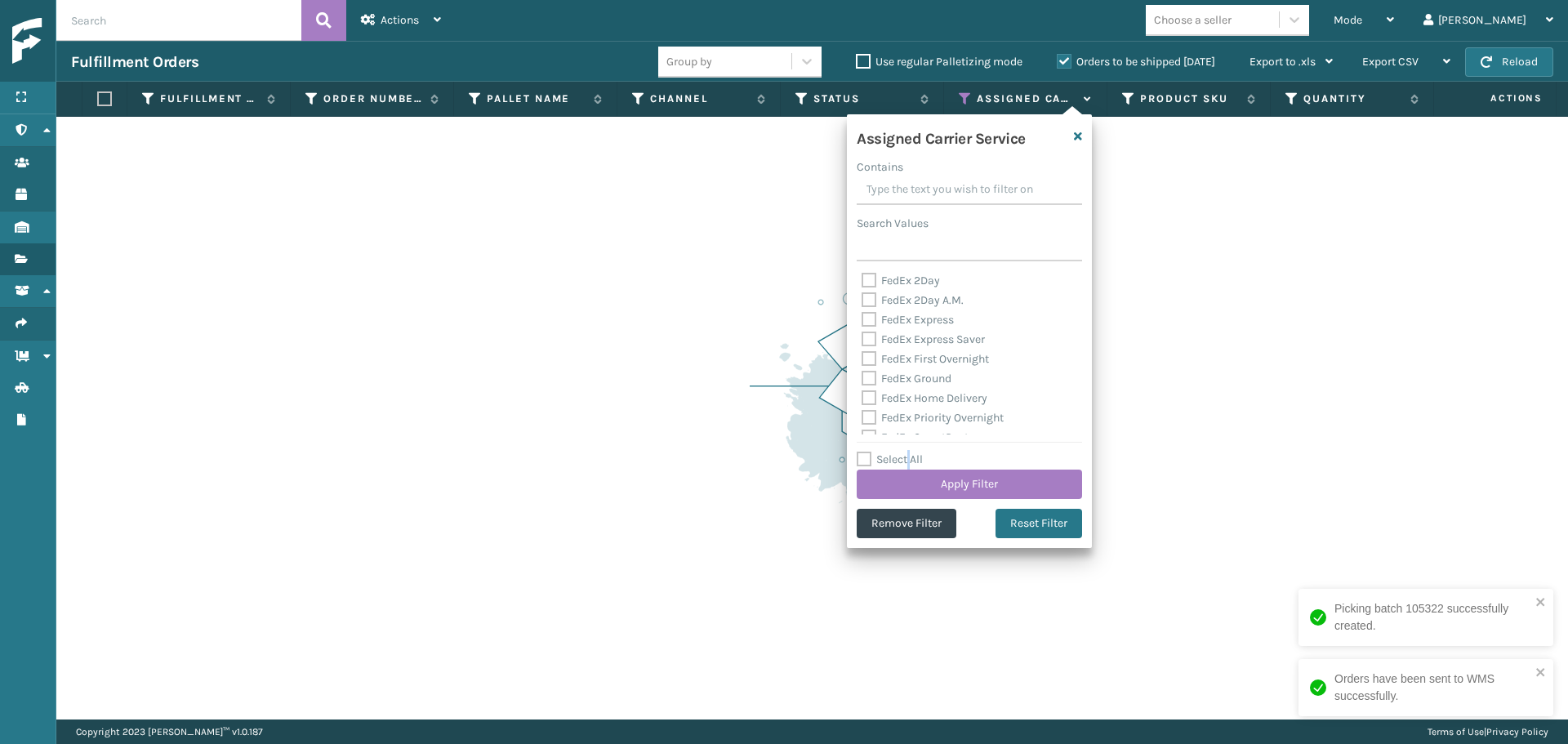
checkbox input "false"
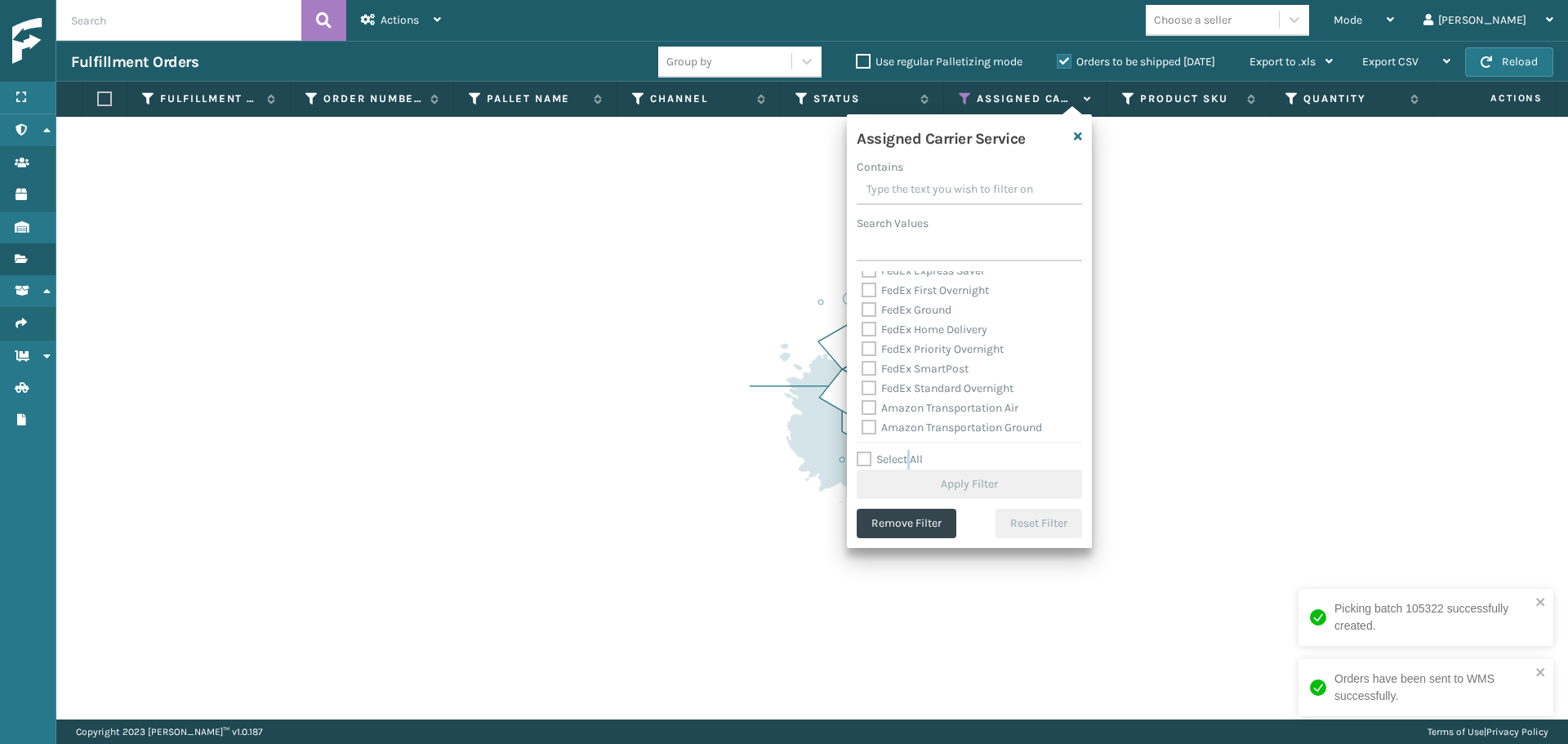
scroll to position [163, 0]
click at [910, 434] on label "UPS 2nd Day Air" at bounding box center [912, 430] width 100 height 14
click at [862, 432] on input "UPS 2nd Day Air" at bounding box center [862, 427] width 1 height 11
checkbox input "true"
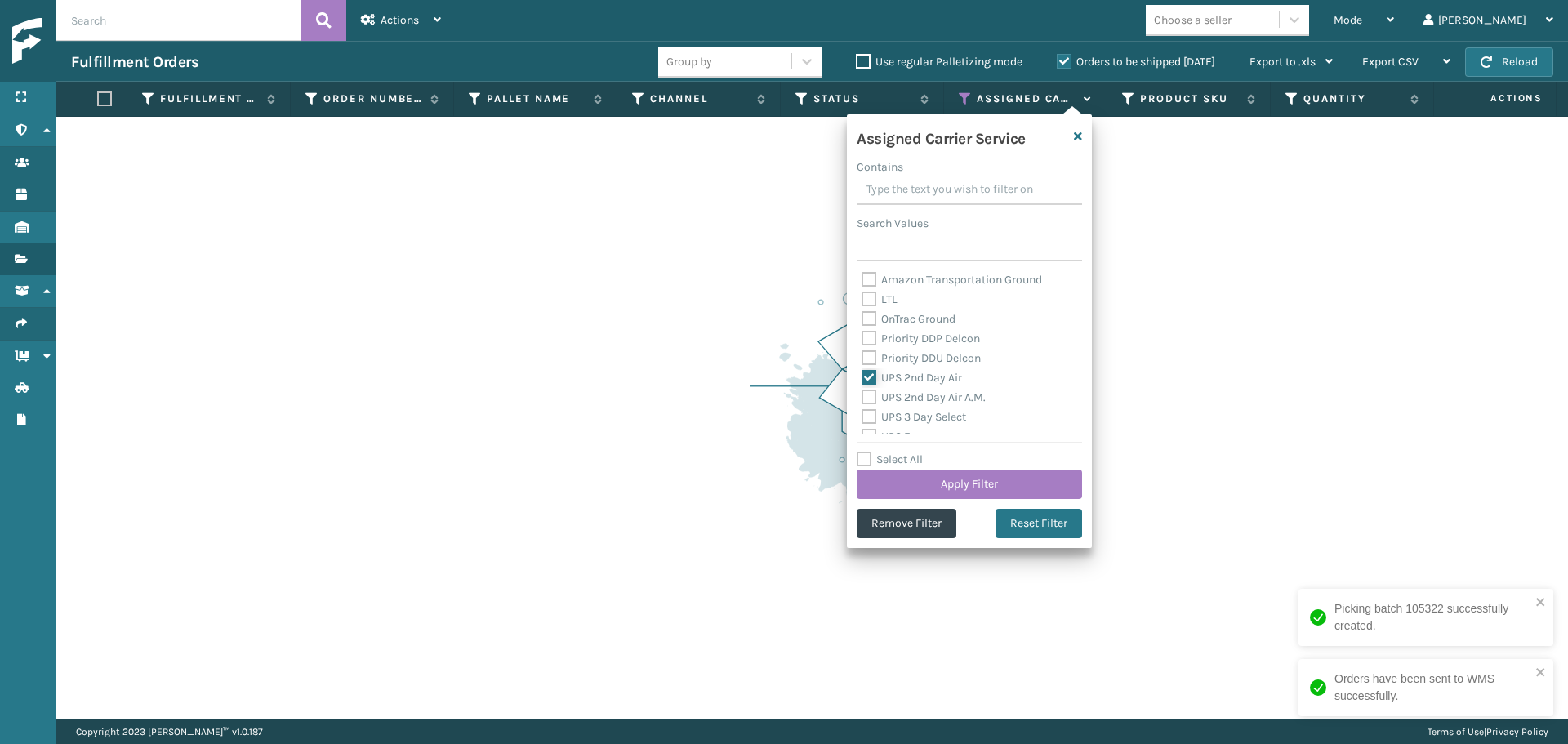
scroll to position [245, 0]
click at [907, 375] on label "UPS 2nd Day Air A.M." at bounding box center [924, 368] width 124 height 14
click at [862, 370] on input "UPS 2nd Day Air A.M." at bounding box center [862, 365] width 1 height 11
checkbox input "true"
click at [904, 395] on div "UPS 3 Day Select" at bounding box center [969, 388] width 215 height 19
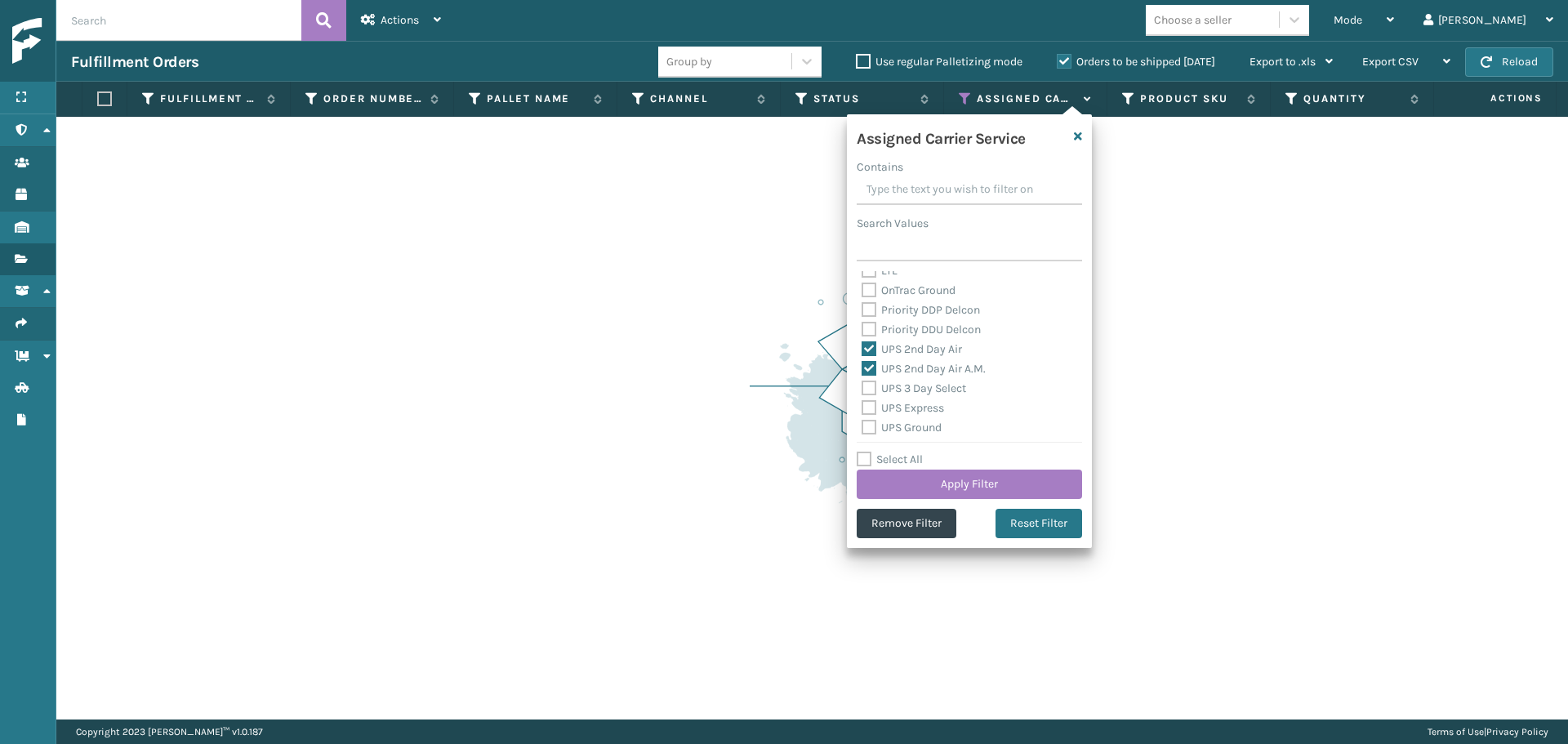
click at [904, 392] on label "UPS 3 Day Select" at bounding box center [914, 388] width 105 height 14
click at [862, 390] on input "UPS 3 Day Select" at bounding box center [862, 384] width 1 height 11
checkbox input "true"
click at [908, 405] on label "UPS Express" at bounding box center [903, 407] width 82 height 14
click at [862, 405] on input "UPS Express" at bounding box center [862, 404] width 1 height 11
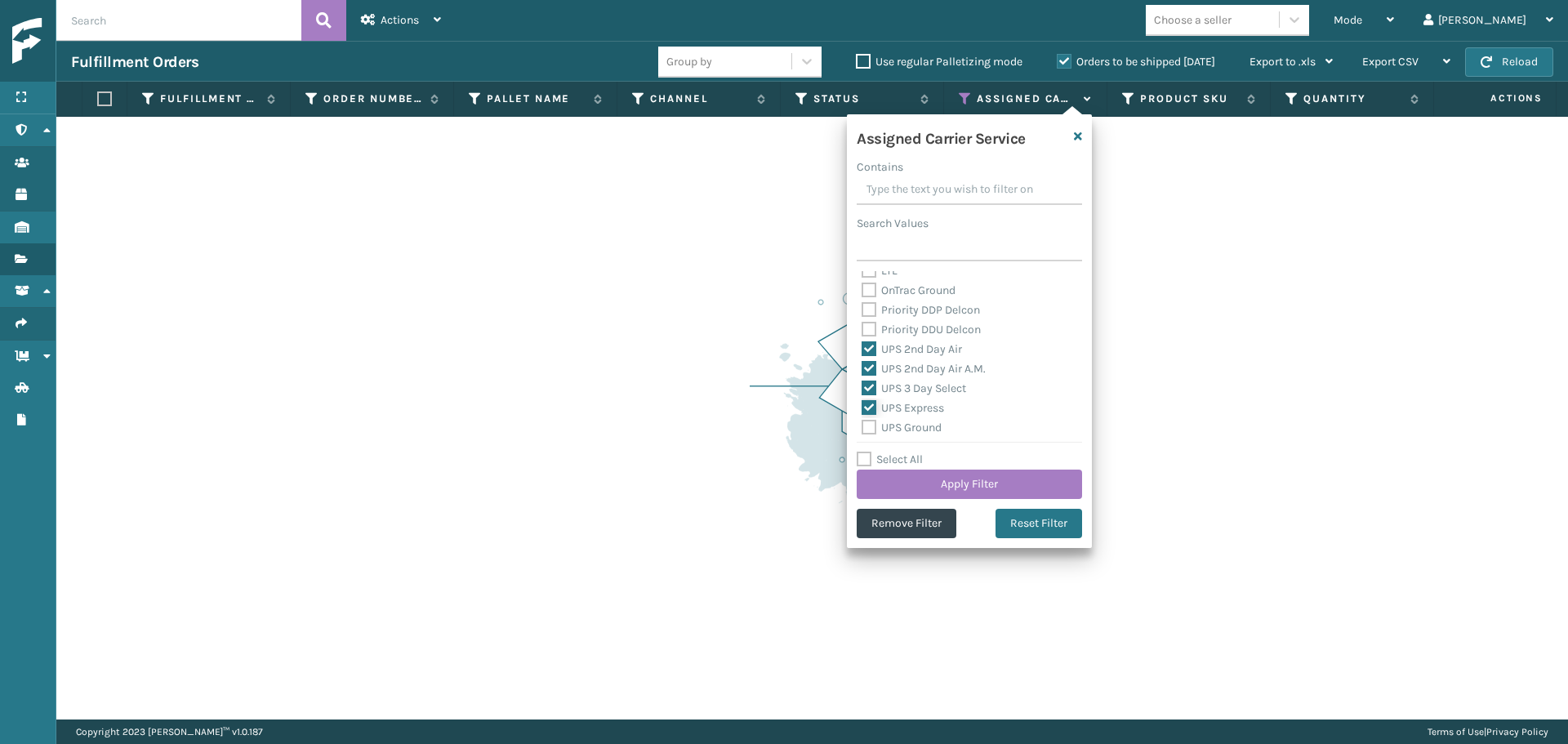
checkbox input "true"
click at [914, 431] on label "UPS Ground" at bounding box center [902, 427] width 80 height 14
click at [862, 429] on input "UPS Ground" at bounding box center [862, 424] width 1 height 11
checkbox input "true"
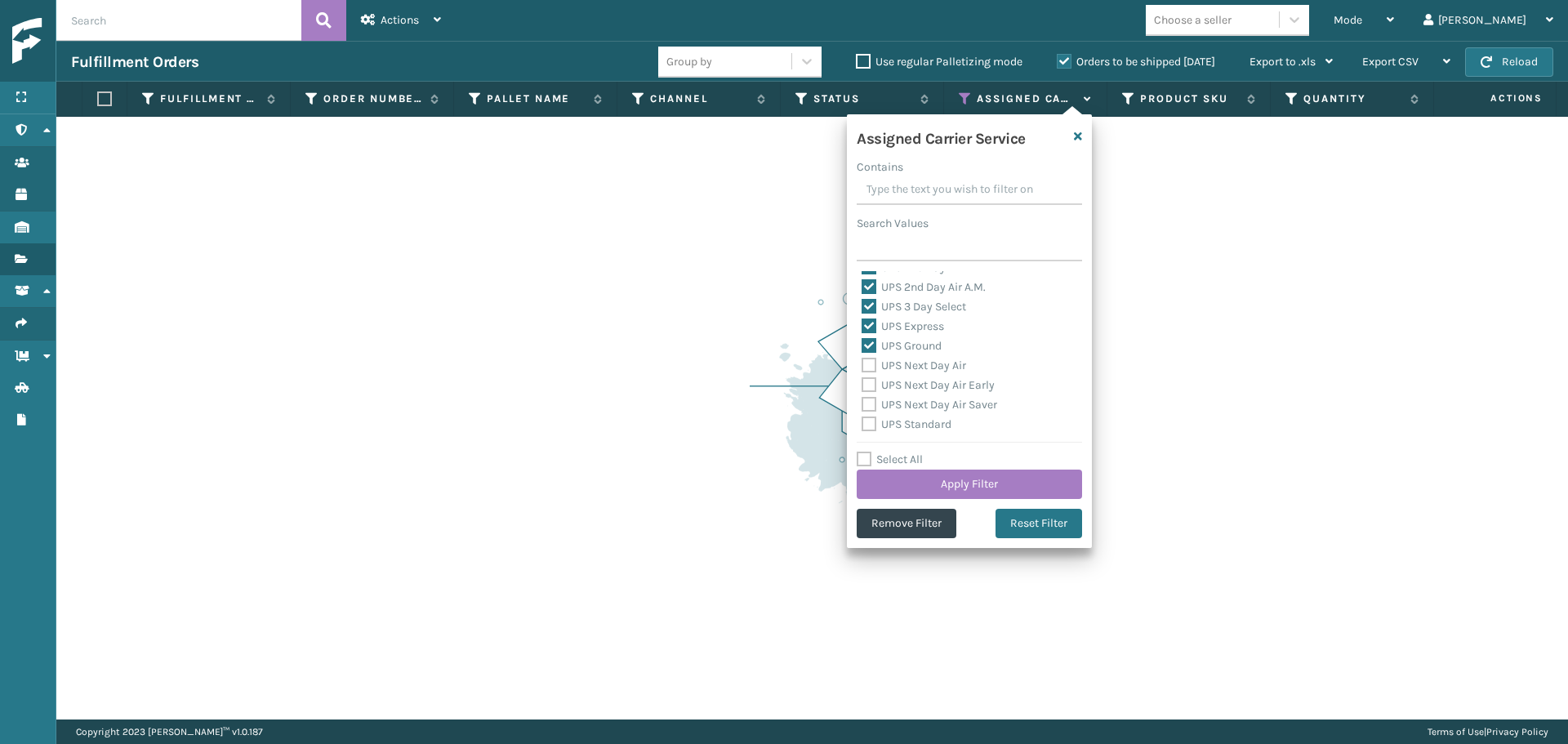
drag, startPoint x: 900, startPoint y: 365, endPoint x: 890, endPoint y: 387, distance: 24.2
click at [900, 365] on label "UPS Next Day Air" at bounding box center [914, 365] width 105 height 14
click at [862, 365] on input "UPS Next Day Air" at bounding box center [862, 362] width 1 height 11
checkbox input "true"
click at [888, 396] on div "UPS Next Day Air Saver" at bounding box center [969, 404] width 215 height 19
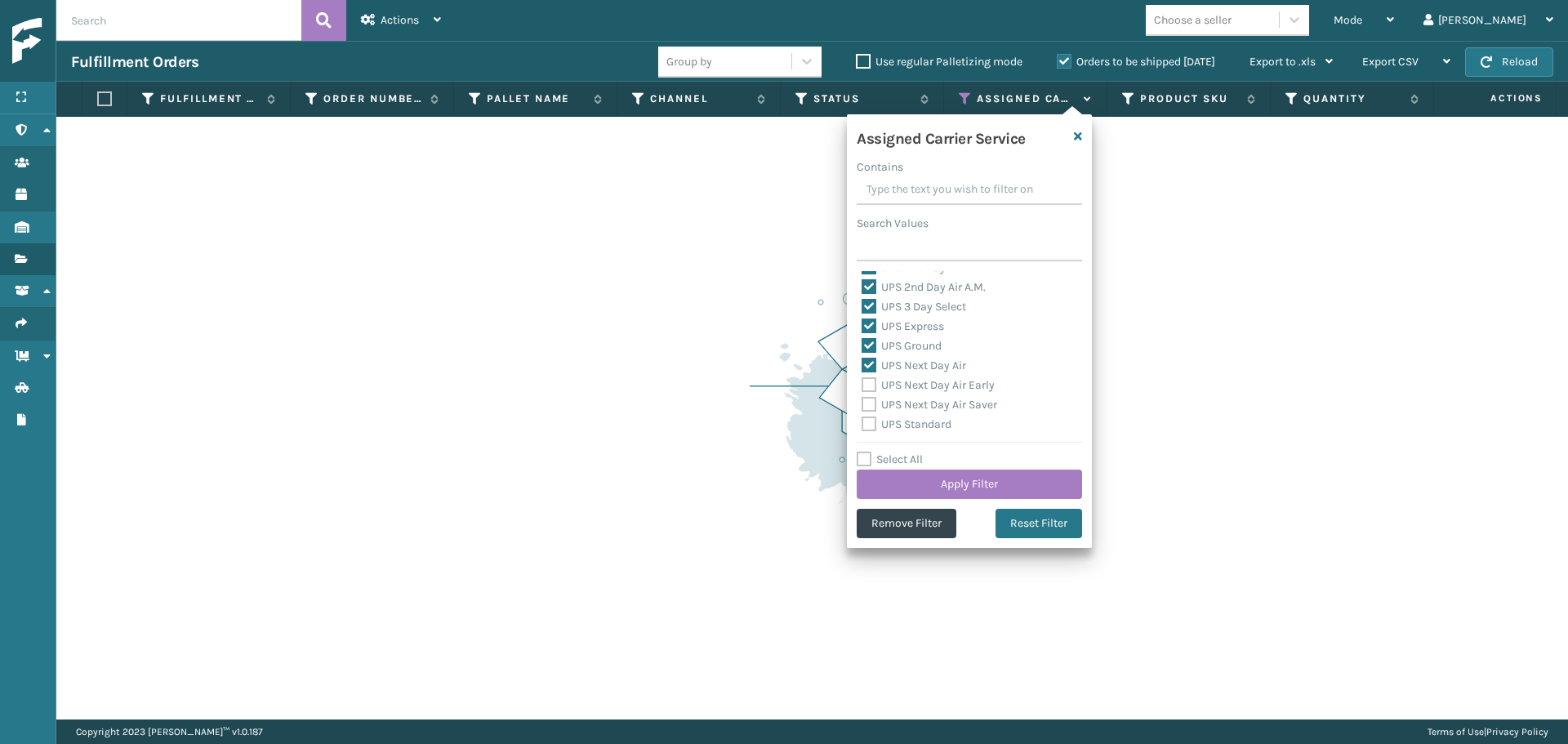
click at [894, 382] on label "UPS Next Day Air Early" at bounding box center [928, 384] width 133 height 14
click at [862, 382] on input "UPS Next Day Air Early" at bounding box center [862, 382] width 1 height 11
checkbox input "true"
click at [898, 407] on label "UPS Next Day Air Saver" at bounding box center [929, 404] width 136 height 14
click at [862, 406] on input "UPS Next Day Air Saver" at bounding box center [862, 401] width 1 height 11
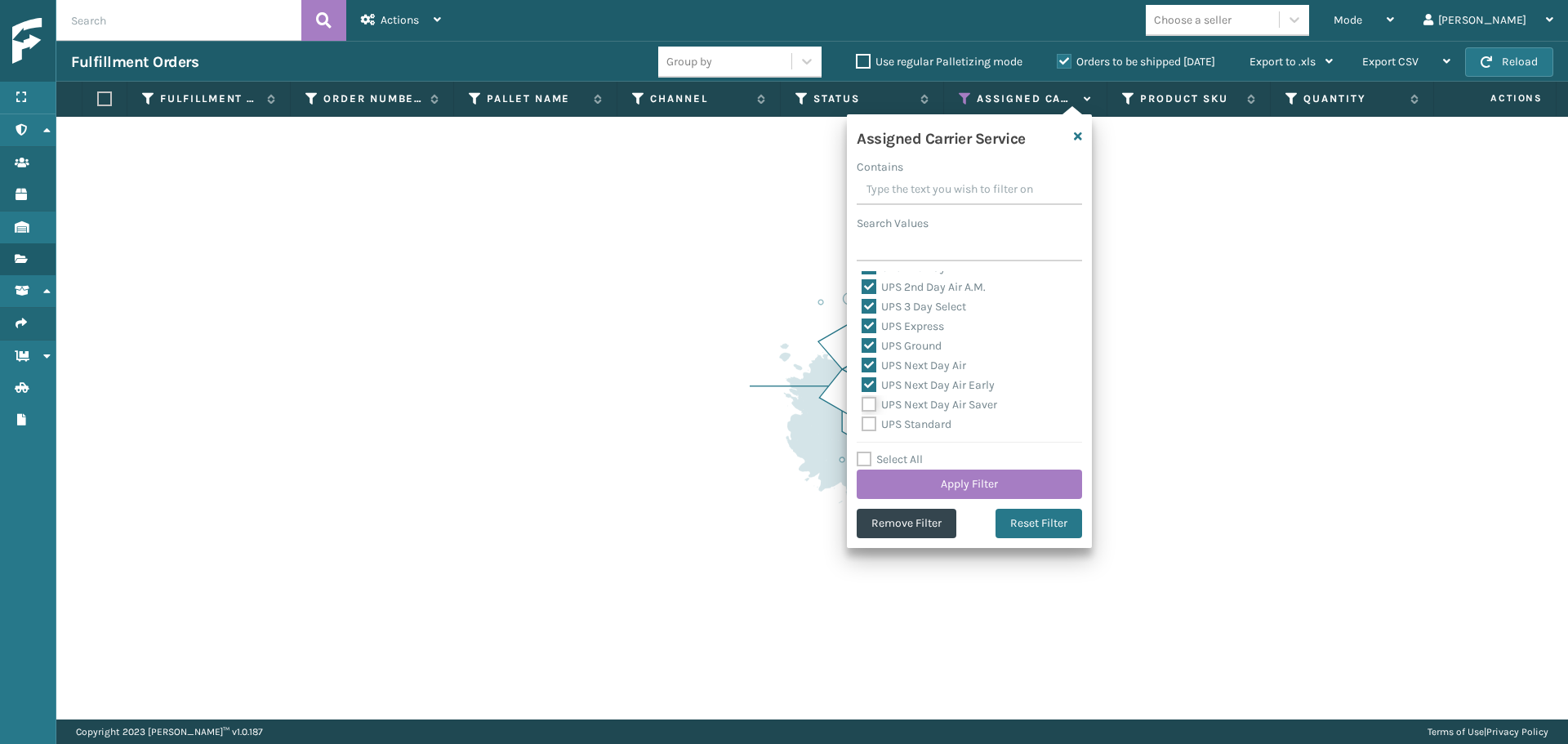
checkbox input "true"
click at [905, 424] on label "UPS Standard" at bounding box center [906, 424] width 89 height 14
click at [862, 424] on input "UPS Standard" at bounding box center [862, 421] width 1 height 11
checkbox input "true"
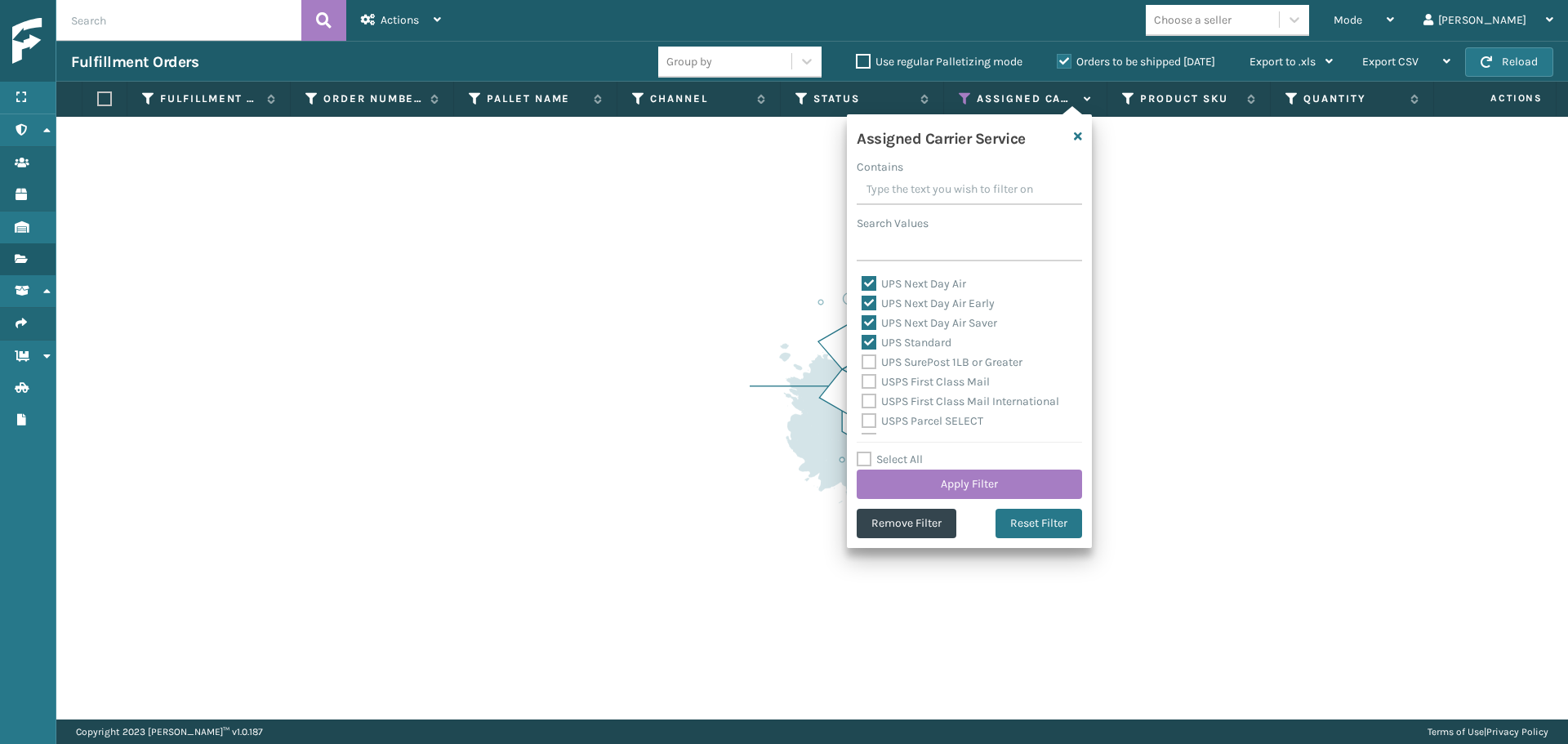
click at [907, 370] on div "UPS SurePost 1LB or Greater" at bounding box center [969, 362] width 215 height 19
click at [905, 365] on label "UPS SurePost 1LB or Greater" at bounding box center [942, 362] width 161 height 14
click at [862, 363] on input "UPS SurePost 1LB or Greater" at bounding box center [862, 359] width 1 height 11
checkbox input "true"
click at [968, 490] on button "Apply Filter" at bounding box center [969, 485] width 225 height 29
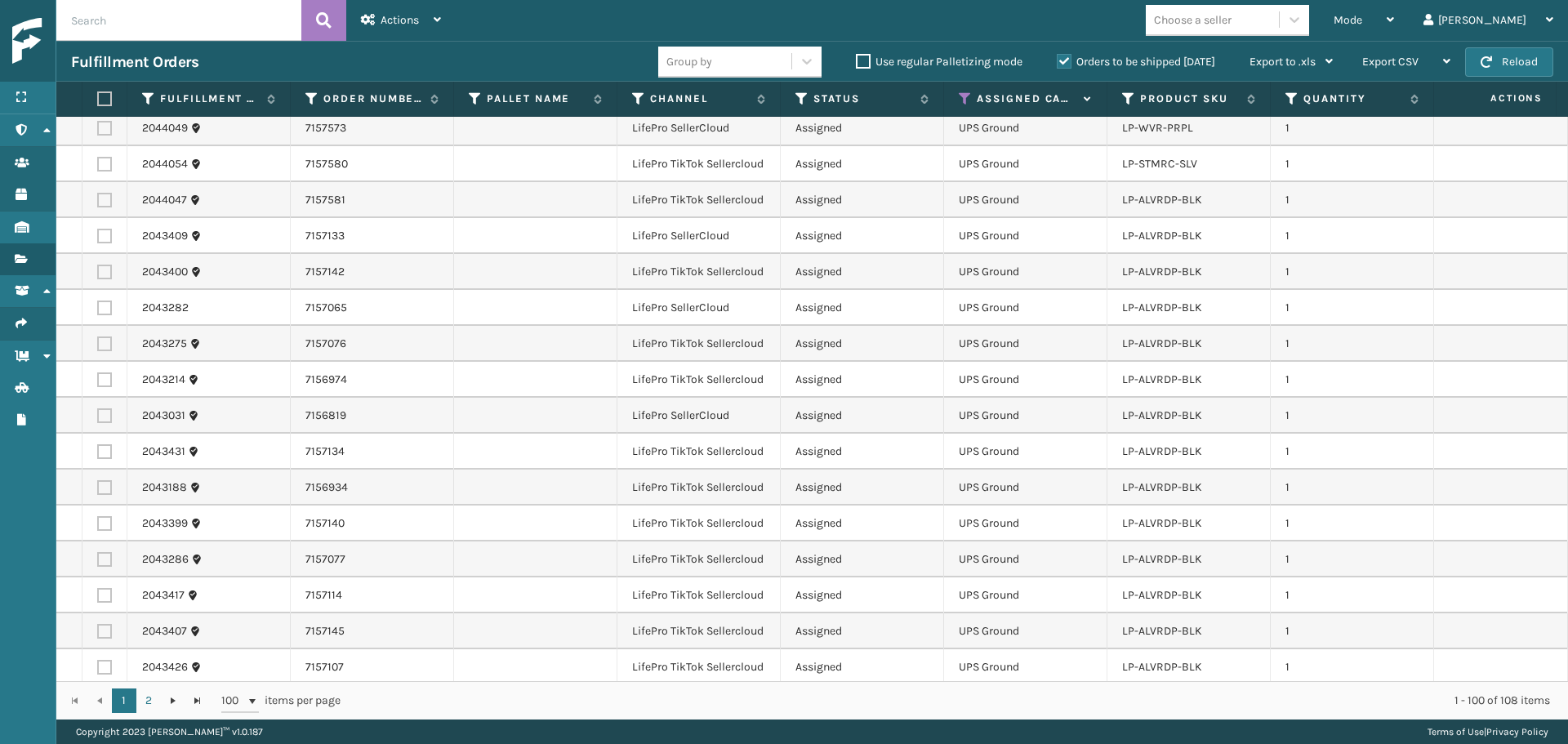
scroll to position [1144, 0]
click at [1232, 27] on div "Choose a seller" at bounding box center [1193, 20] width 78 height 17
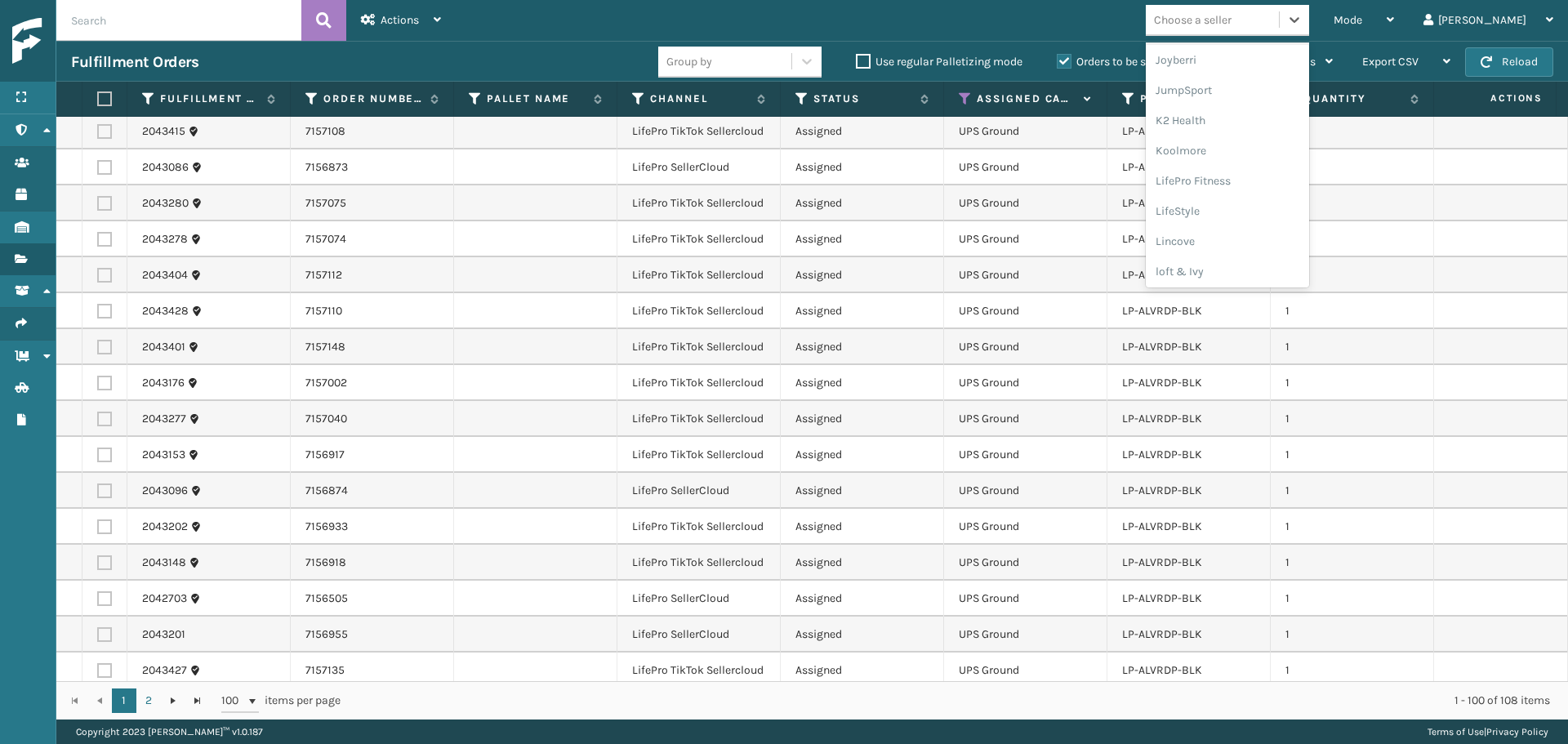
scroll to position [490, 0]
click at [1259, 183] on div "LifePro Fitness" at bounding box center [1228, 174] width 163 height 30
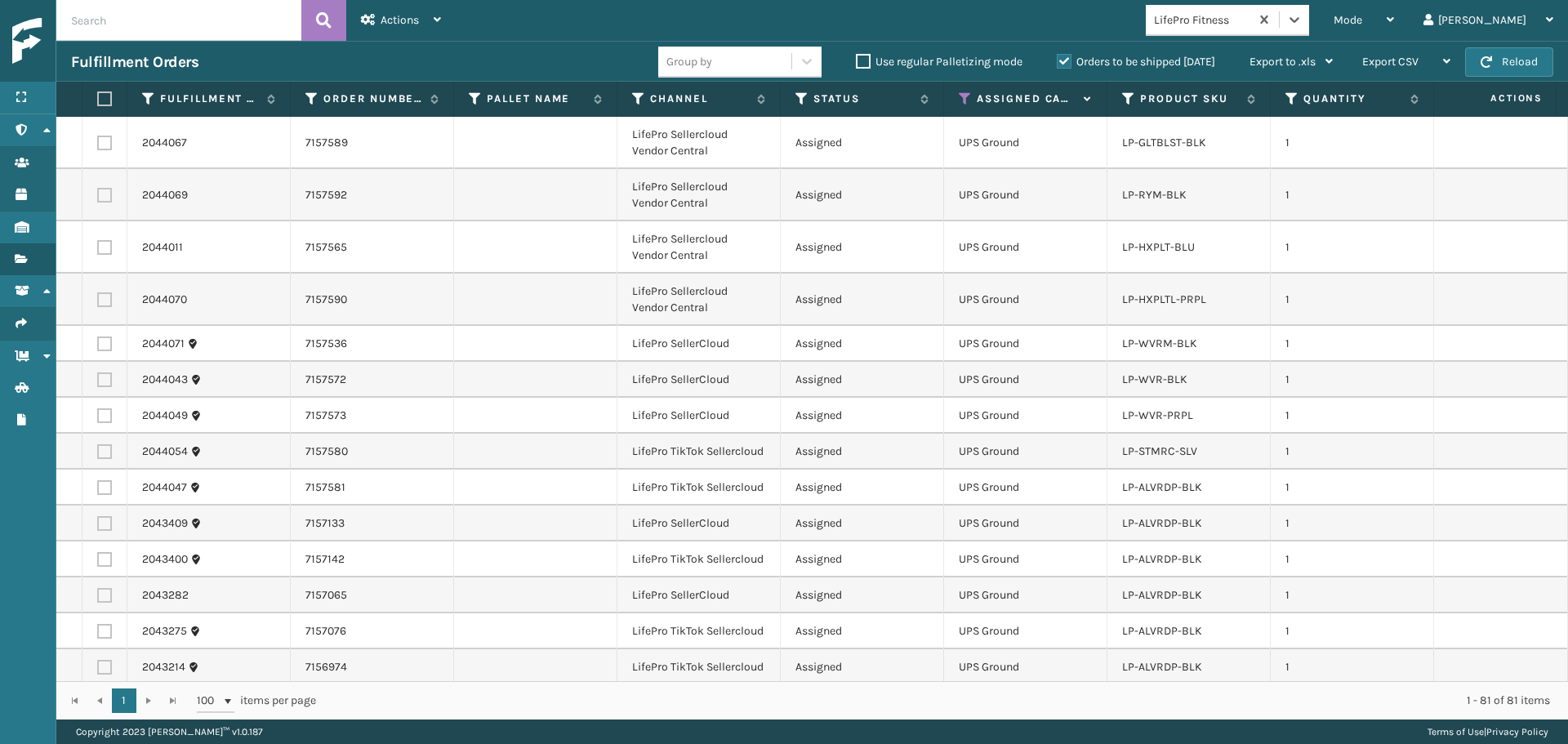
click at [107, 100] on label at bounding box center [101, 99] width 10 height 15
click at [98, 100] on input "checkbox" at bounding box center [97, 100] width 1 height 11
checkbox input "true"
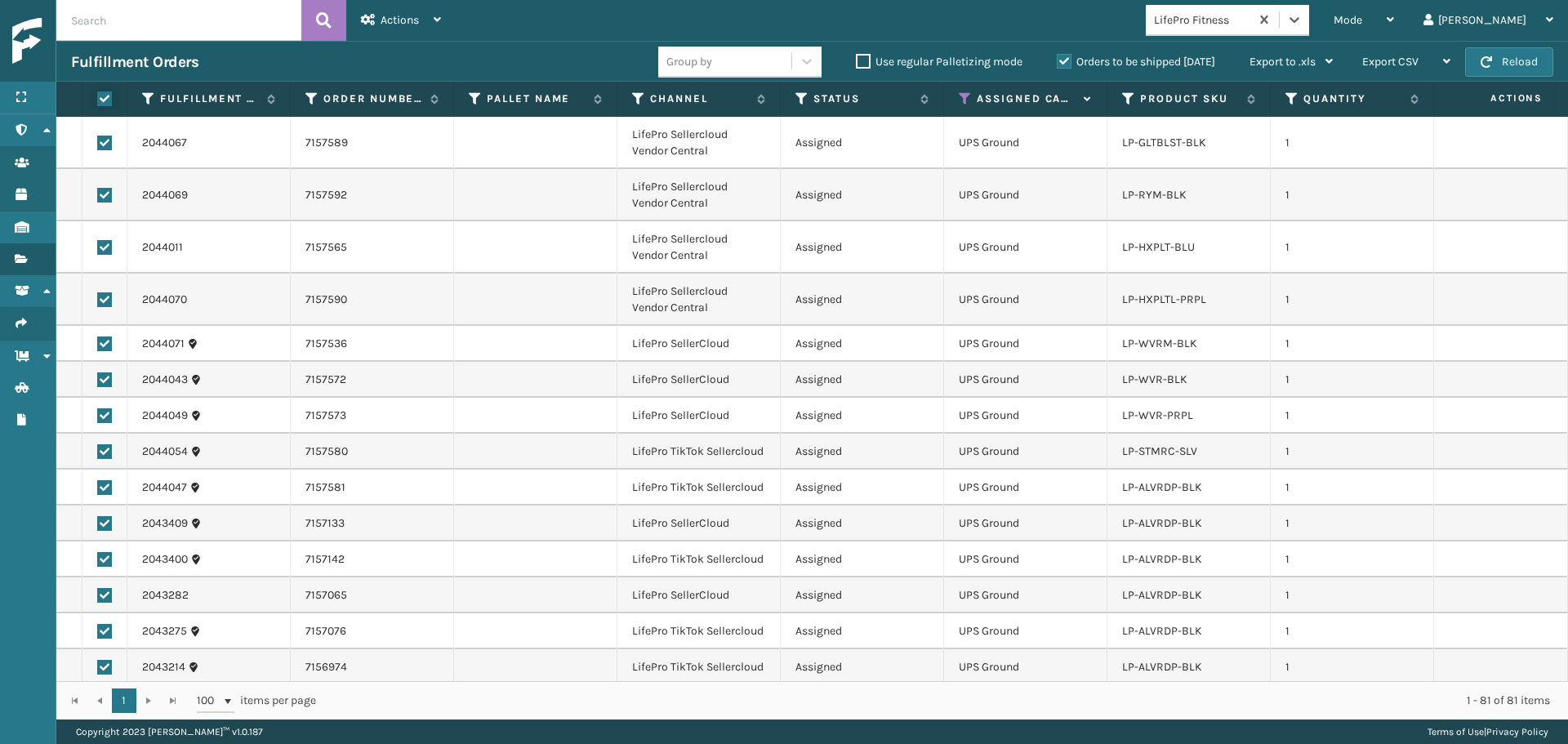
checkbox input "true"
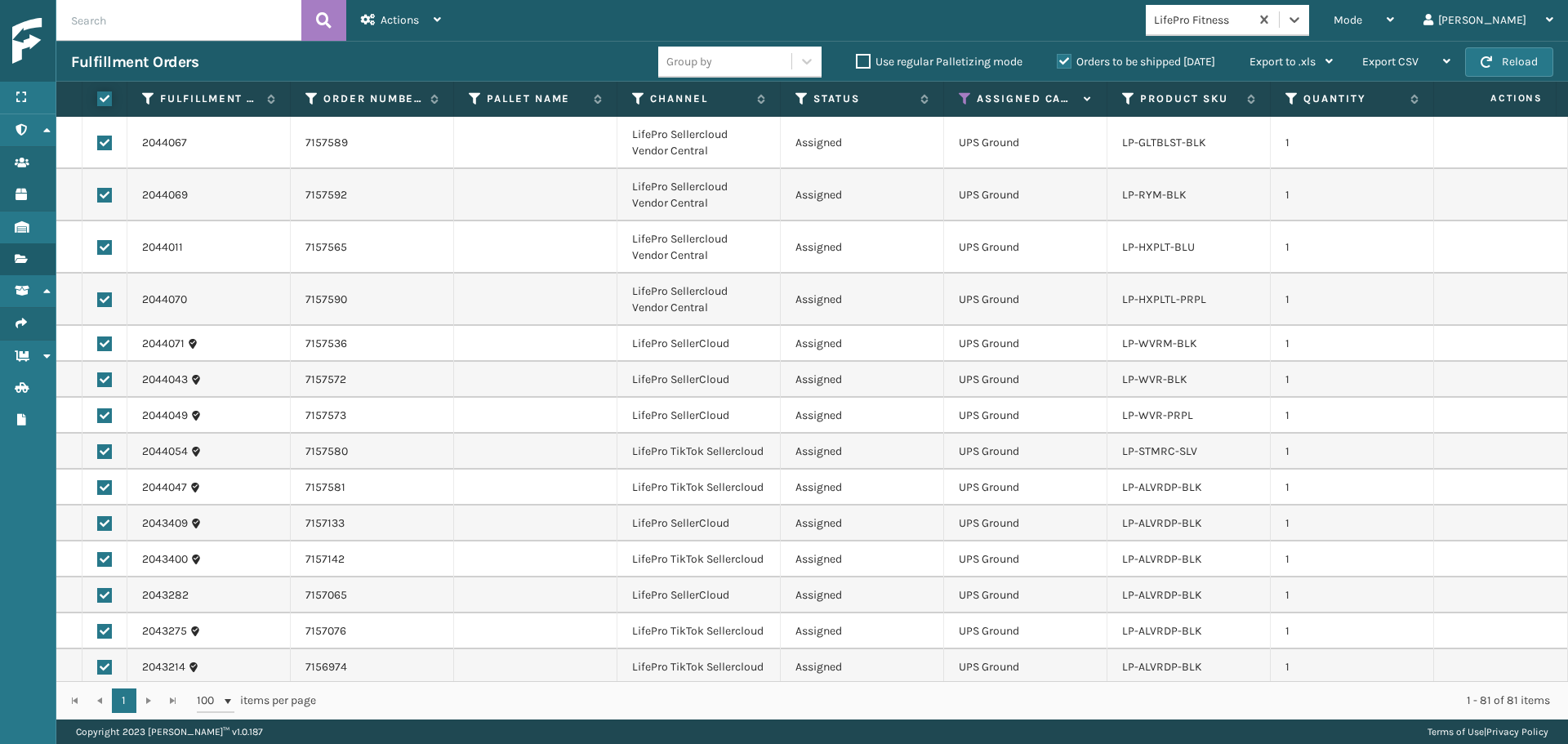
checkbox input "true"
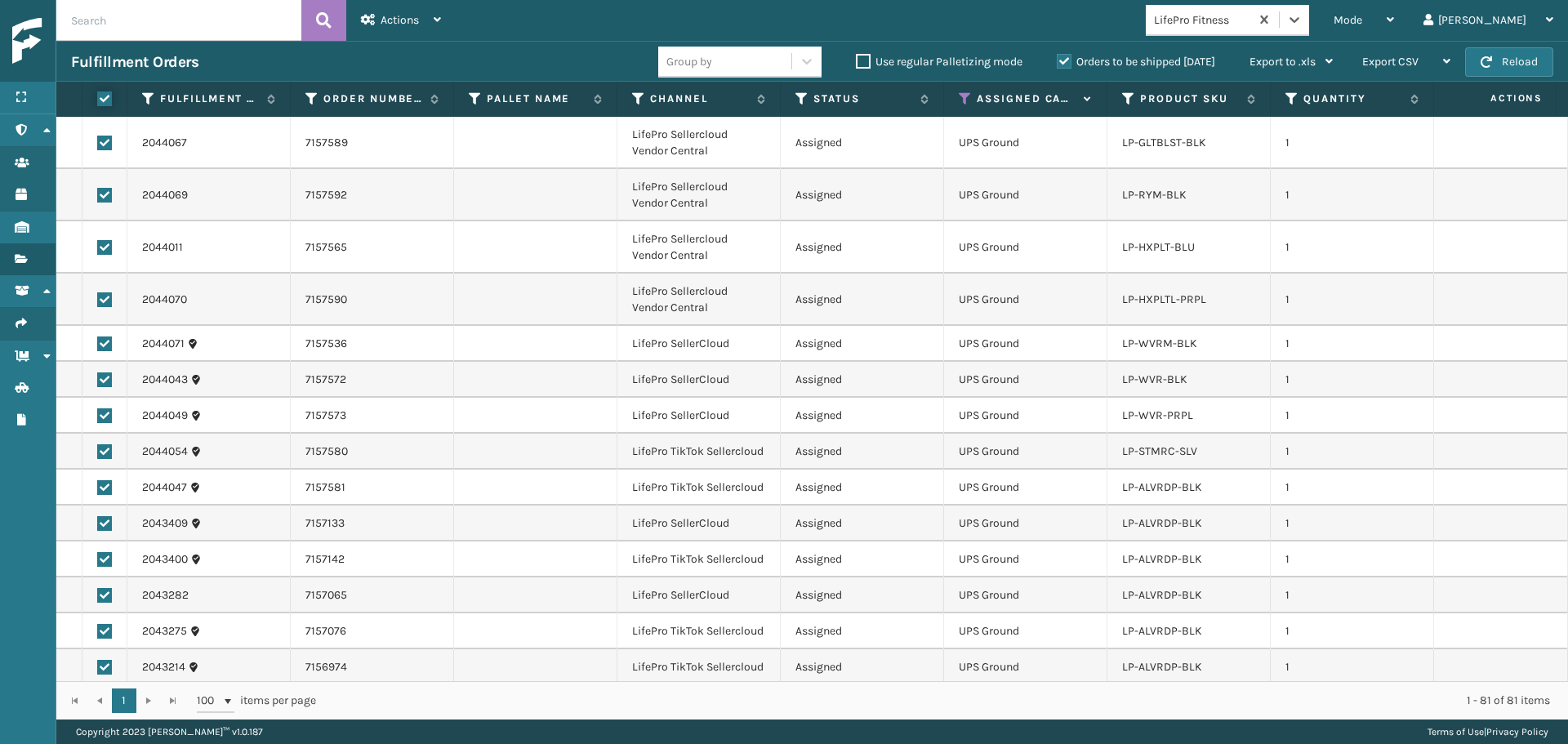
checkbox input "true"
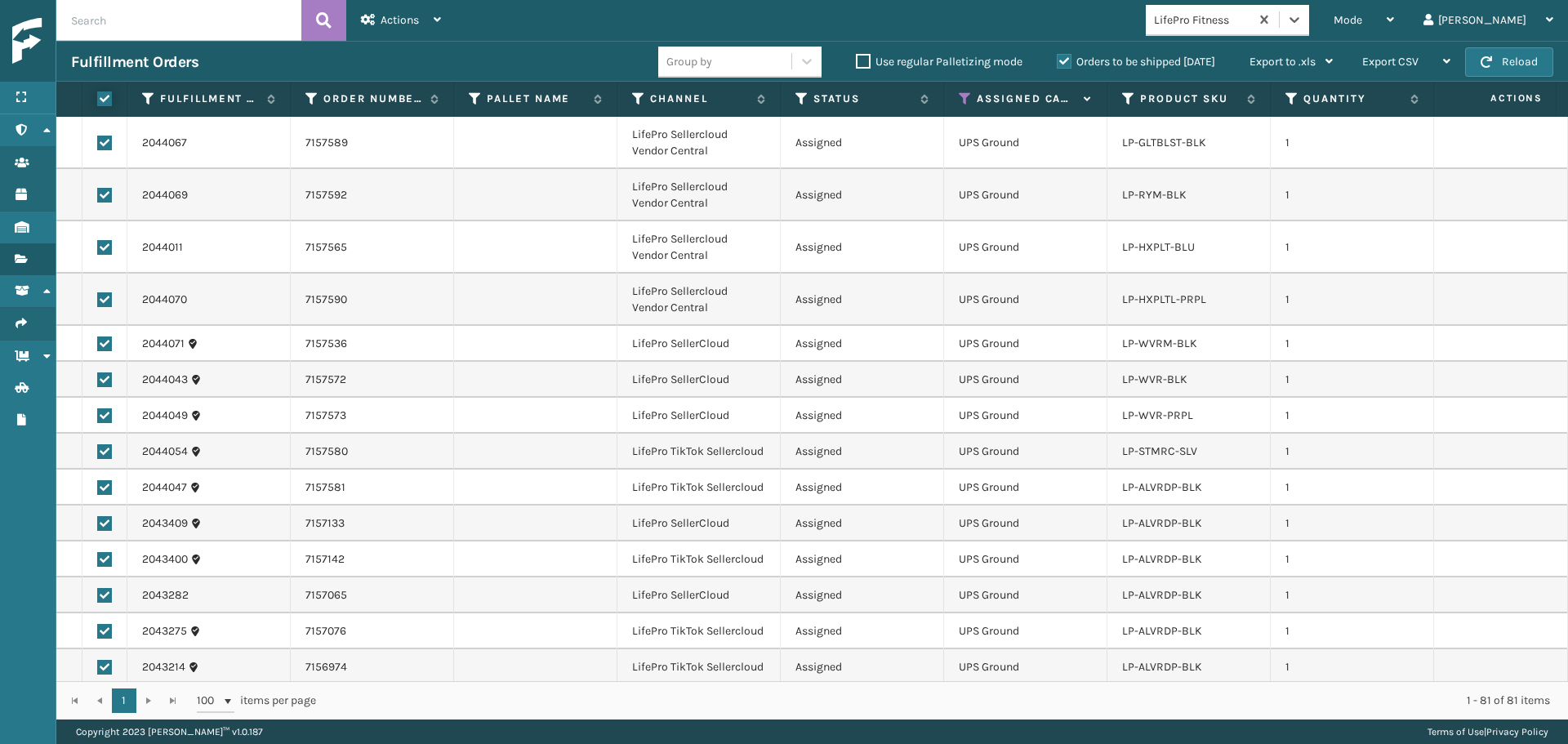
checkbox input "true"
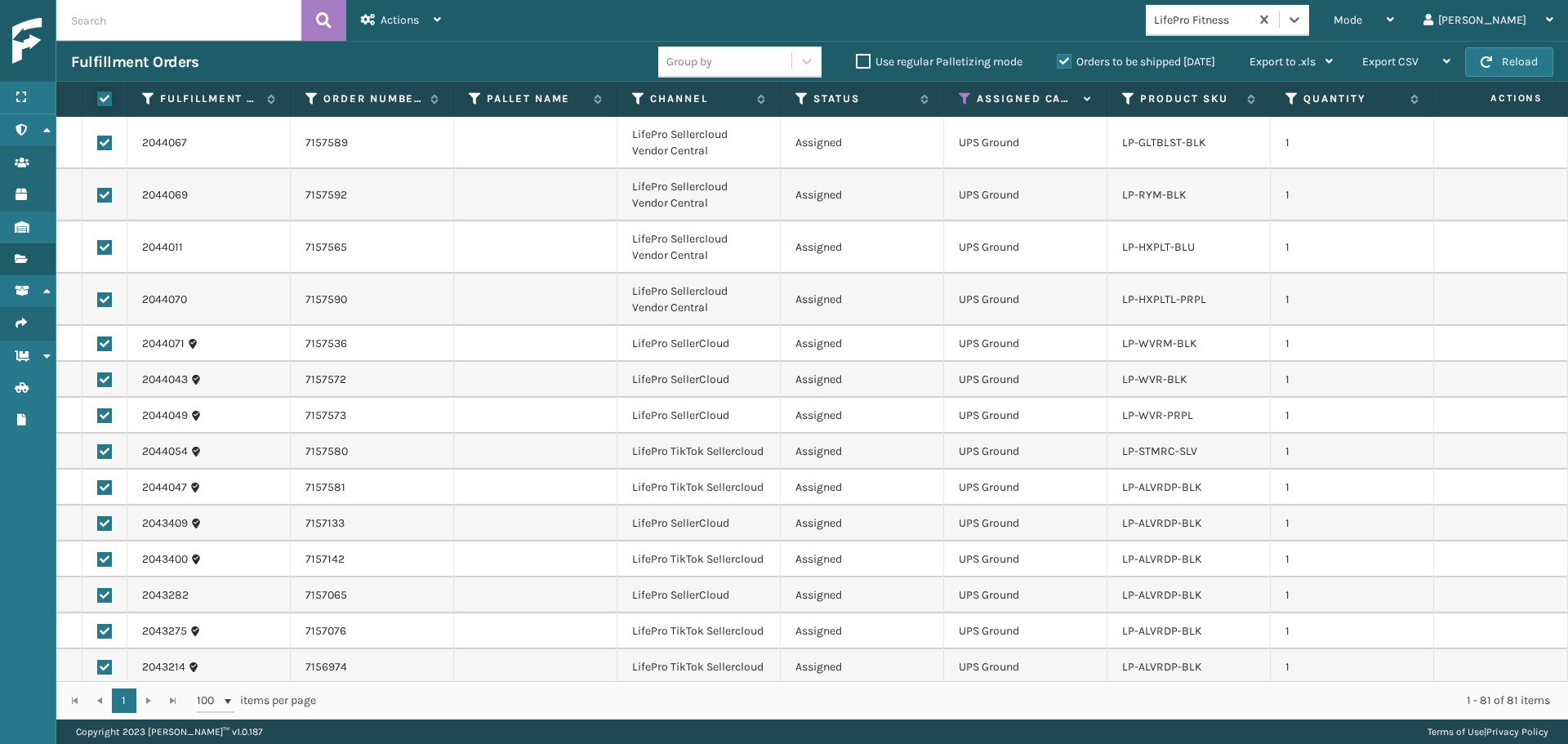
checkbox input "true"
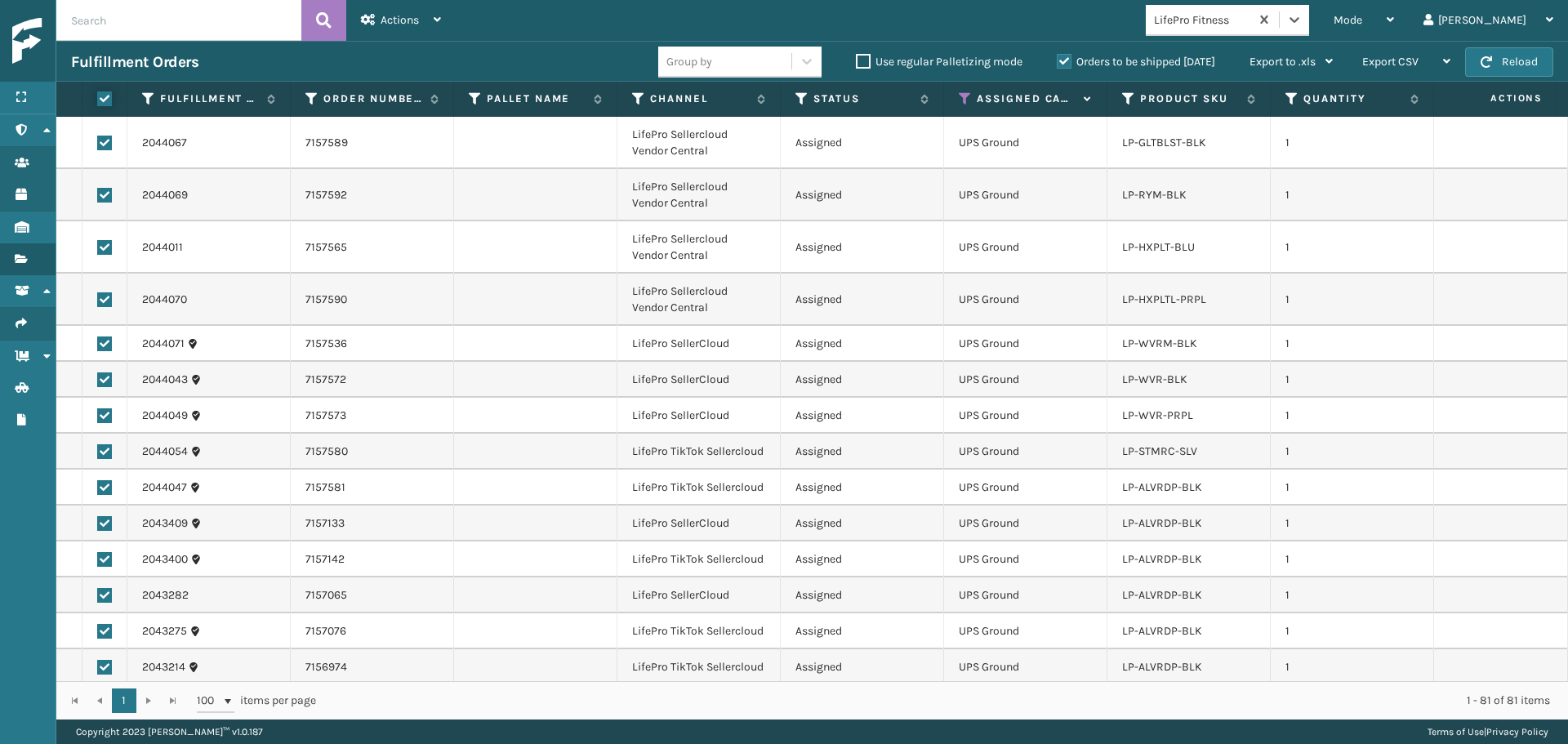
checkbox input "true"
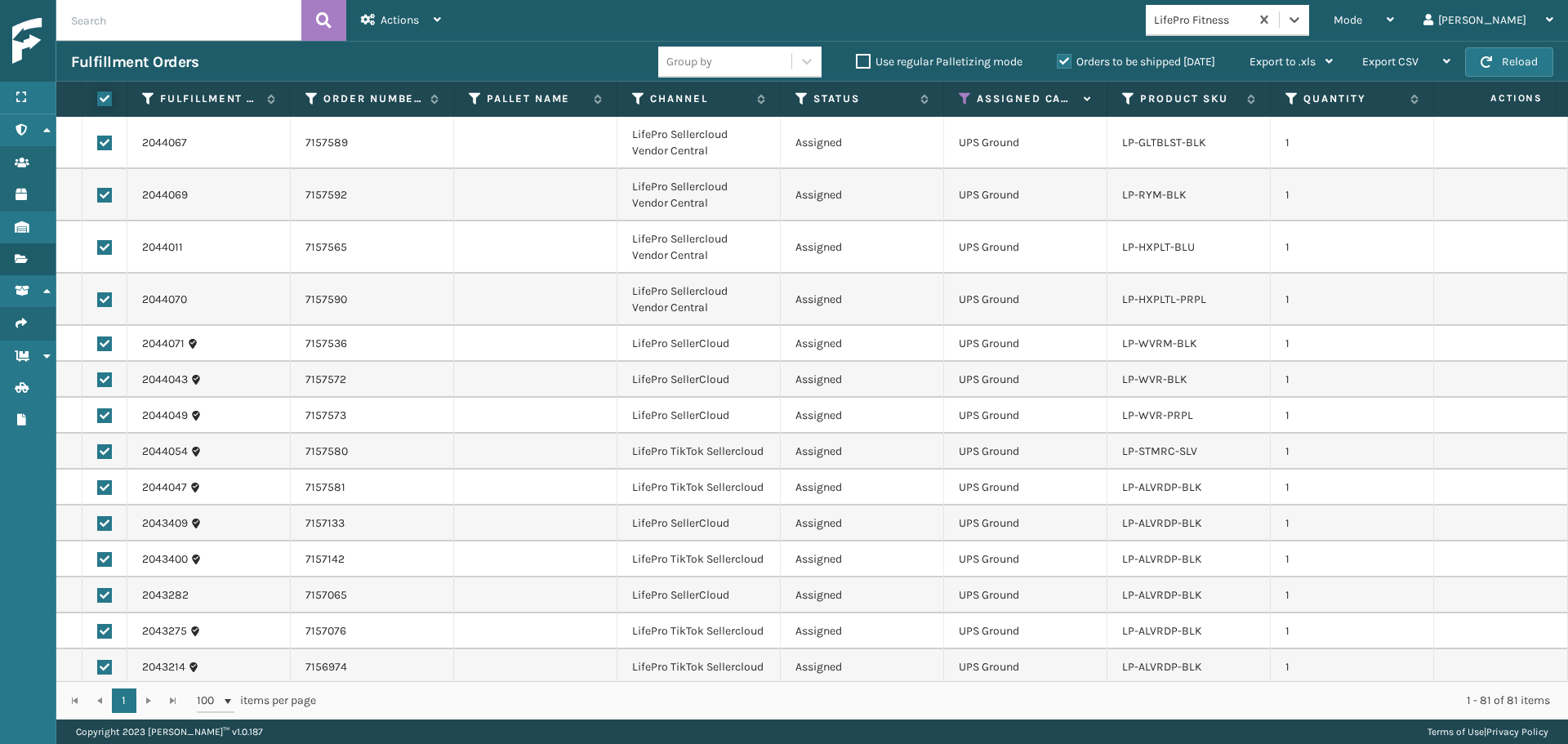
checkbox input "true"
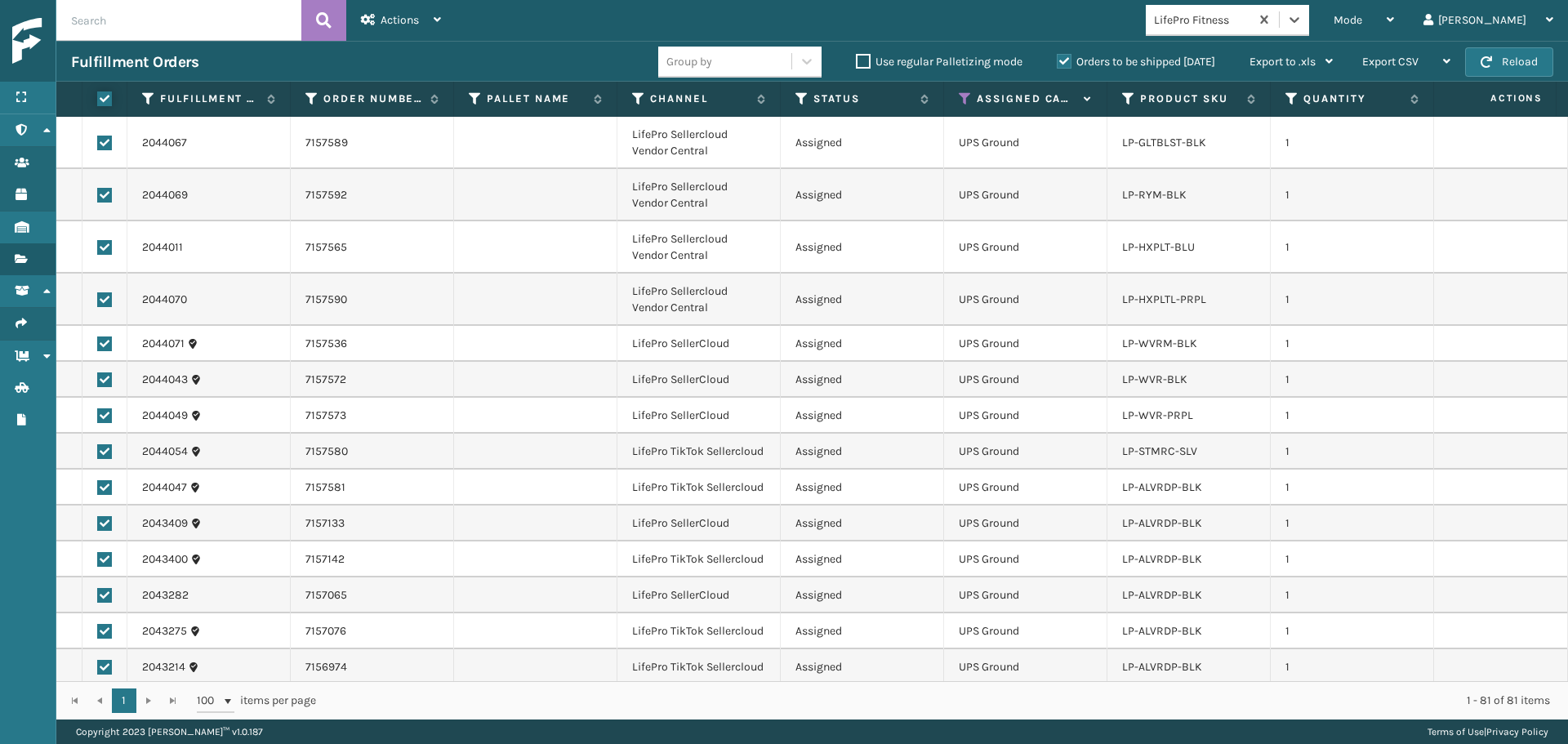
checkbox input "true"
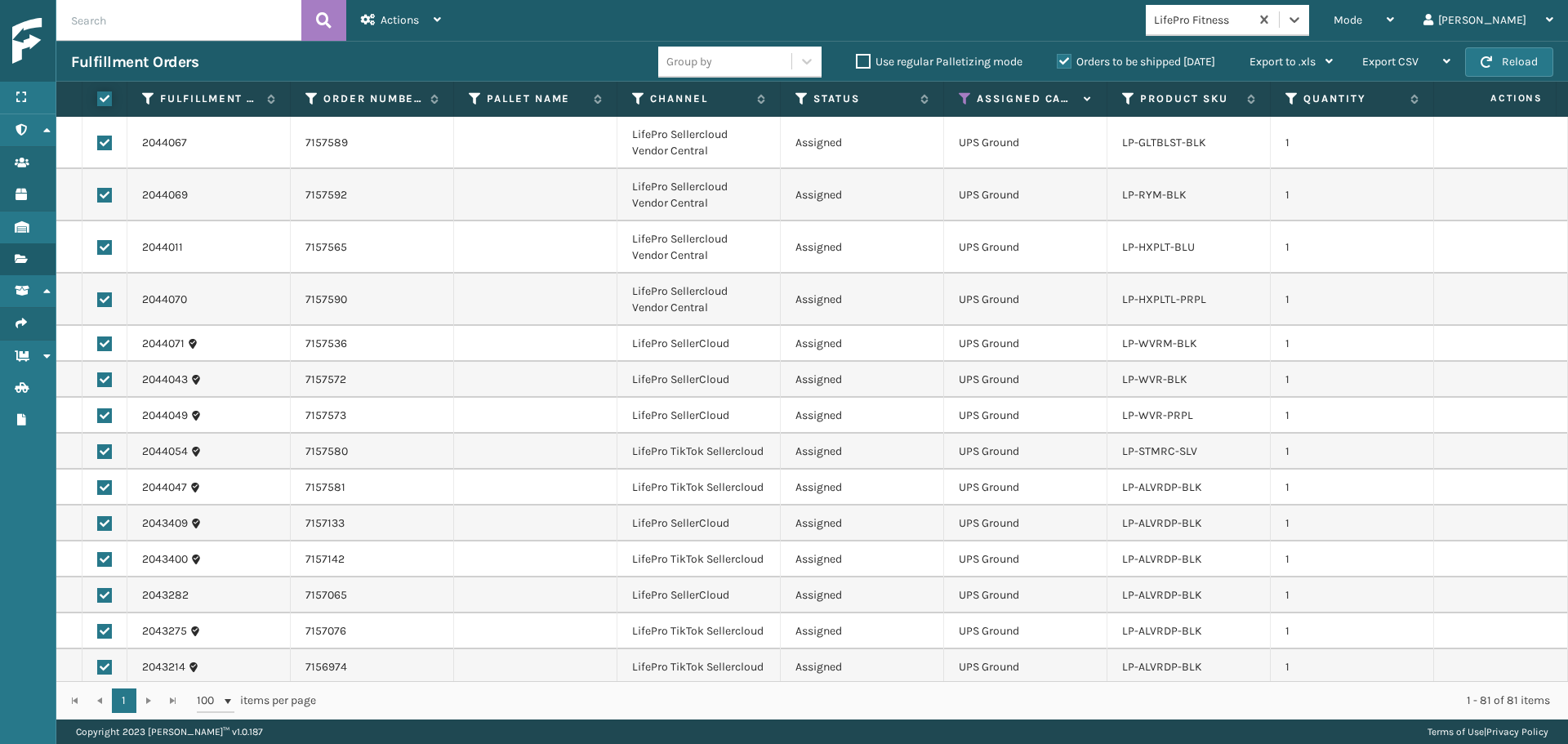
checkbox input "true"
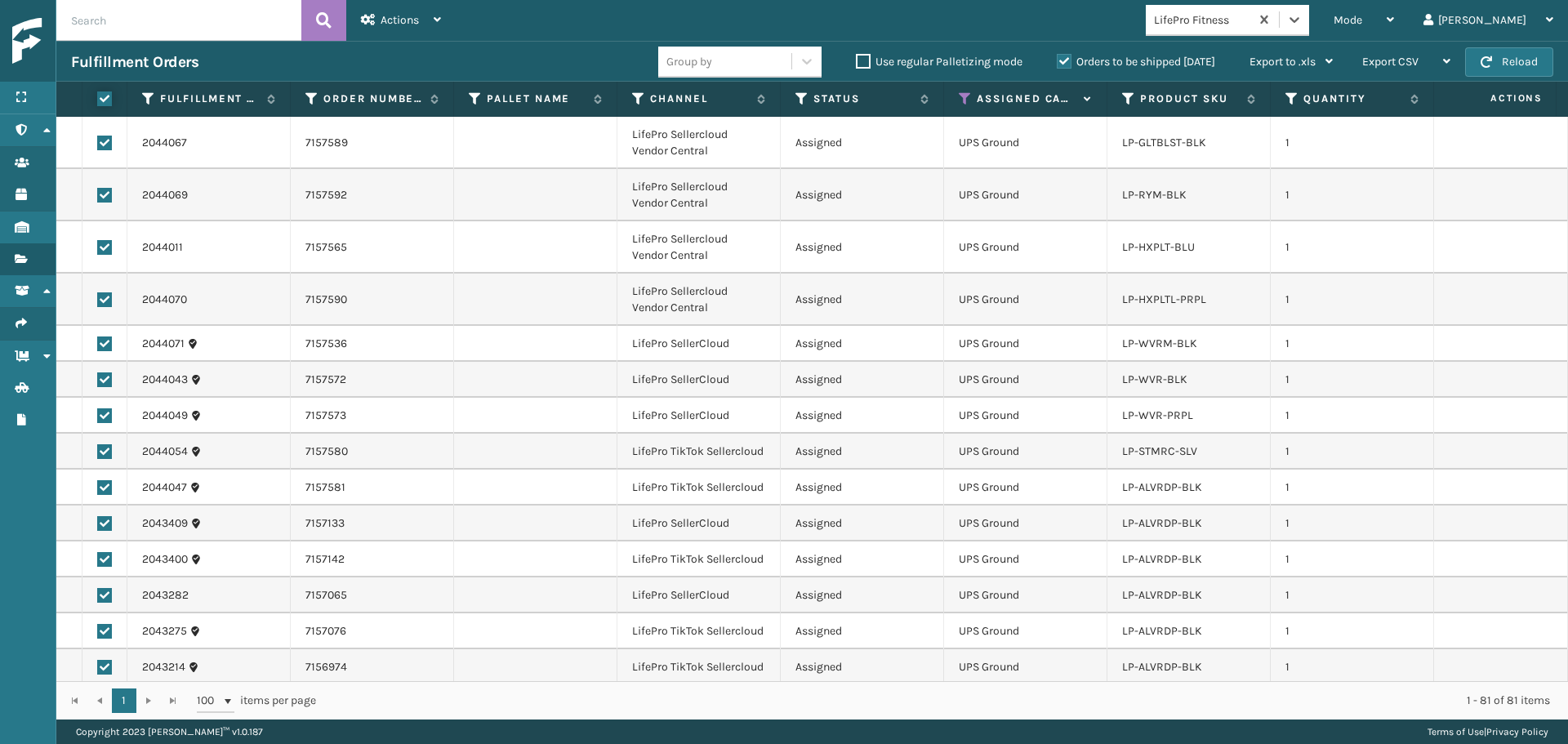
checkbox input "true"
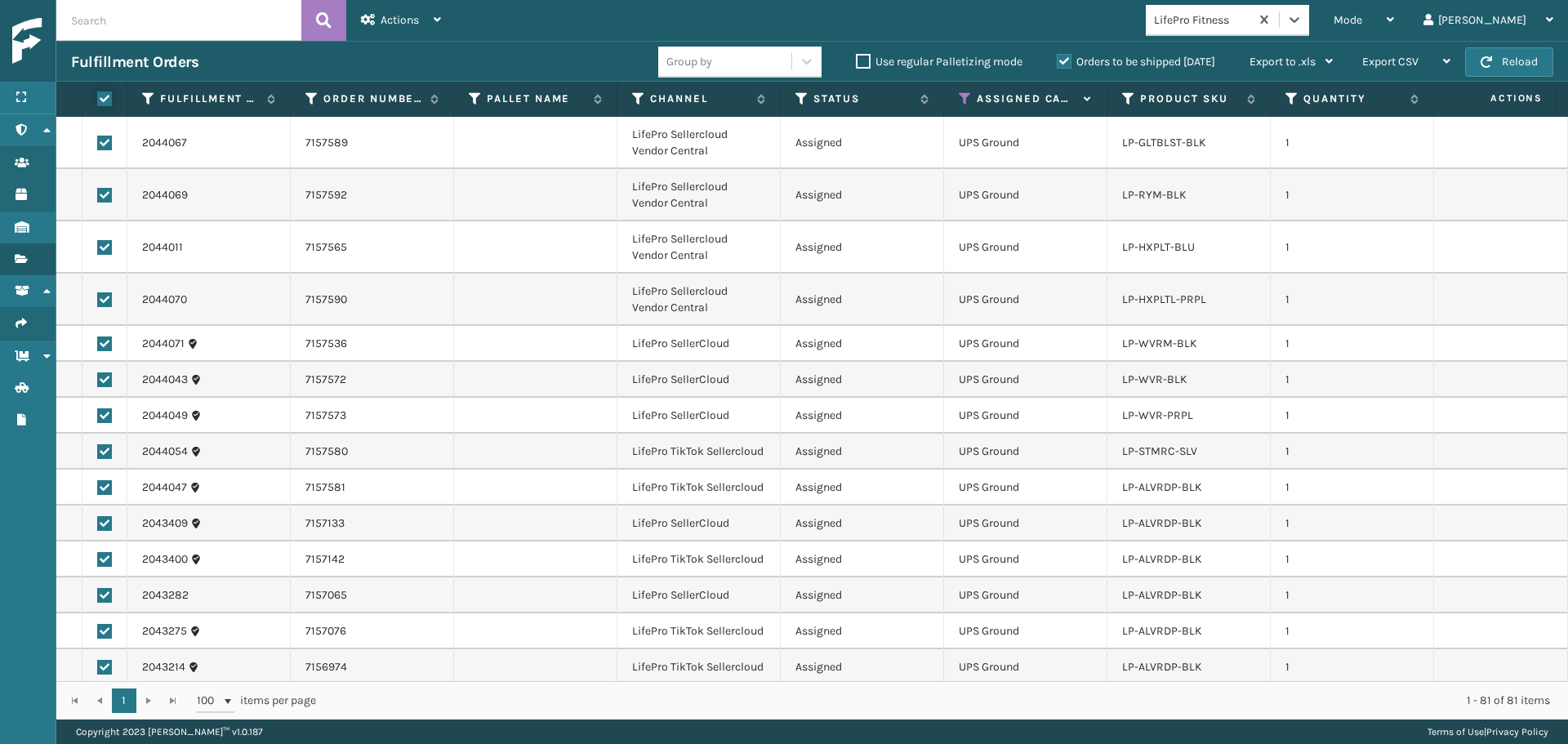
checkbox input "true"
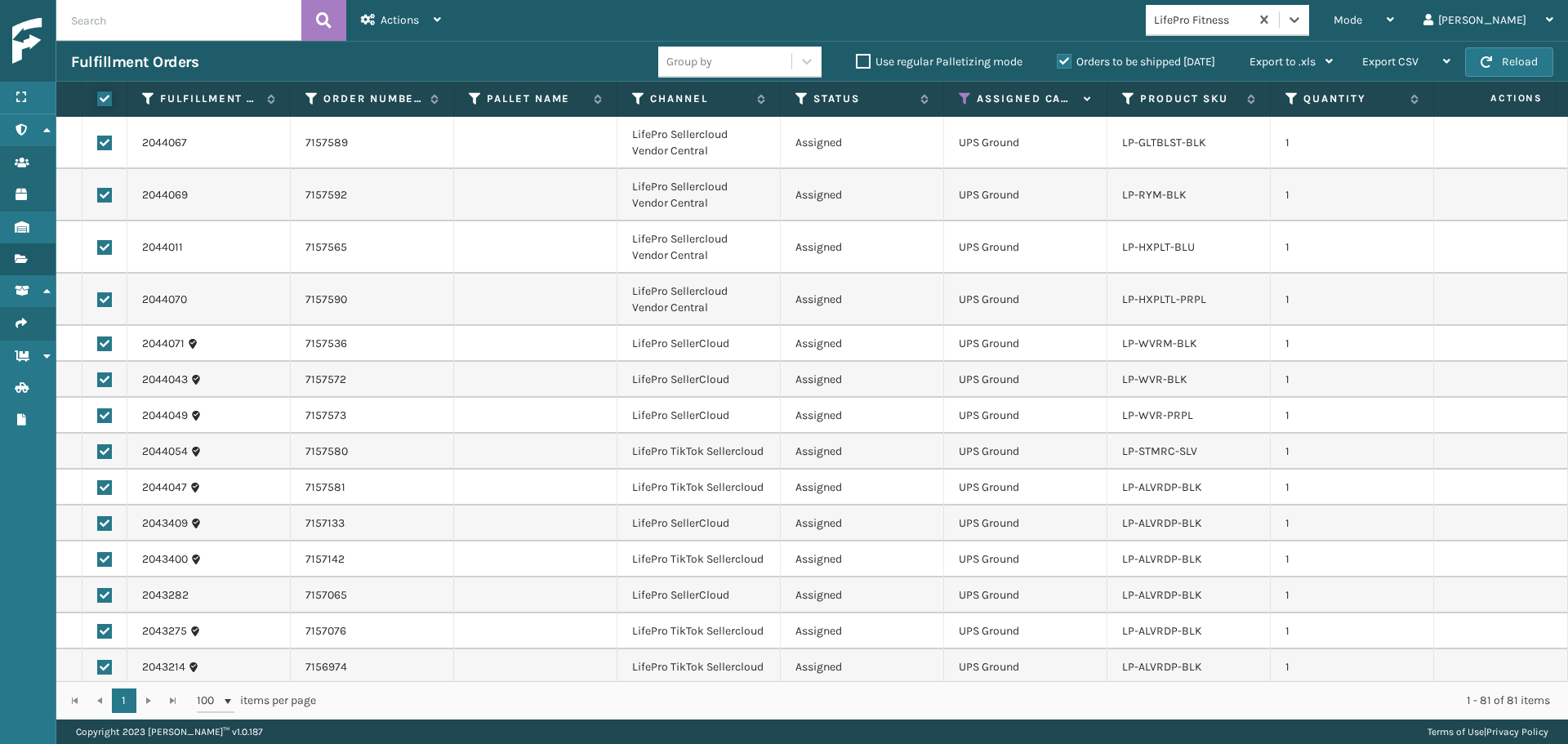
checkbox input "true"
click at [386, 28] on div "Actions" at bounding box center [402, 20] width 80 height 41
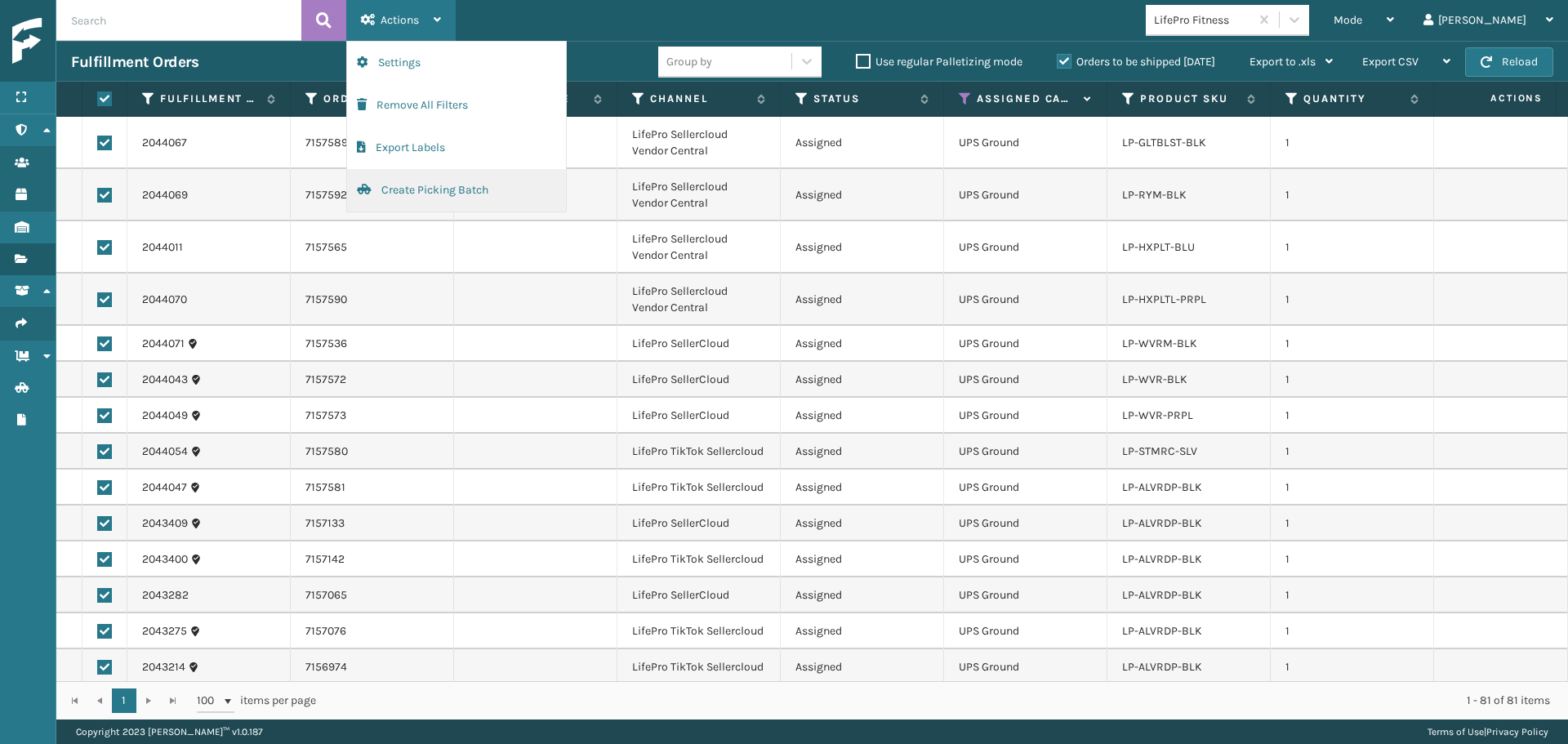
click at [423, 204] on button "Create Picking Batch" at bounding box center [456, 190] width 219 height 43
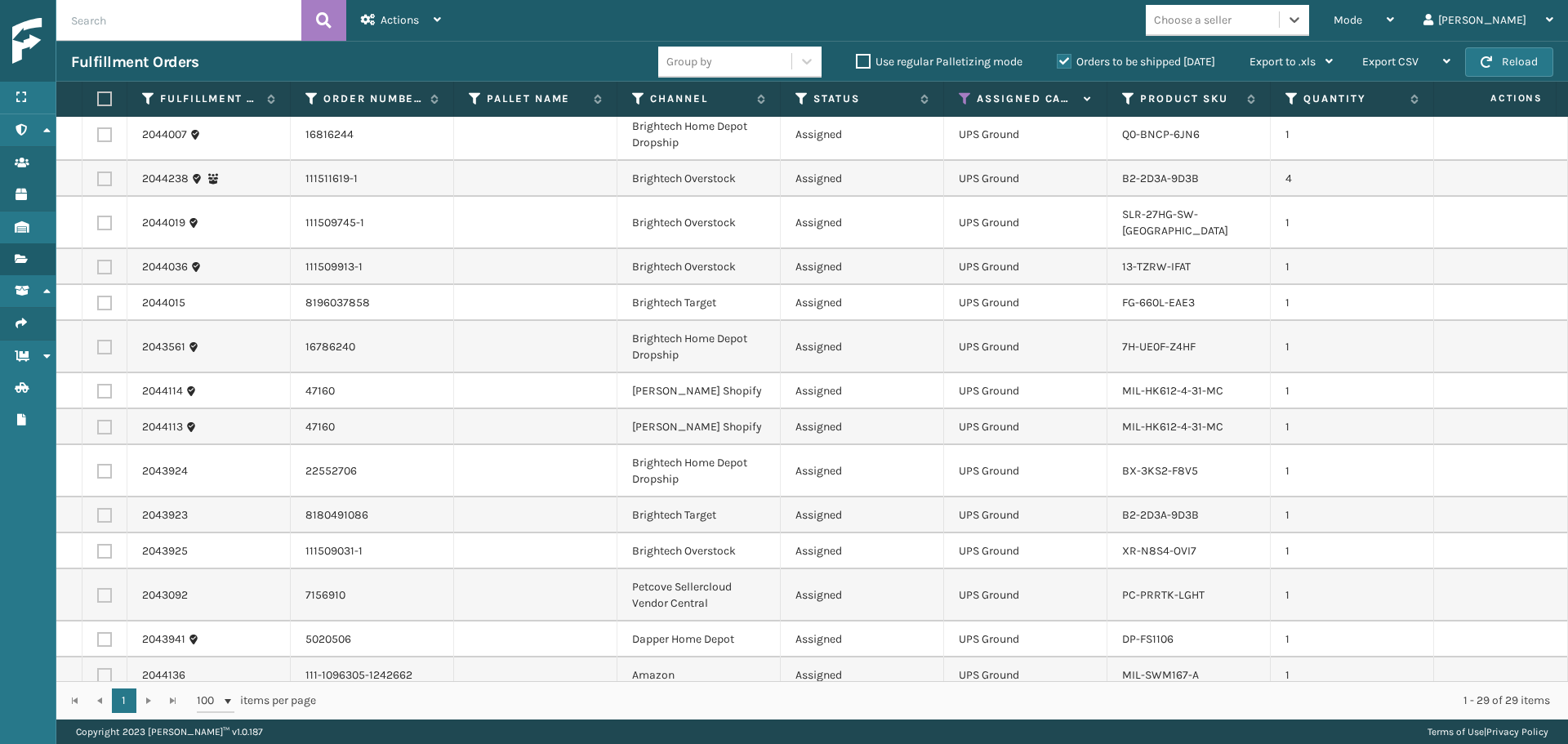
scroll to position [0, 0]
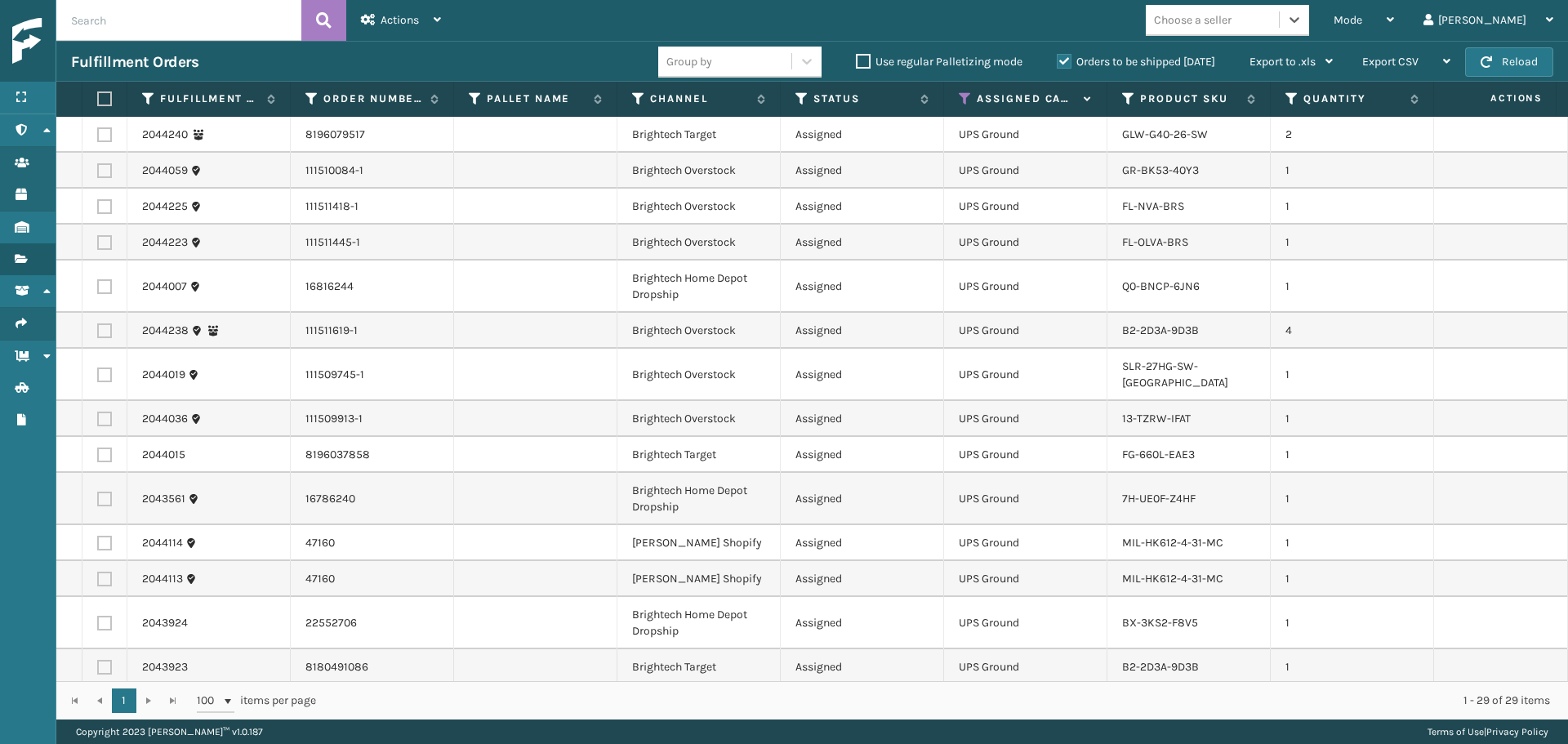
click at [1232, 27] on div "Choose a seller" at bounding box center [1193, 20] width 78 height 17
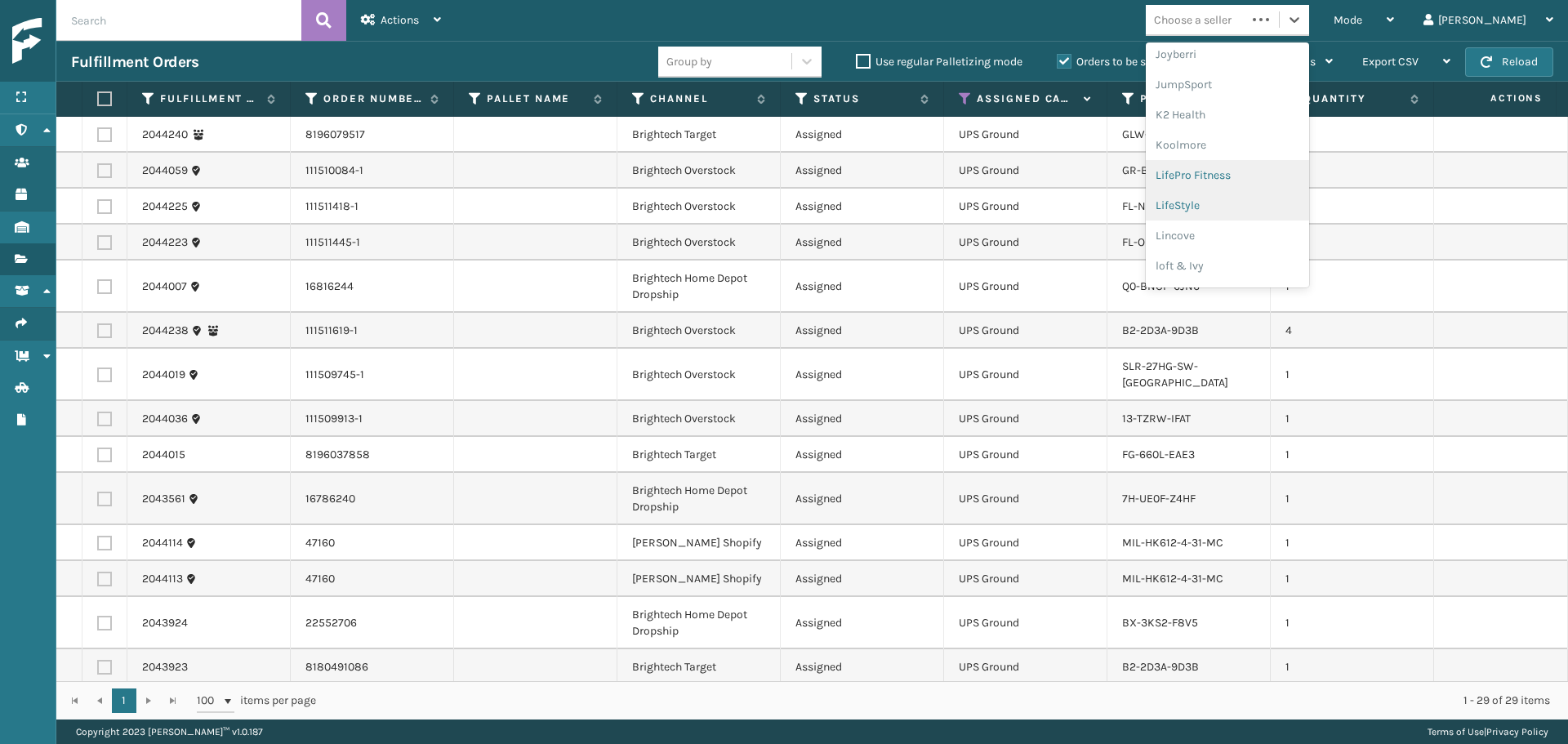
scroll to position [517, 0]
click at [1281, 284] on div "MYT Imports" at bounding box center [1228, 299] width 163 height 30
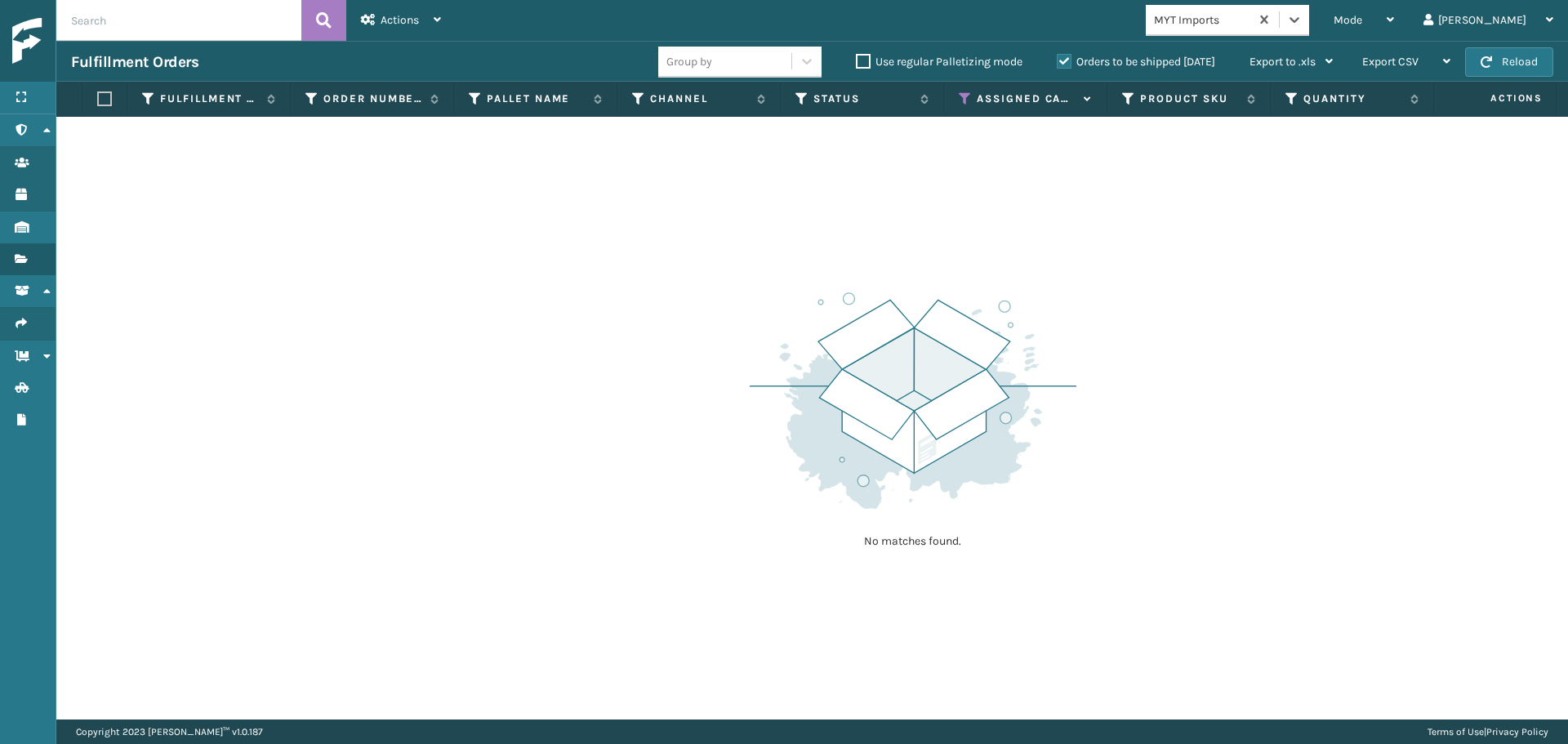
click at [1243, 18] on div "MYT Imports" at bounding box center [1203, 20] width 97 height 17
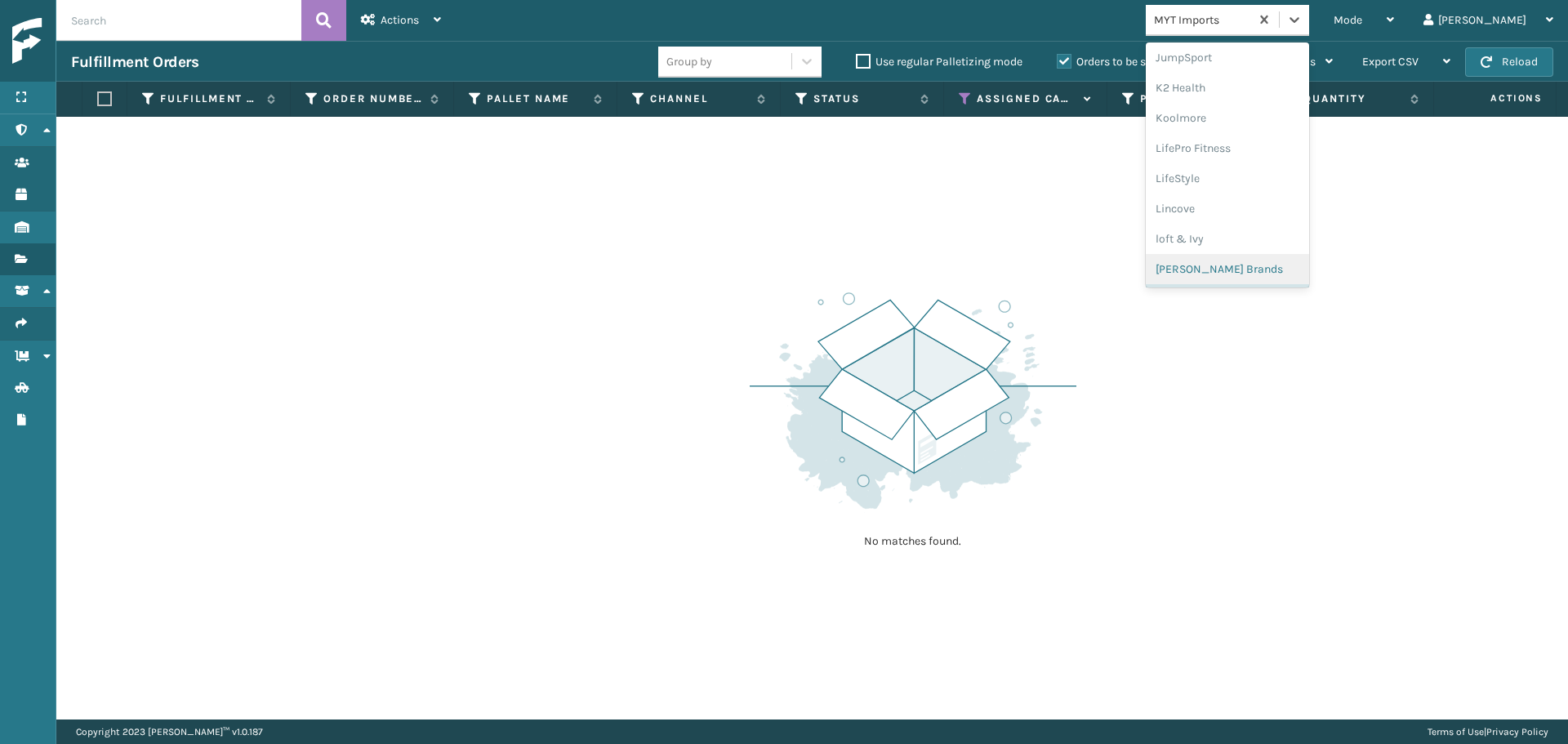
click at [1264, 260] on div "[PERSON_NAME] Brands" at bounding box center [1228, 268] width 163 height 30
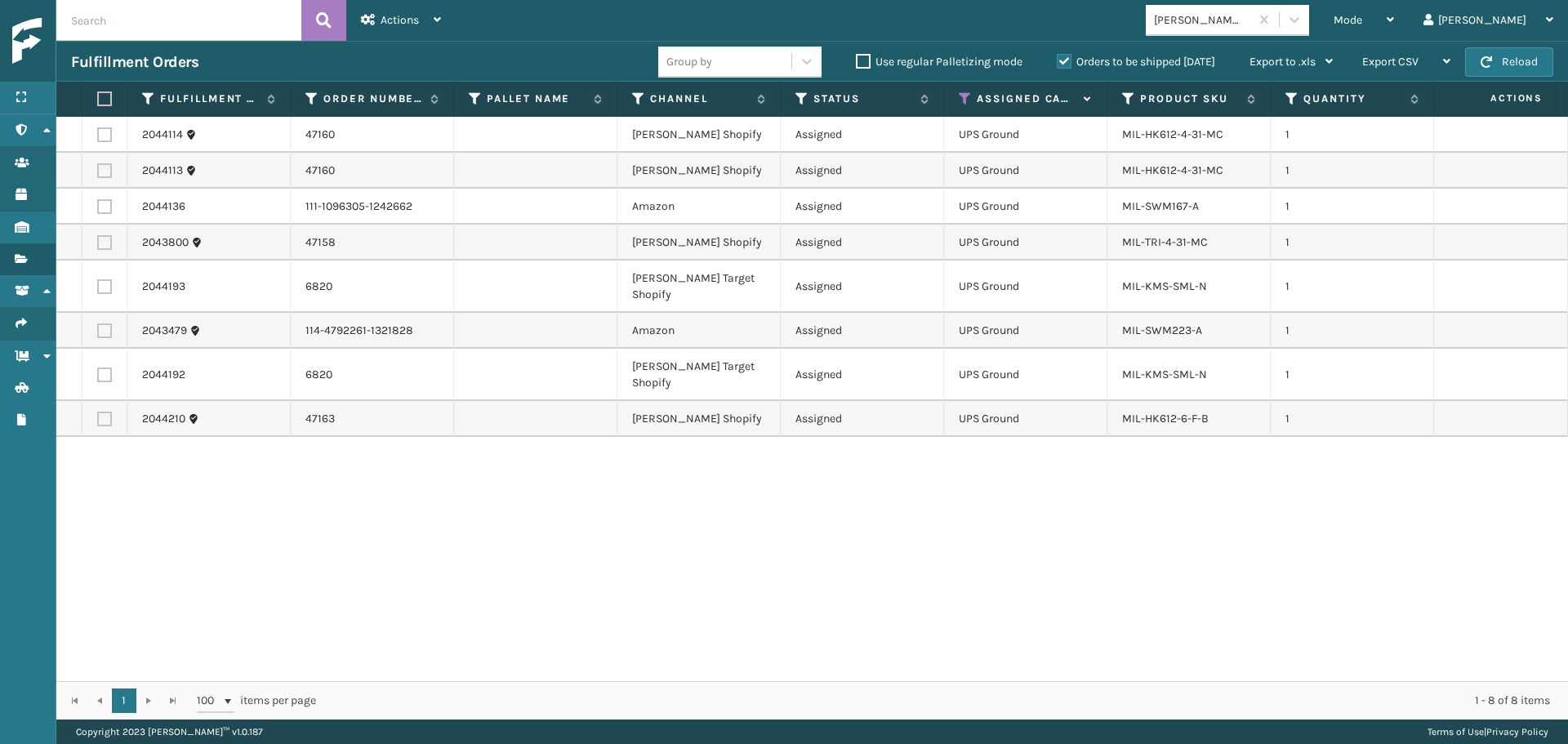
click at [103, 102] on label at bounding box center [101, 99] width 10 height 15
click at [98, 102] on input "checkbox" at bounding box center [97, 100] width 1 height 11
click at [401, 6] on div "Actions" at bounding box center [402, 20] width 80 height 41
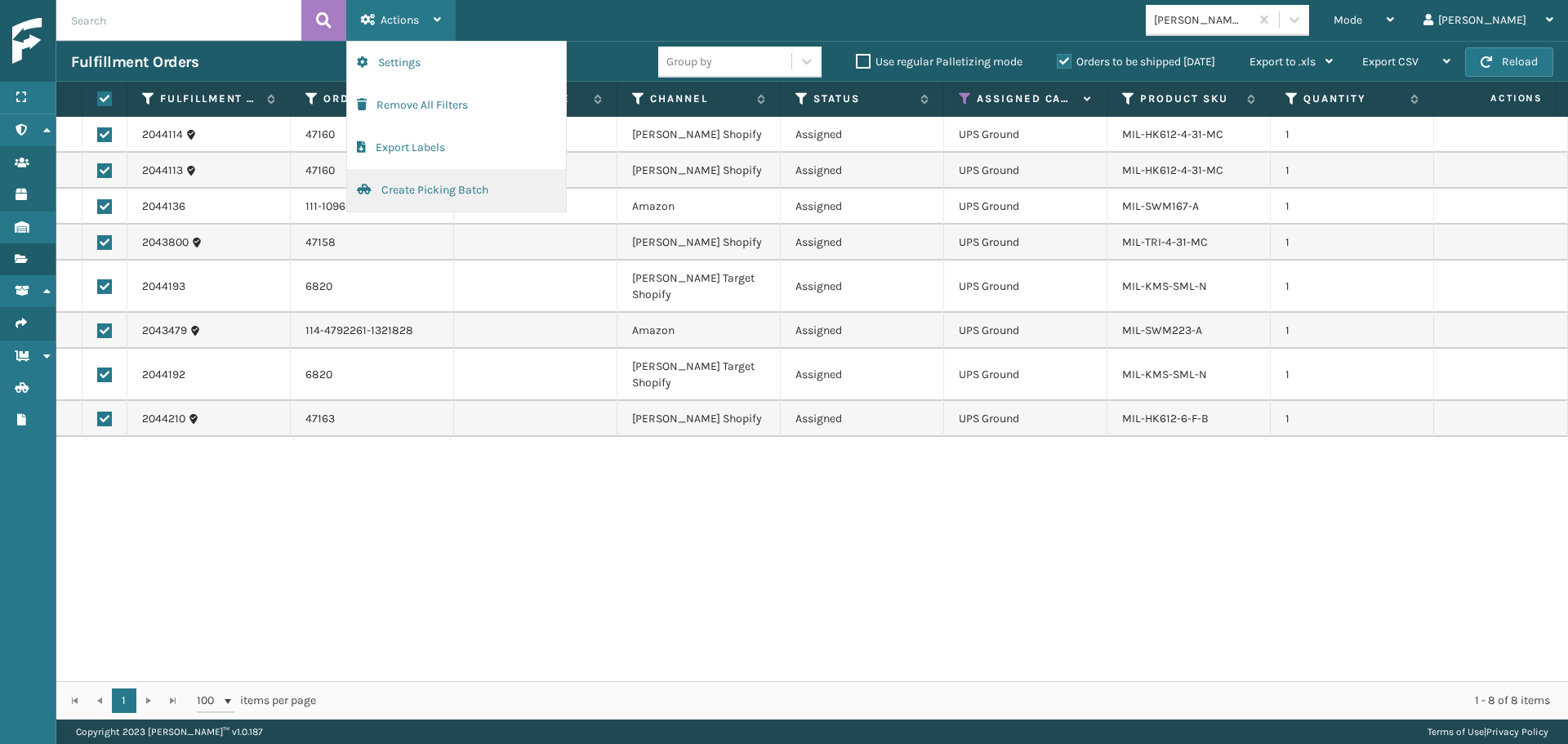
click at [433, 190] on button "Create Picking Batch" at bounding box center [456, 190] width 219 height 43
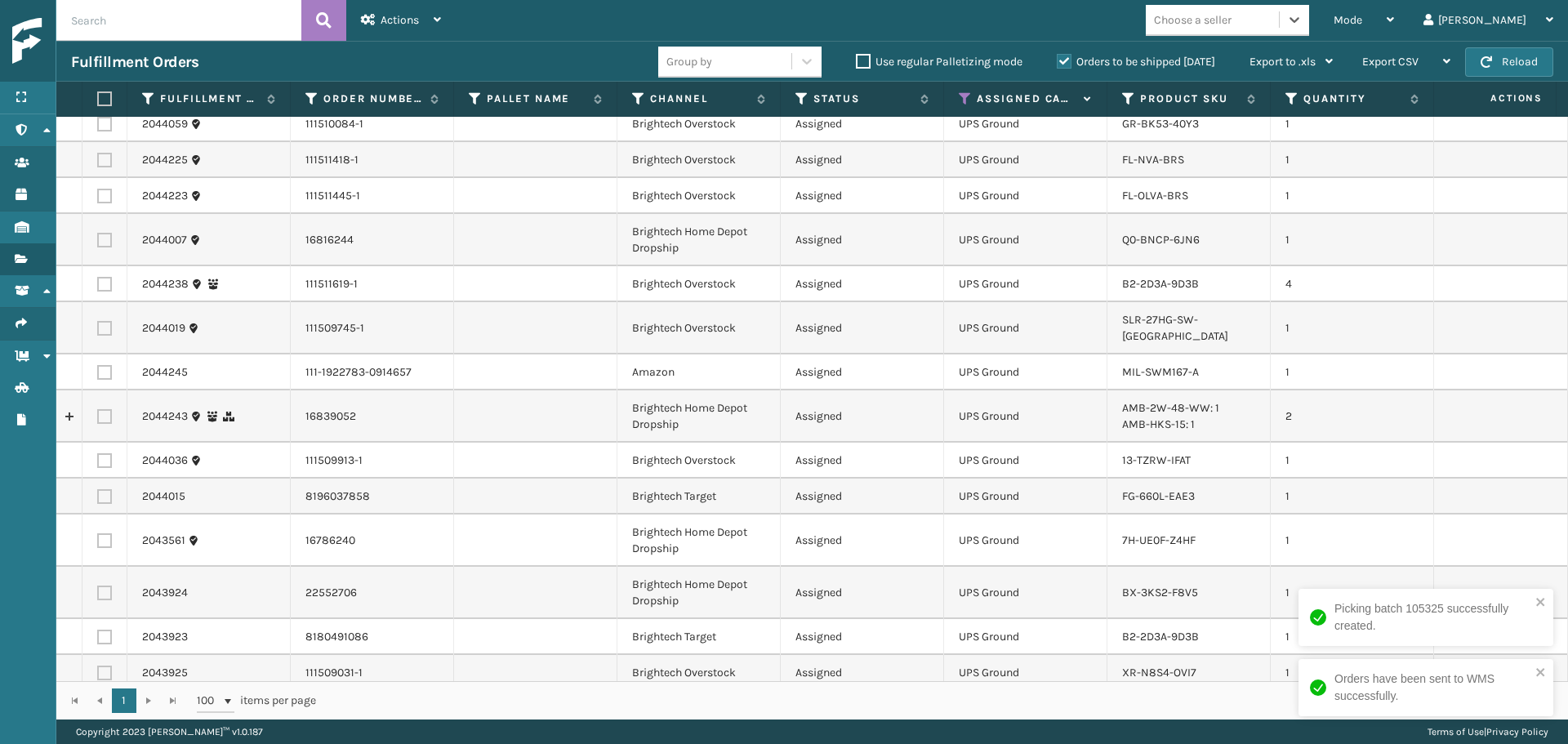
scroll to position [474, 0]
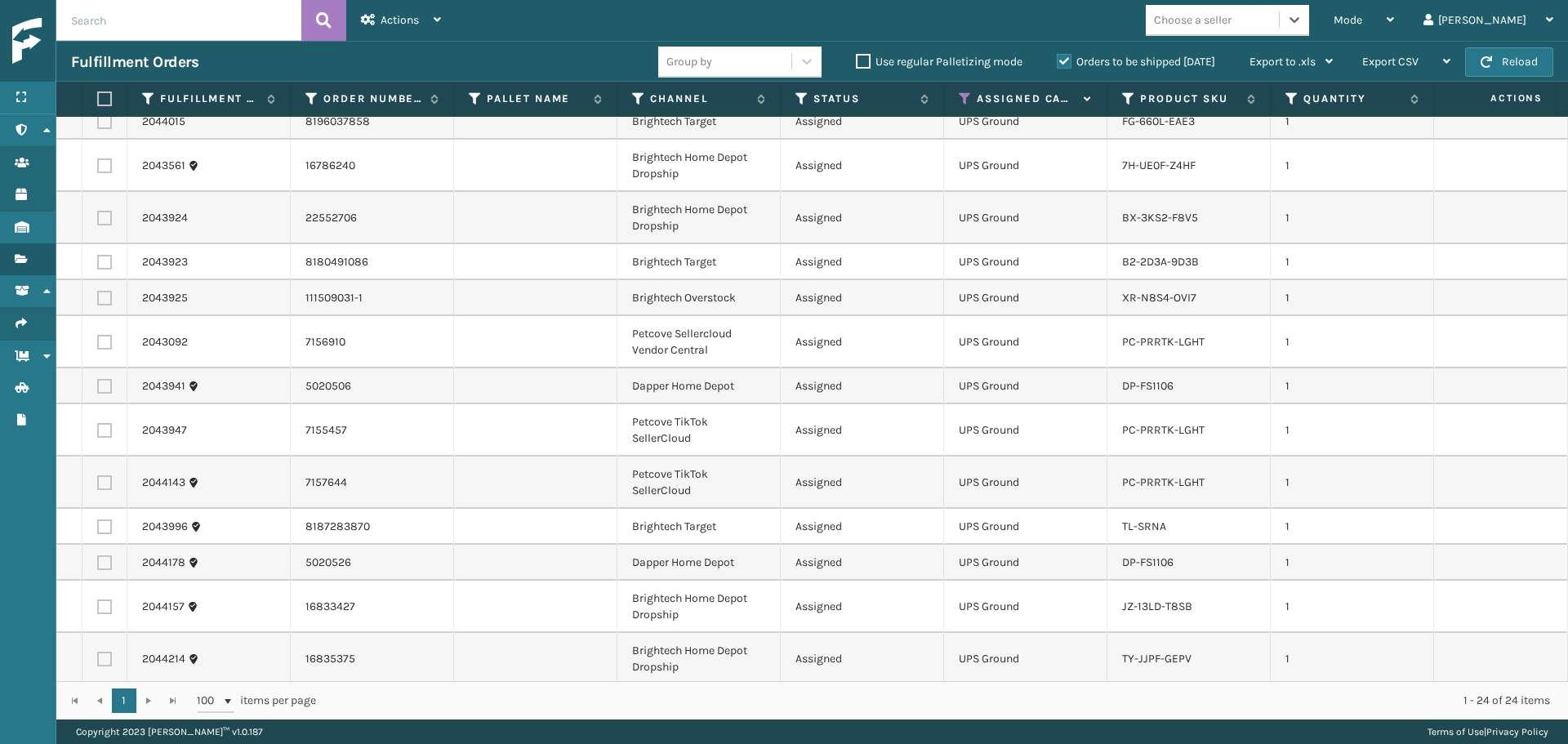
click at [1232, 27] on div "Choose a seller" at bounding box center [1193, 20] width 78 height 17
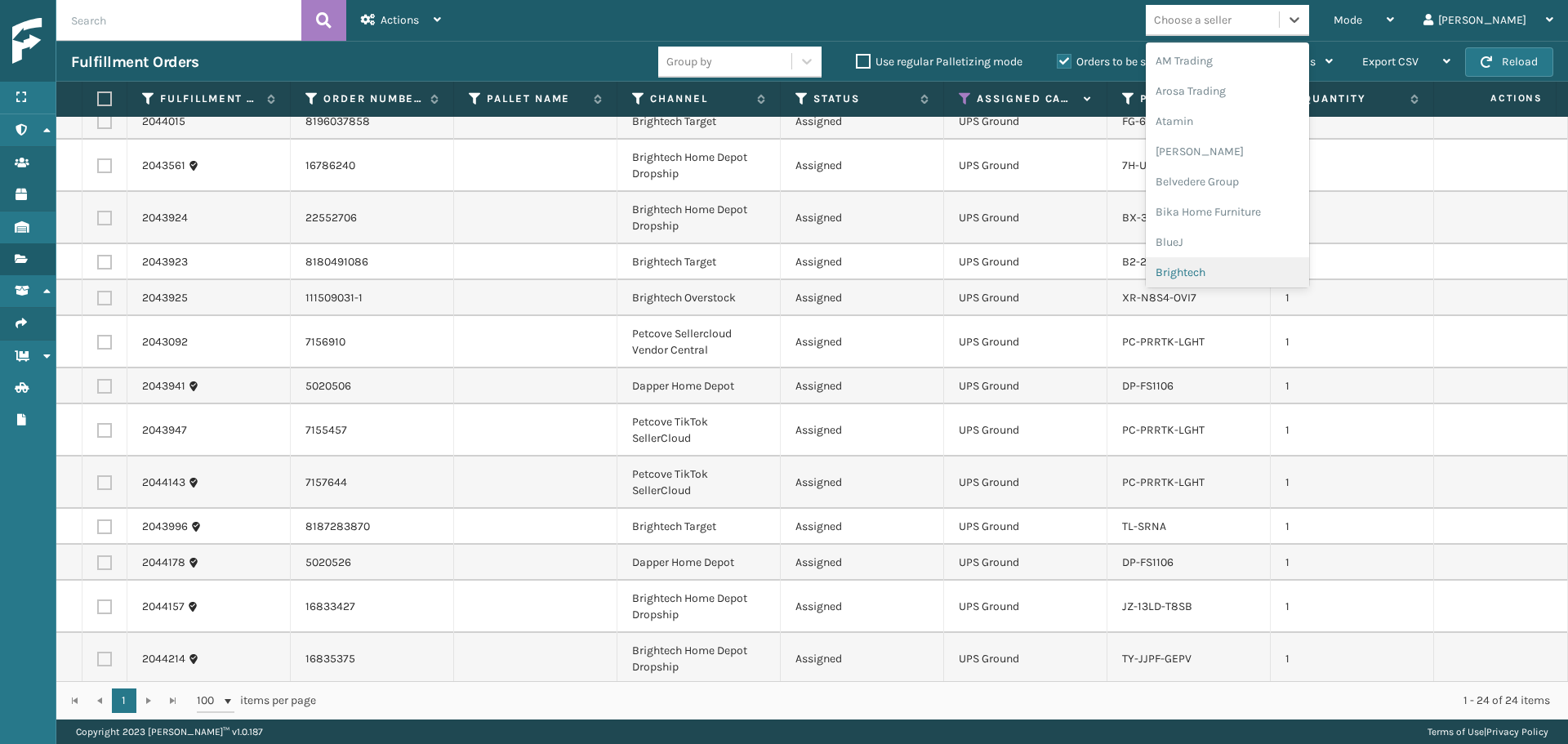
click at [1264, 271] on div "Brightech" at bounding box center [1228, 272] width 163 height 30
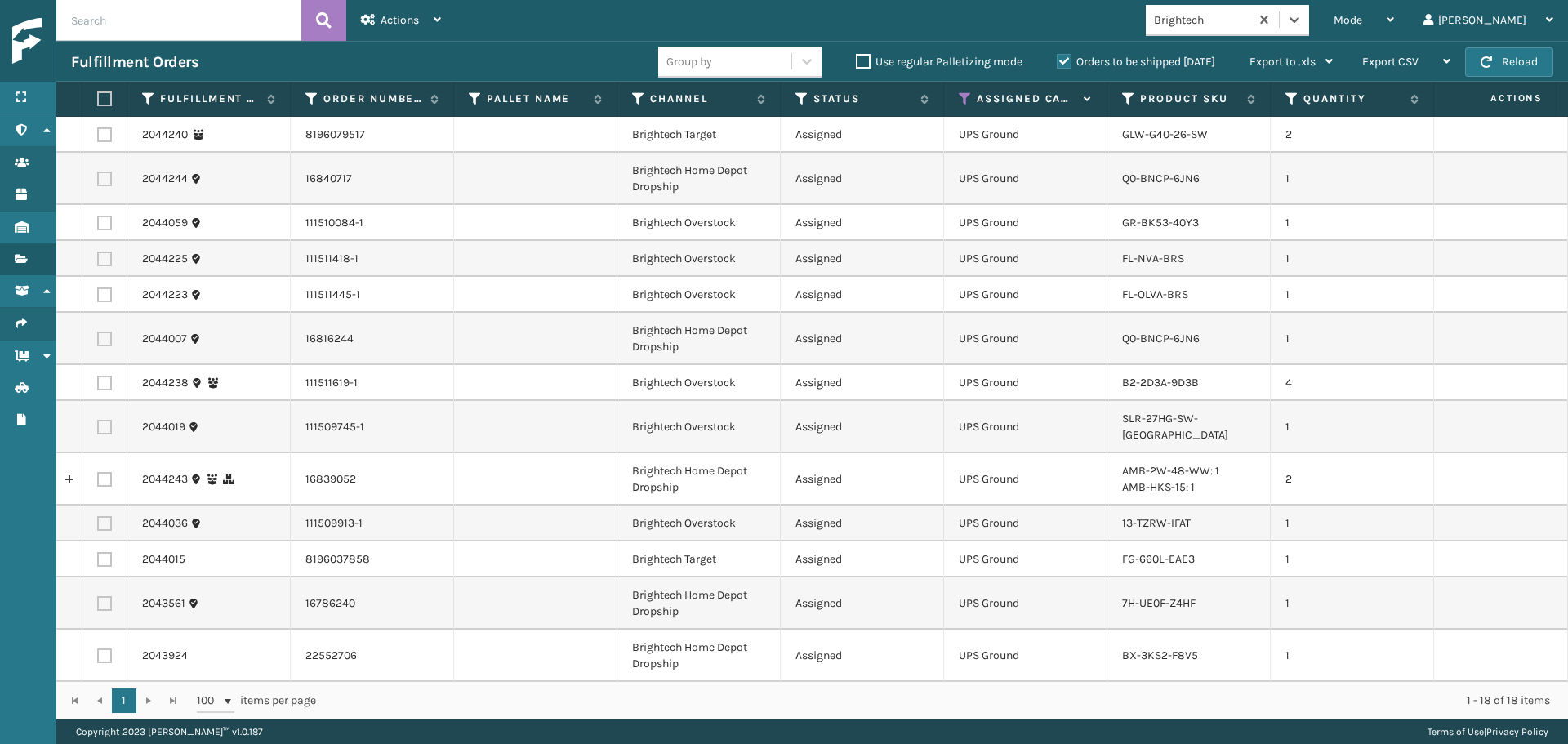
click at [107, 97] on label at bounding box center [101, 99] width 10 height 15
click at [98, 97] on input "checkbox" at bounding box center [97, 100] width 1 height 11
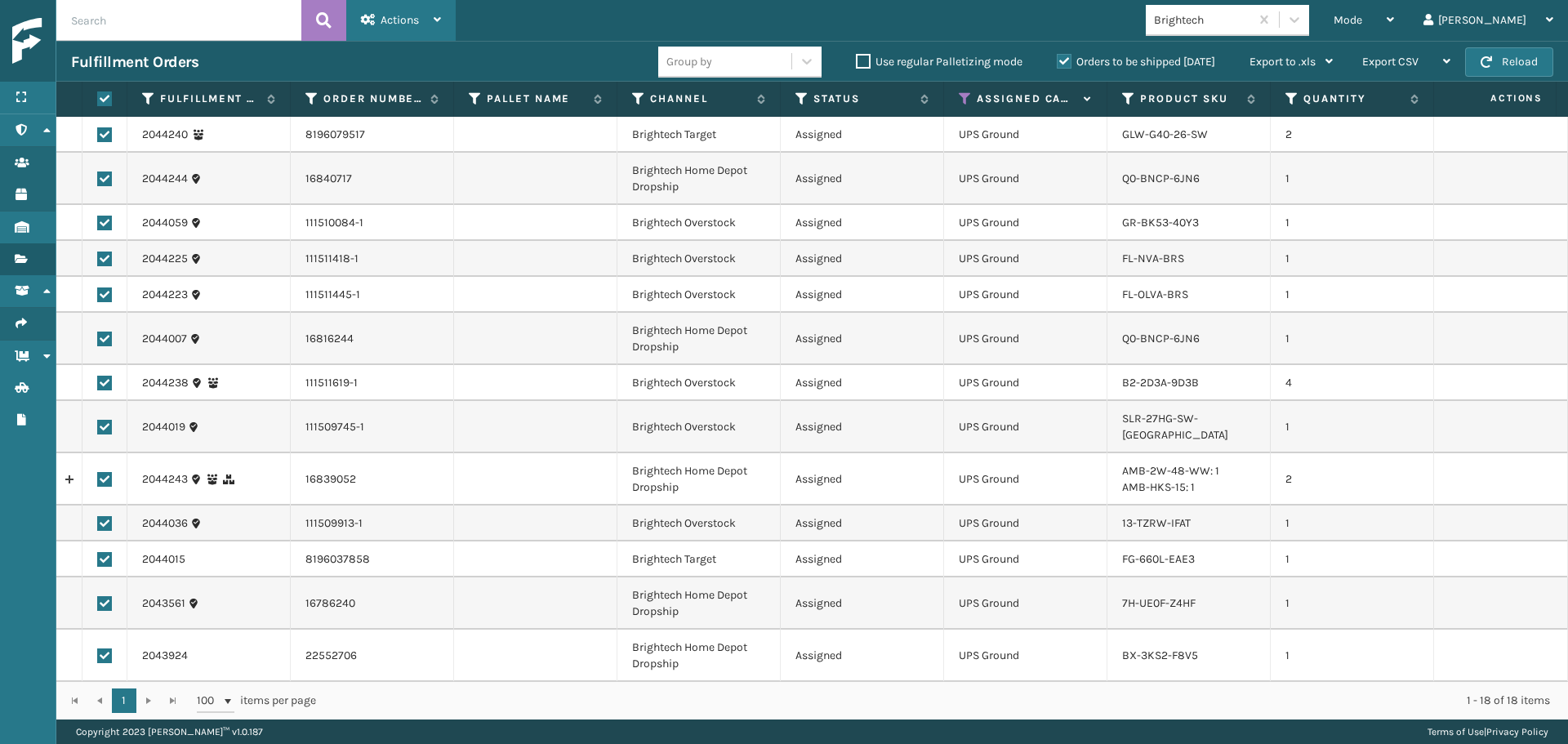
click at [397, 20] on span "Actions" at bounding box center [400, 19] width 38 height 14
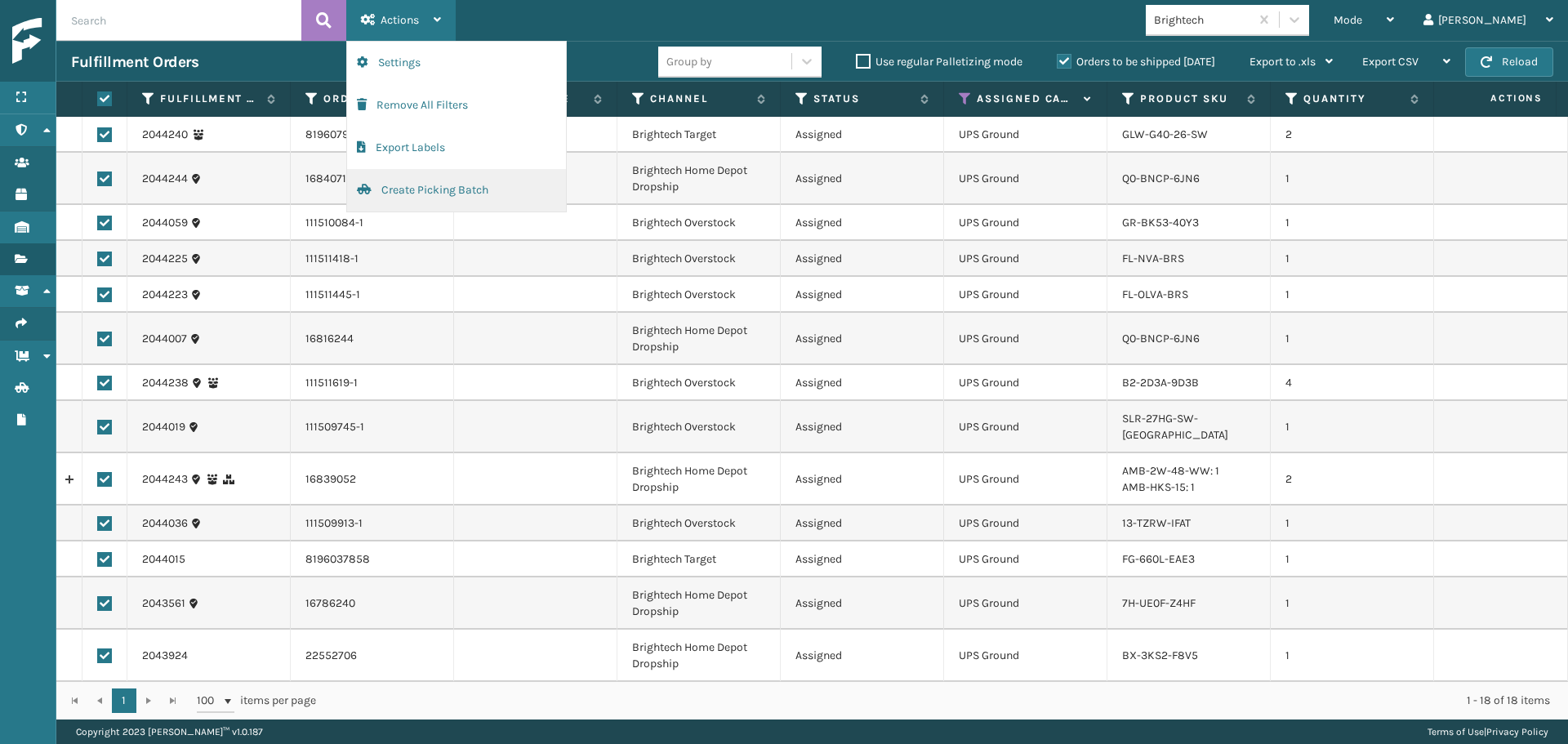
click at [471, 203] on button "Create Picking Batch" at bounding box center [456, 190] width 219 height 43
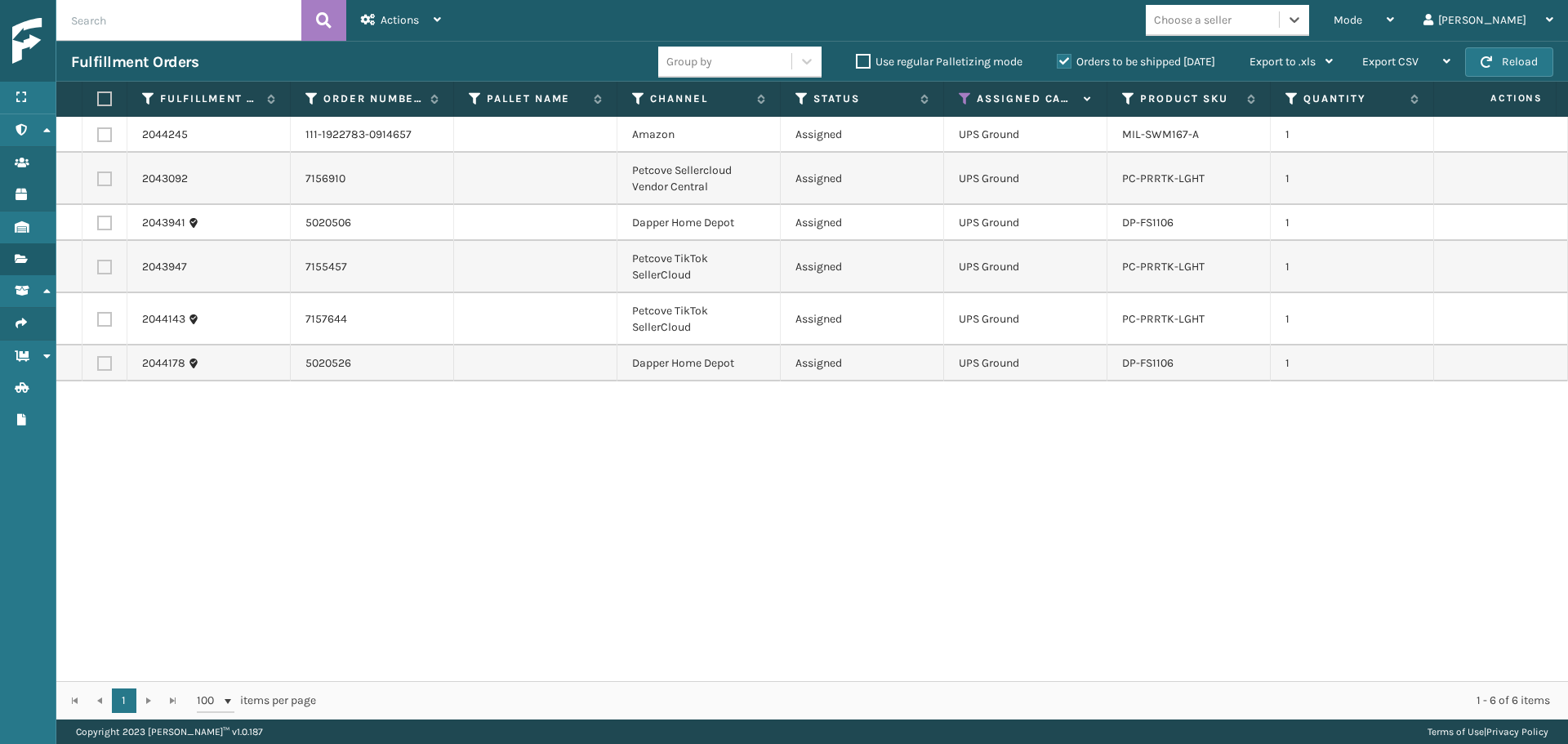
click at [105, 173] on label at bounding box center [104, 179] width 15 height 15
click at [98, 173] on input "checkbox" at bounding box center [97, 177] width 1 height 11
click at [105, 272] on label at bounding box center [104, 267] width 15 height 15
click at [98, 270] on input "checkbox" at bounding box center [97, 266] width 1 height 11
click at [105, 325] on label at bounding box center [104, 320] width 15 height 15
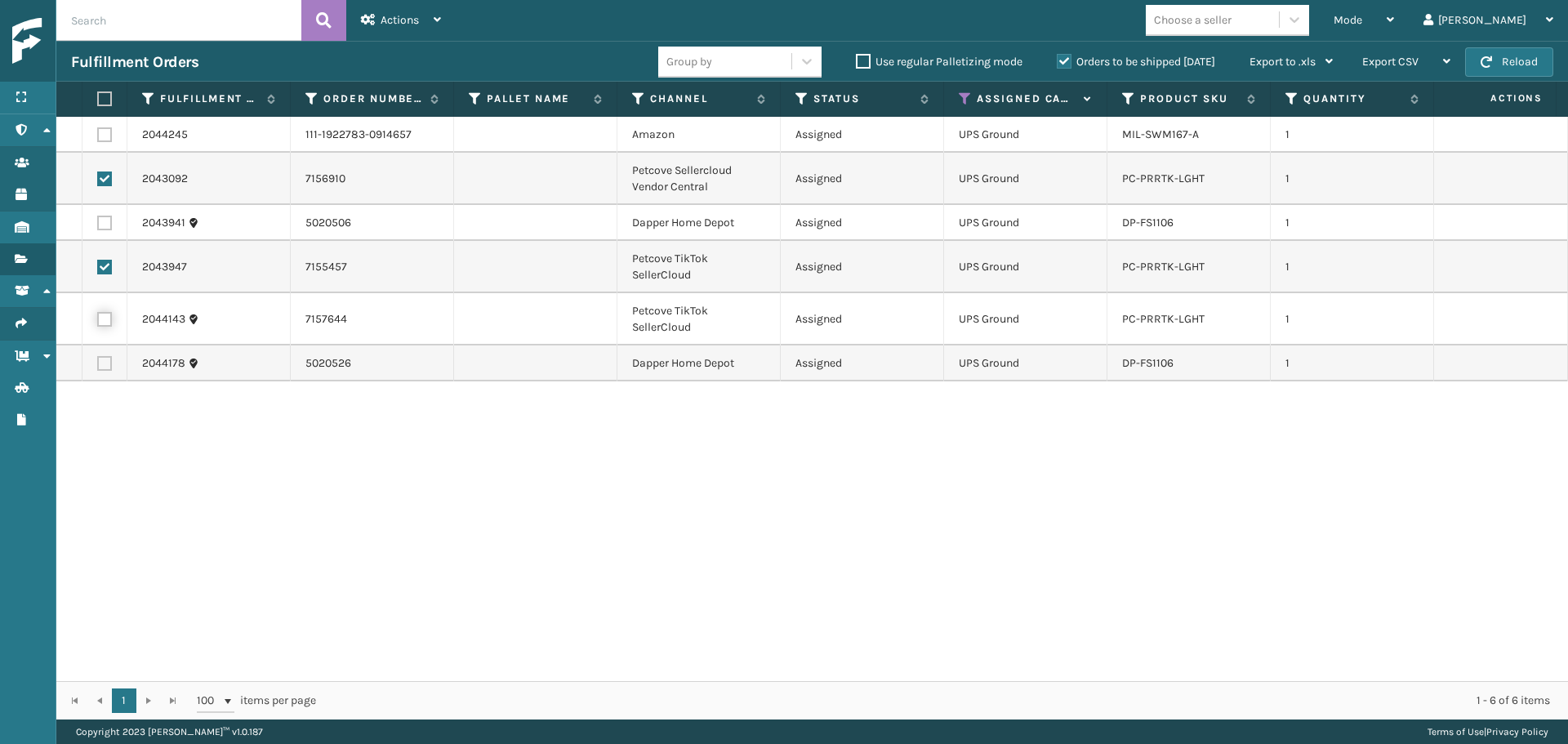
click at [98, 322] on input "checkbox" at bounding box center [97, 318] width 1 height 11
click at [407, 10] on div "Actions" at bounding box center [402, 20] width 80 height 41
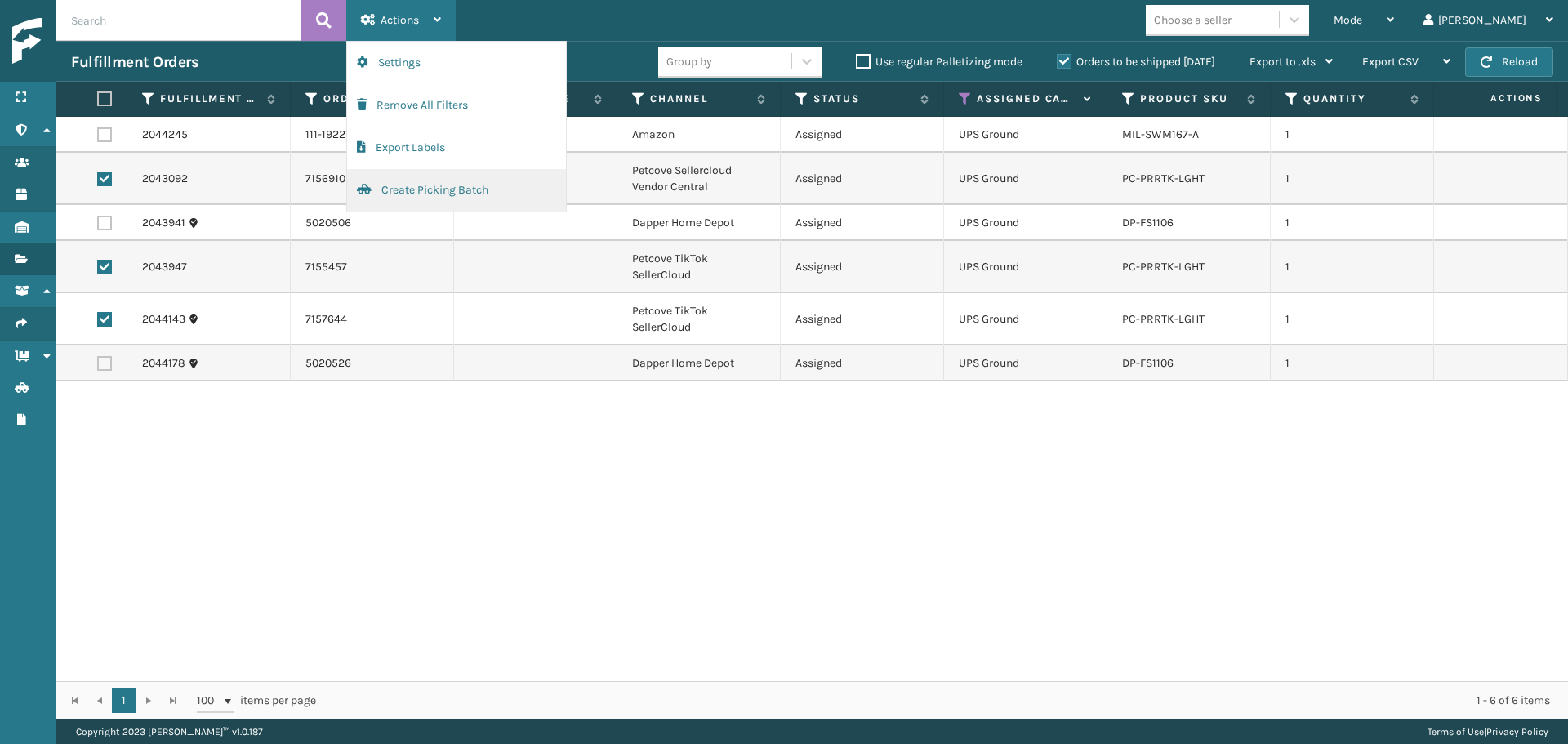
click at [466, 186] on button "Create Picking Batch" at bounding box center [456, 190] width 219 height 43
